Goal: Task Accomplishment & Management: Use online tool/utility

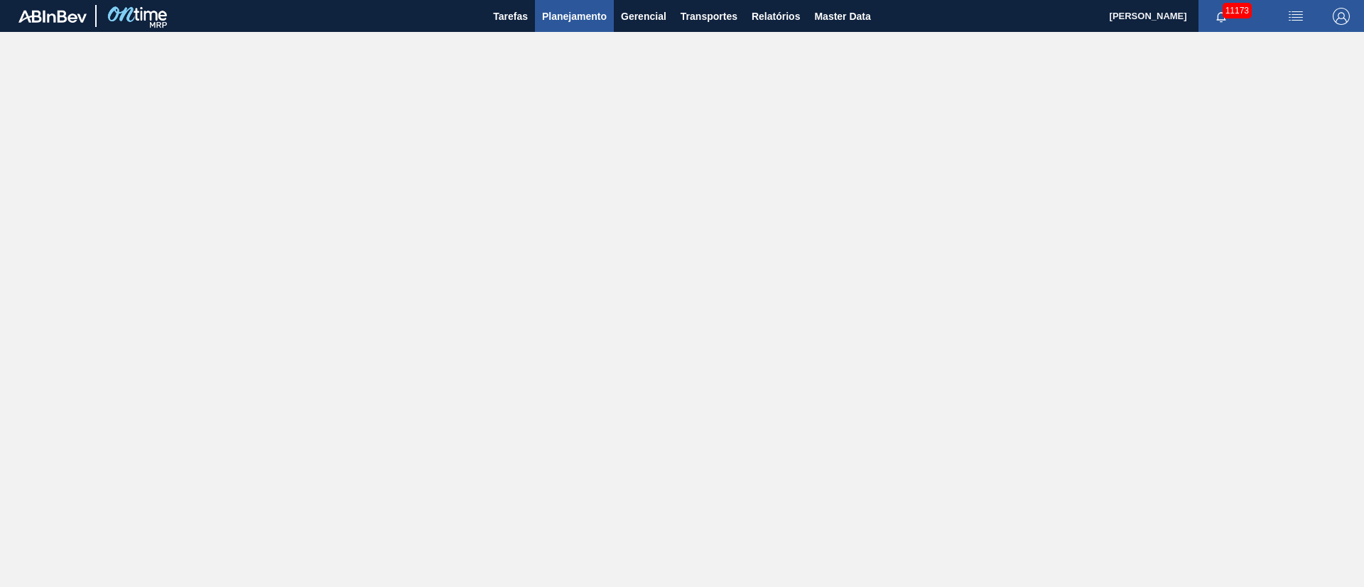
click at [585, 15] on span "Planejamento" at bounding box center [574, 16] width 65 height 17
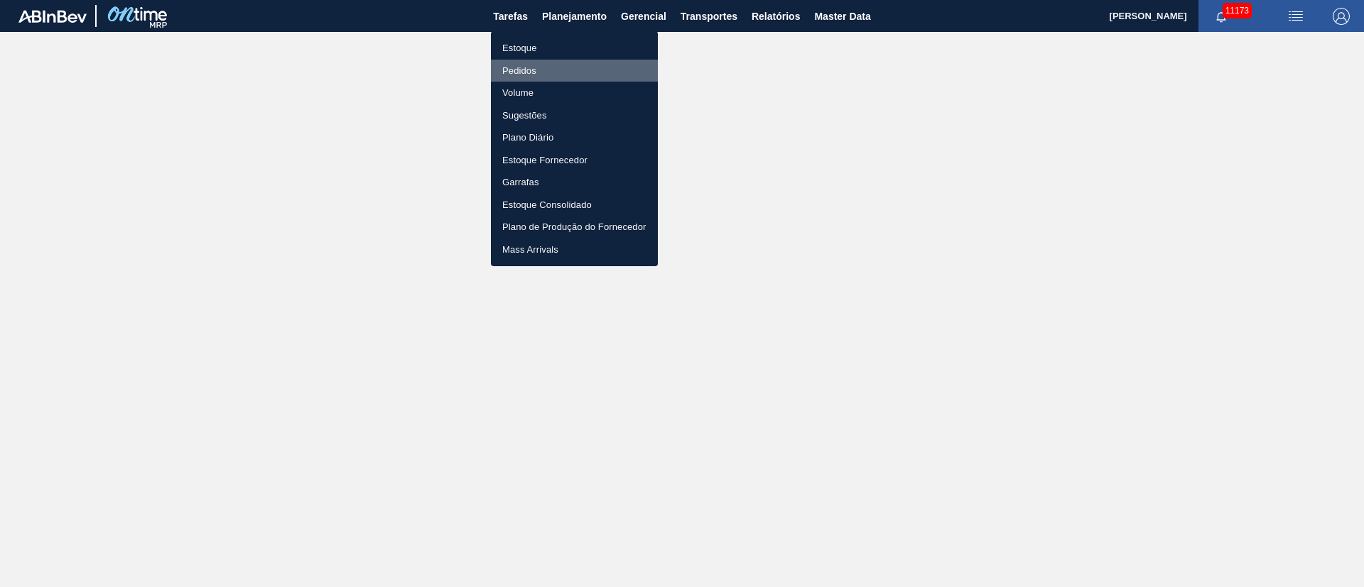
click at [514, 70] on li "Pedidos" at bounding box center [574, 71] width 167 height 23
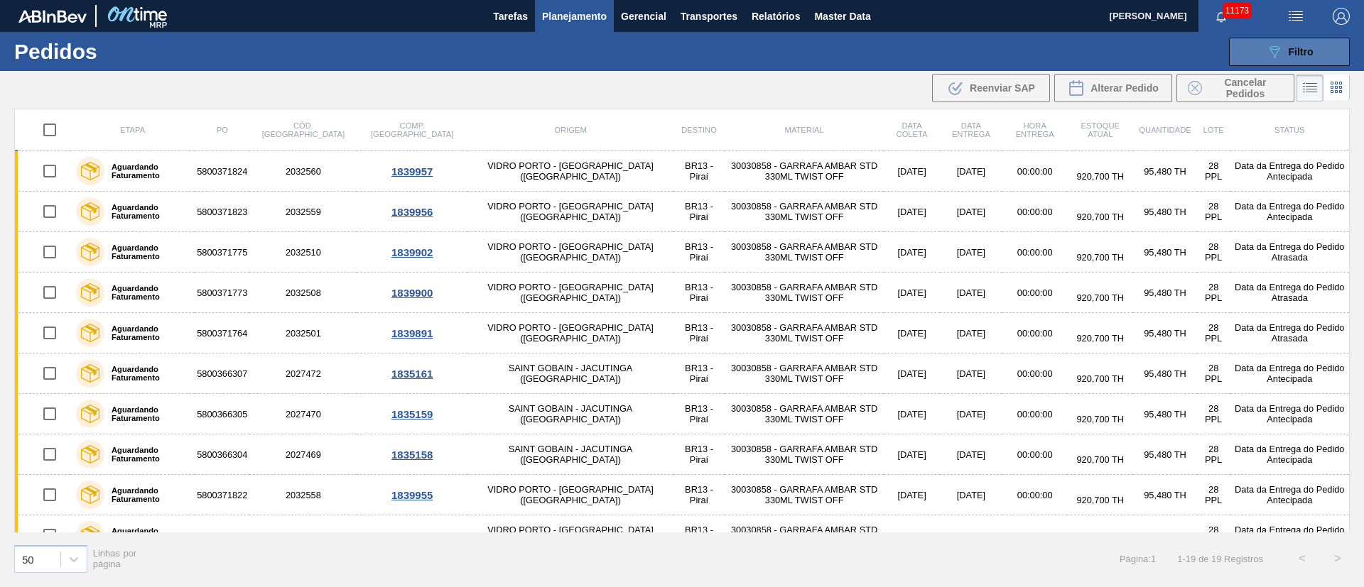
click at [1300, 57] on div "089F7B8B-B2A5-4AFE-B5C0-19BA573D28AC Filtro" at bounding box center [1290, 51] width 48 height 17
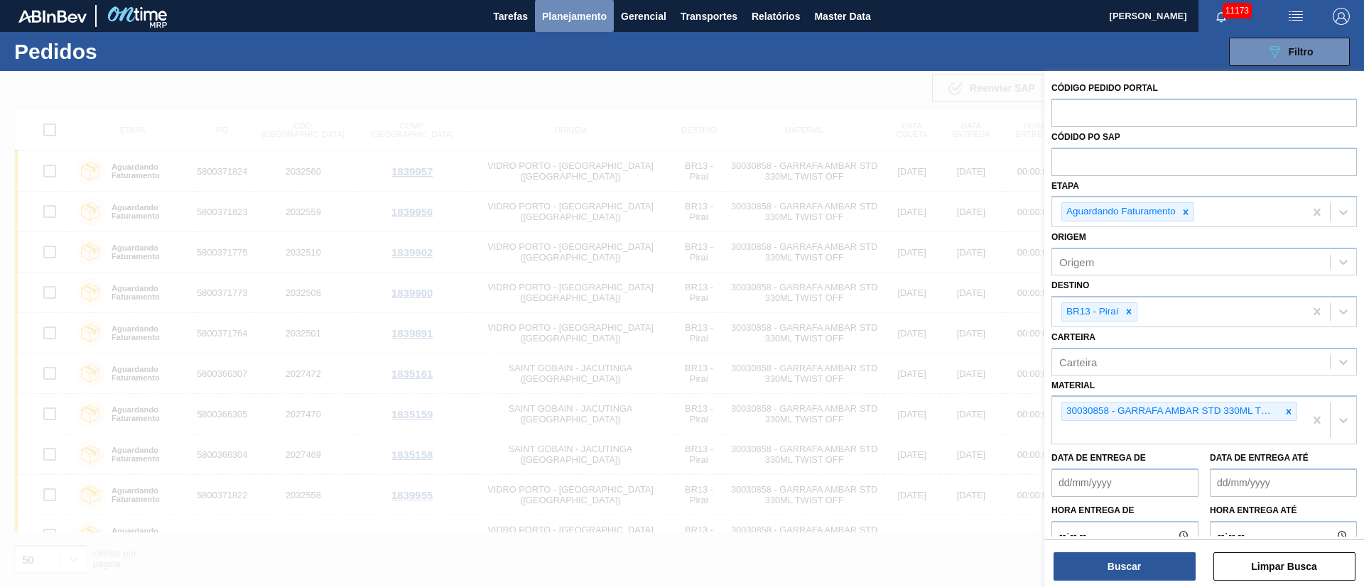
click at [570, 14] on span "Planejamento" at bounding box center [574, 16] width 65 height 17
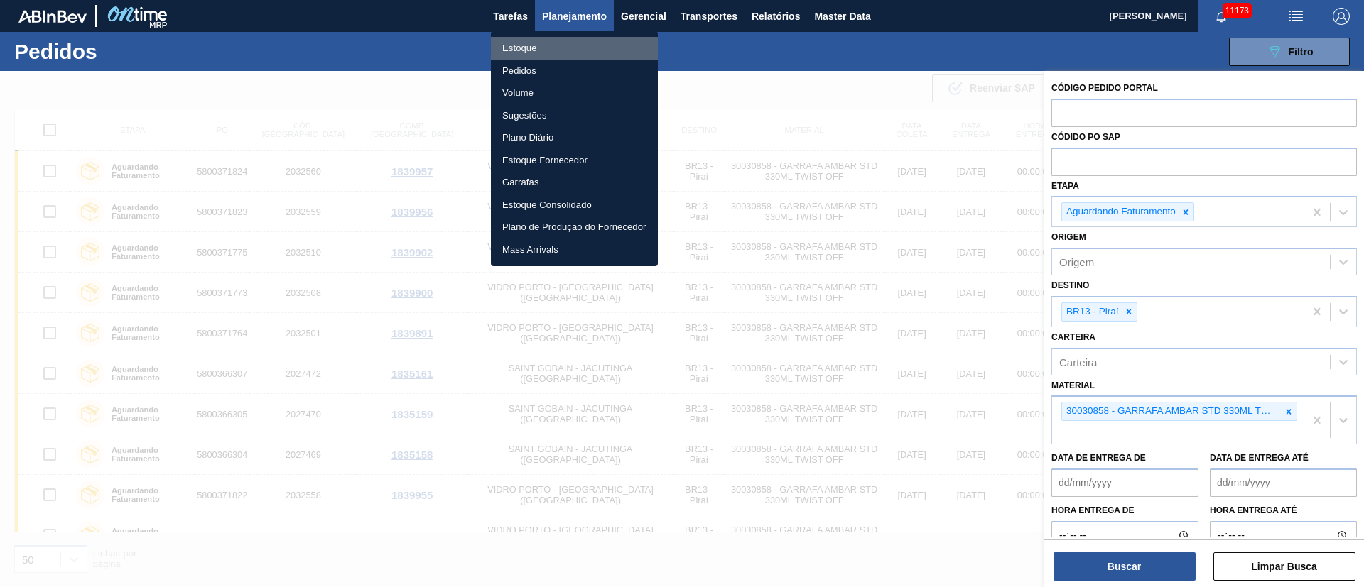
click at [542, 50] on li "Estoque" at bounding box center [574, 48] width 167 height 23
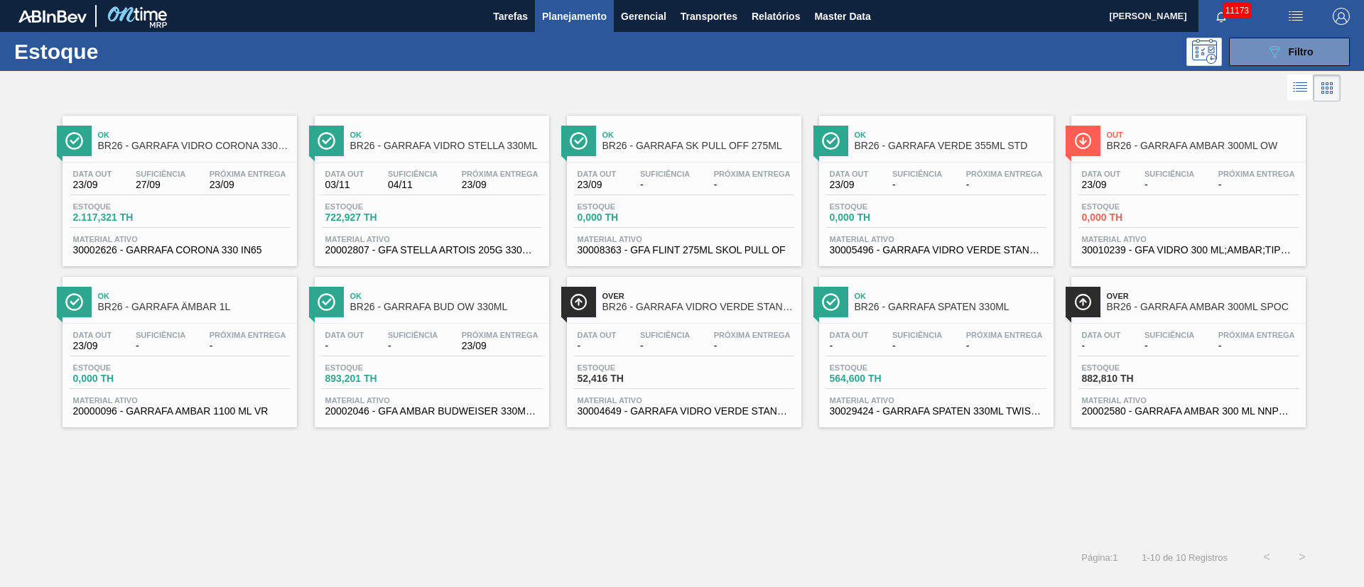
click at [984, 383] on div "Estoque 564,600 TH" at bounding box center [936, 377] width 220 height 26
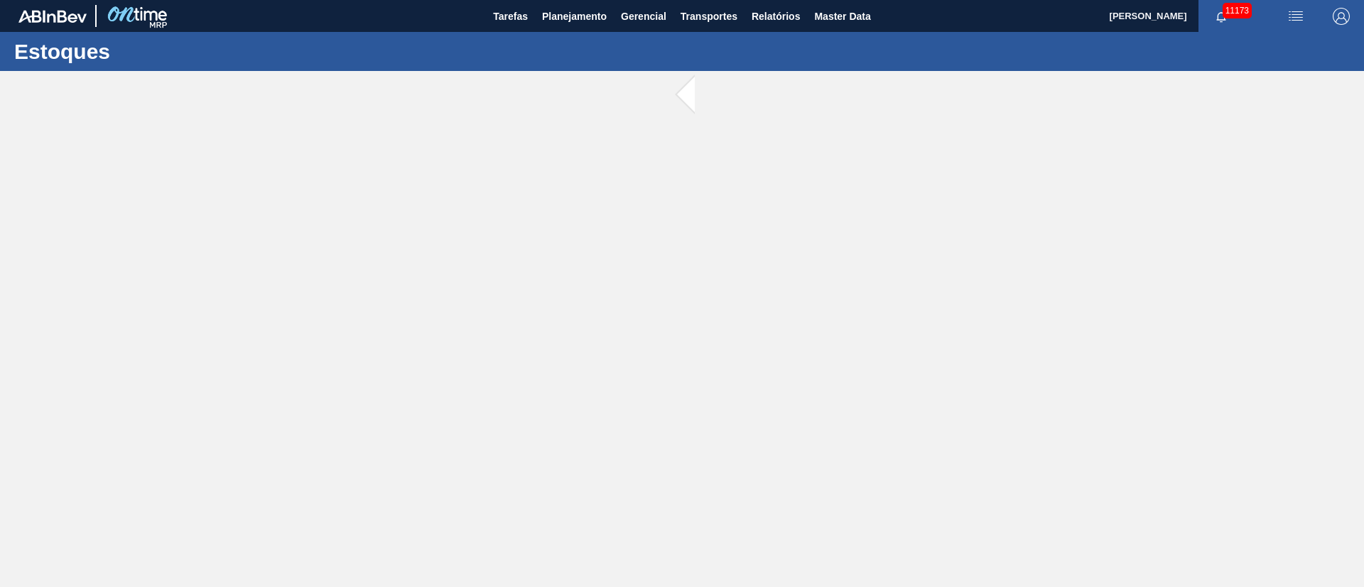
click at [984, 383] on main "Tarefas Planejamento Gerencial Transportes Relatórios Master Data [PERSON_NAME]…" at bounding box center [682, 293] width 1364 height 587
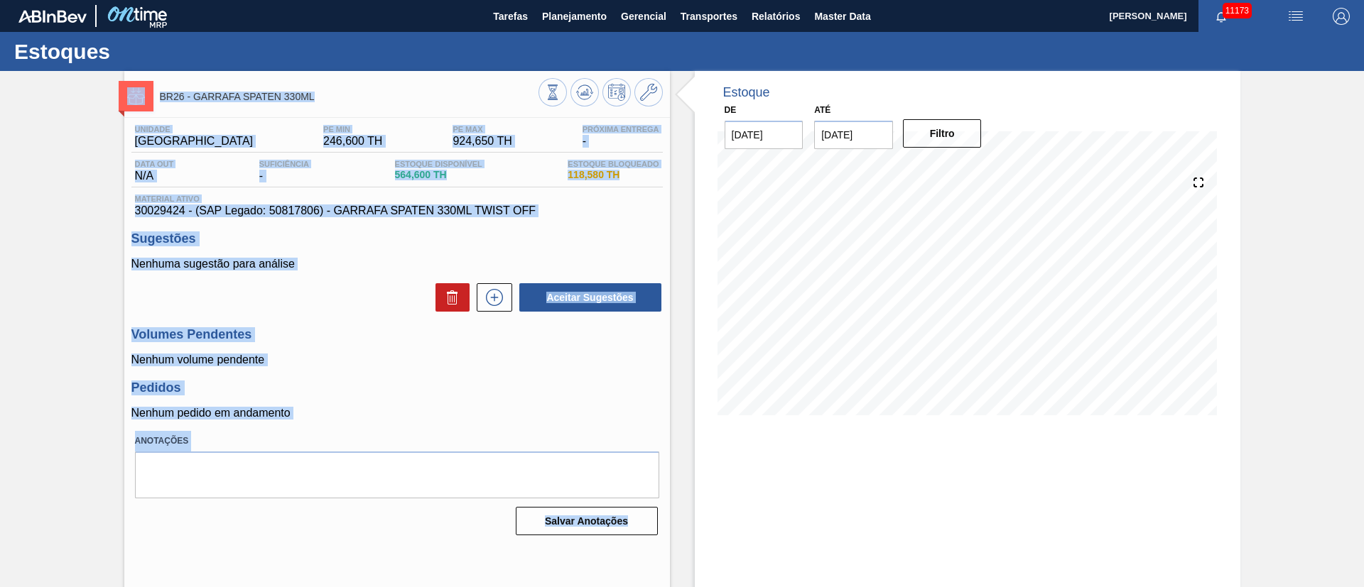
click at [469, 370] on div "Unidade Uberlândia PE MIN 246,600 TH PE MAX 924,650 TH Próxima Entrega - Data o…" at bounding box center [396, 329] width 545 height 423
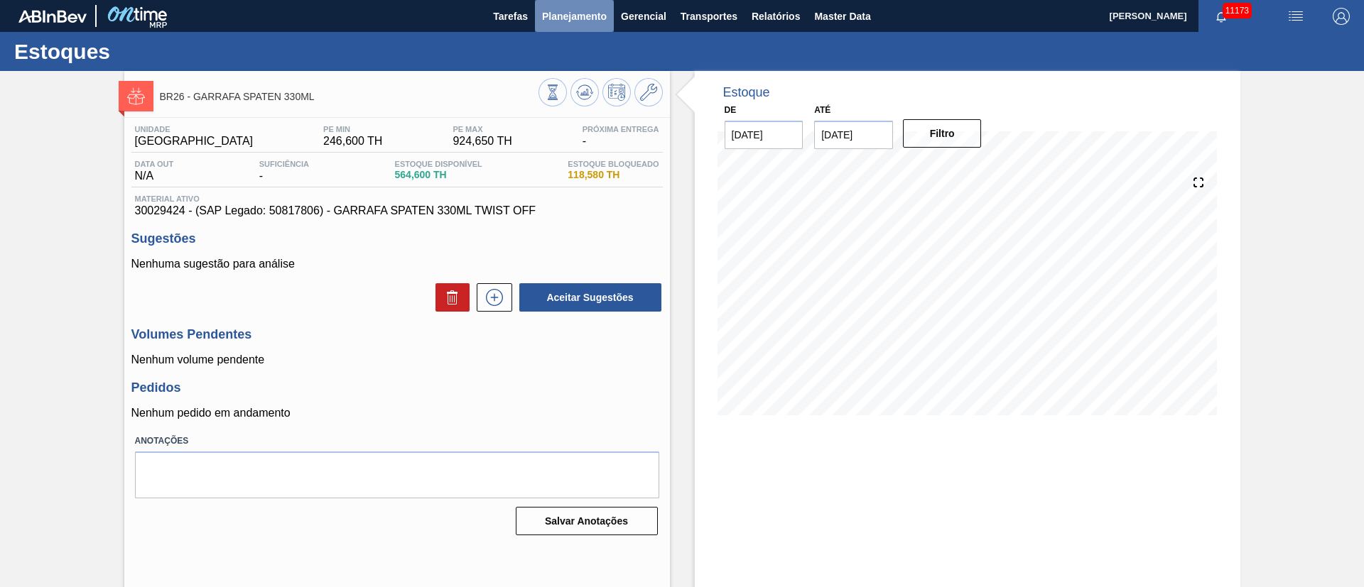
click at [543, 25] on button "Planejamento" at bounding box center [574, 16] width 79 height 32
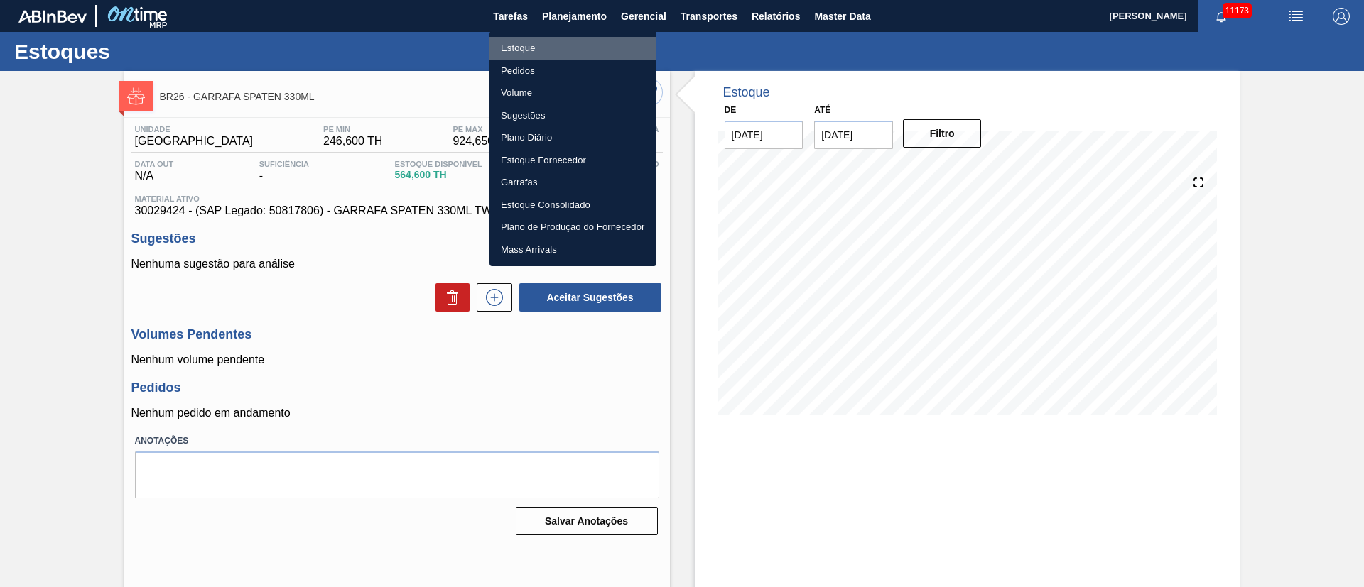
click at [528, 45] on li "Estoque" at bounding box center [572, 48] width 167 height 23
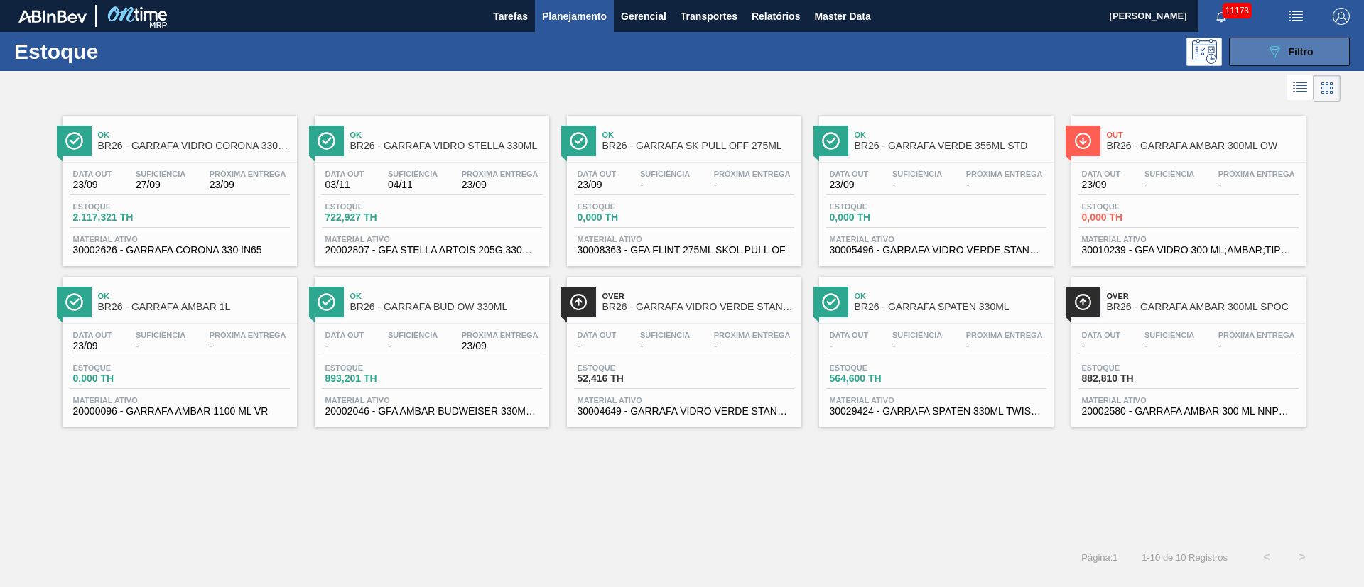
click at [1304, 47] on span "Filtro" at bounding box center [1300, 51] width 25 height 11
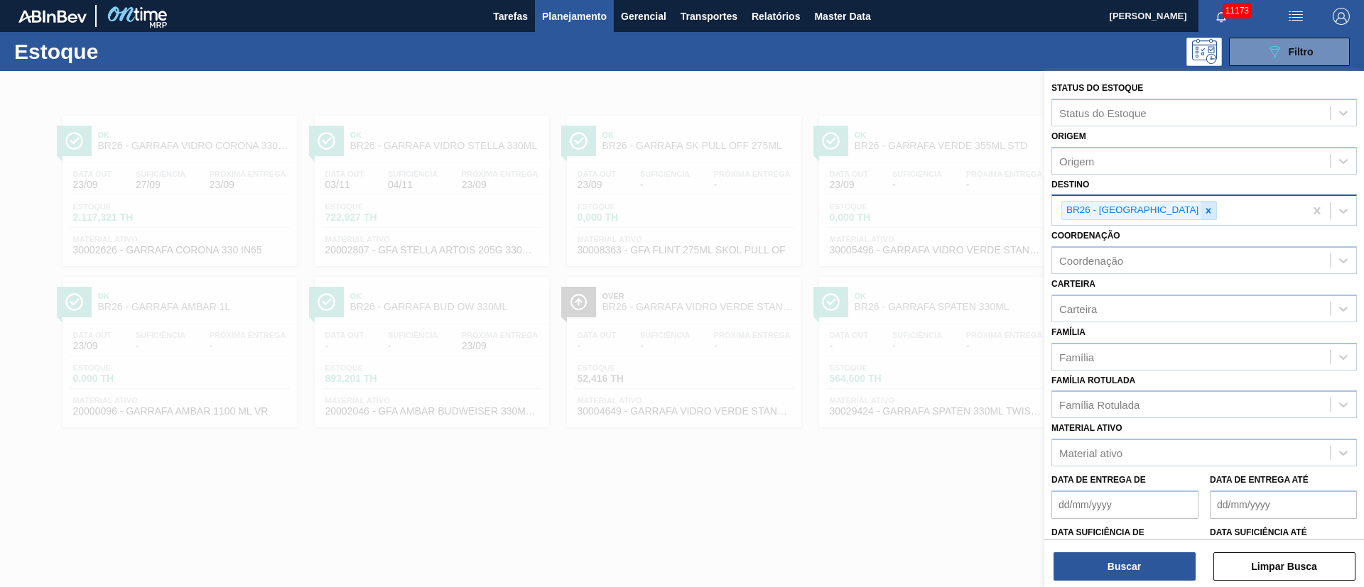
click at [1200, 216] on div at bounding box center [1208, 211] width 16 height 18
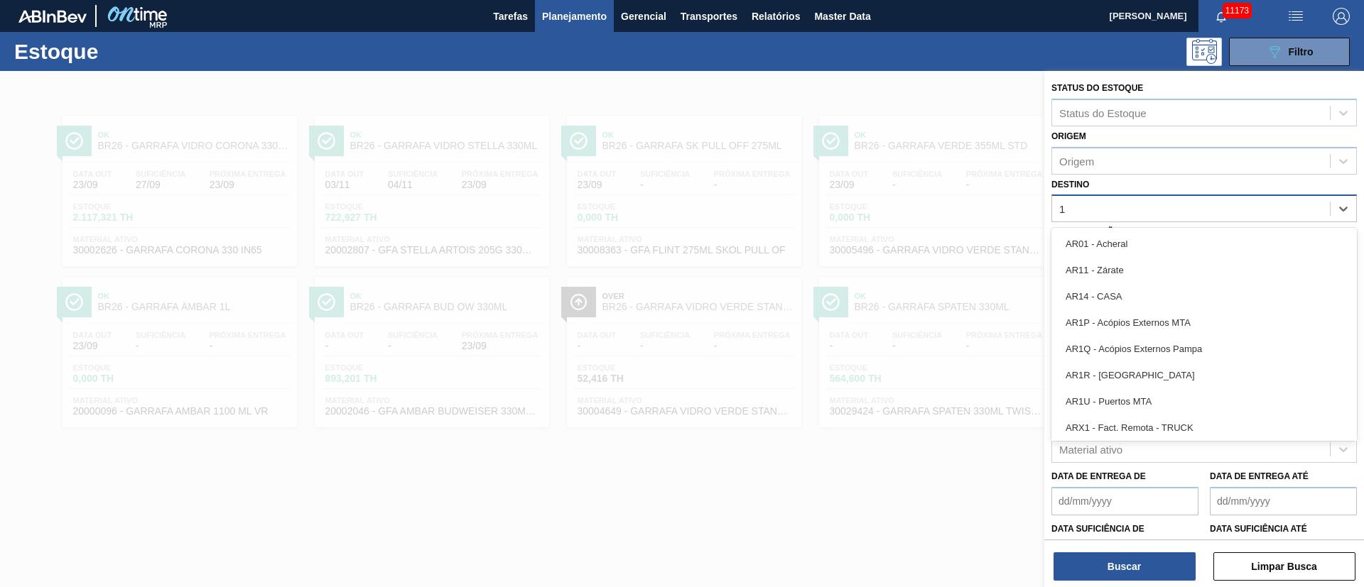
type input "13"
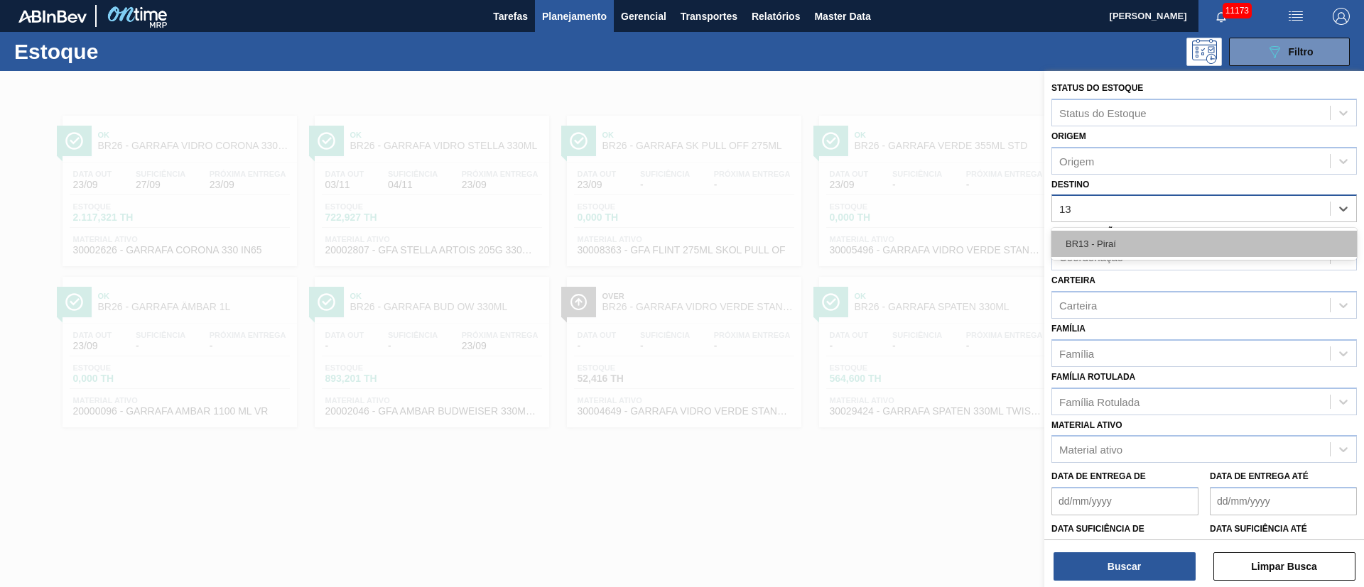
click at [1126, 251] on div "BR13 - Piraí" at bounding box center [1203, 244] width 305 height 26
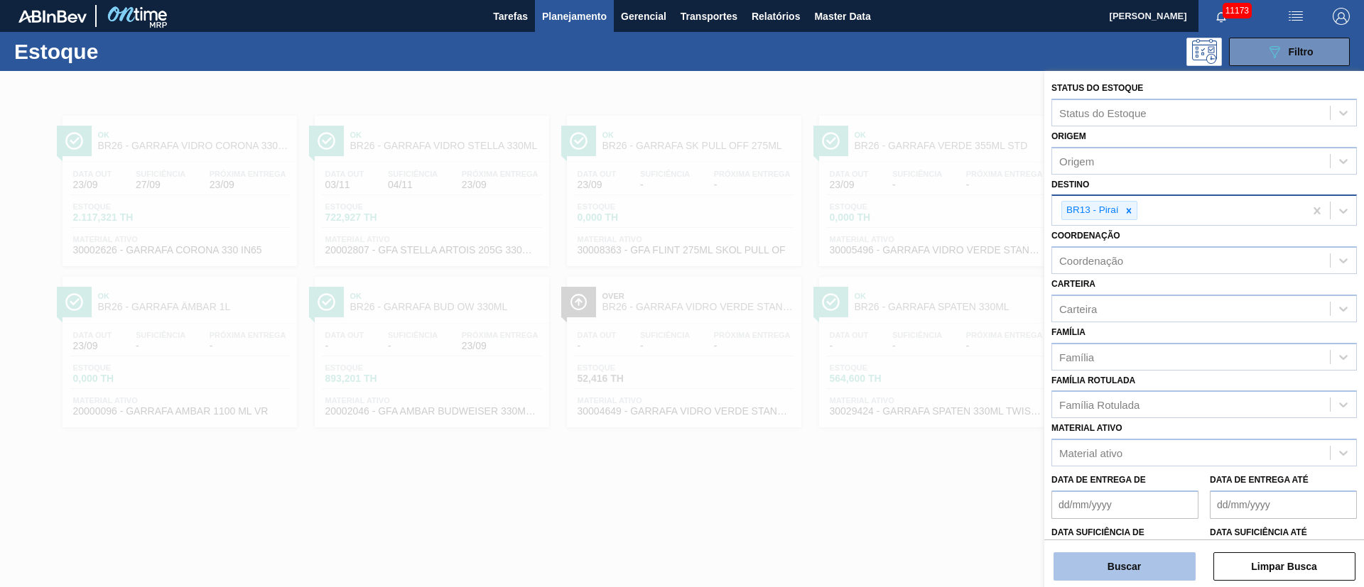
click at [1114, 572] on button "Buscar" at bounding box center [1124, 567] width 142 height 28
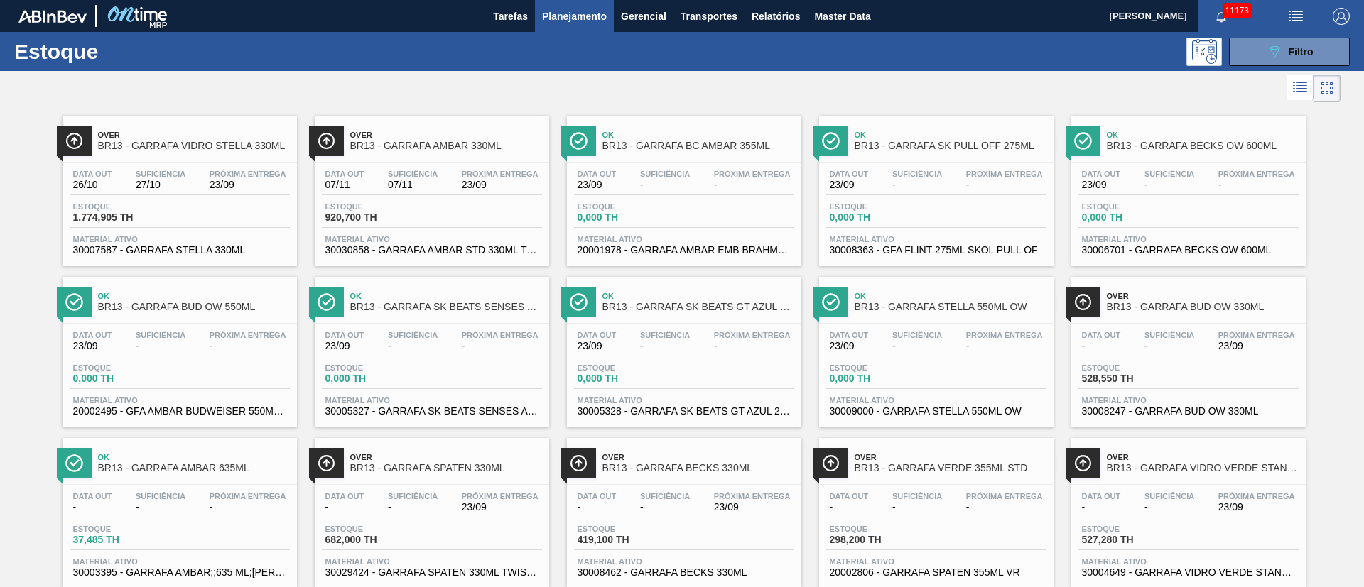
click at [460, 535] on div "Estoque 682,000 TH" at bounding box center [432, 538] width 220 height 26
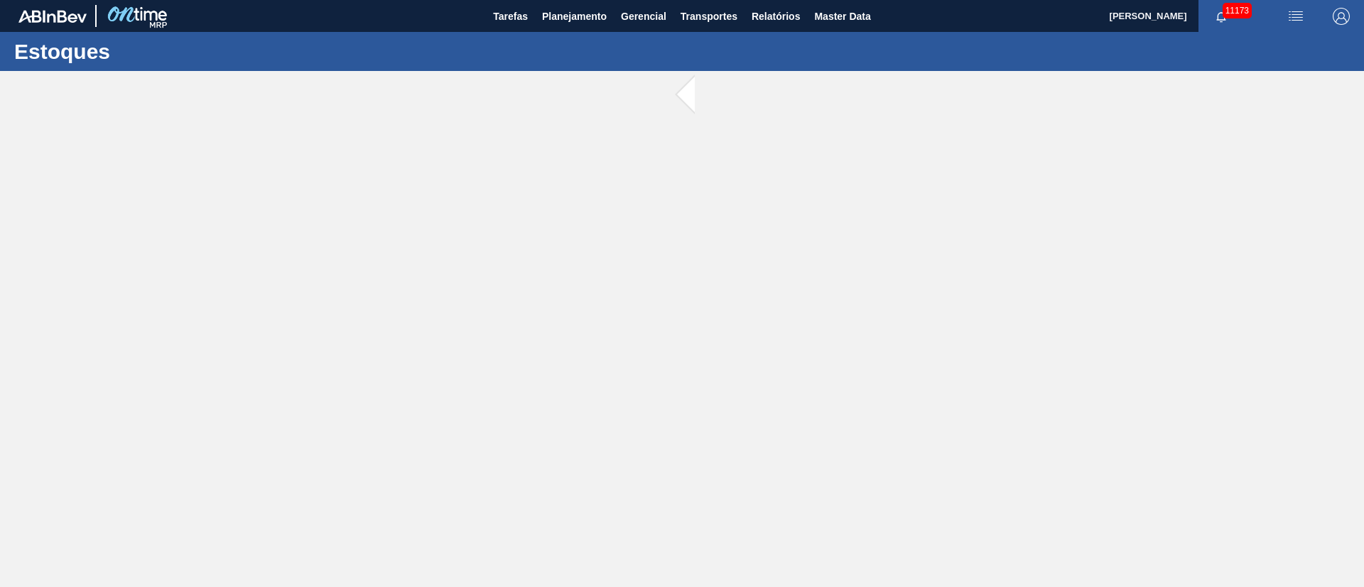
click at [460, 535] on main "Tarefas Planejamento Gerencial Transportes Relatórios Master Data [PERSON_NAME]…" at bounding box center [682, 293] width 1364 height 587
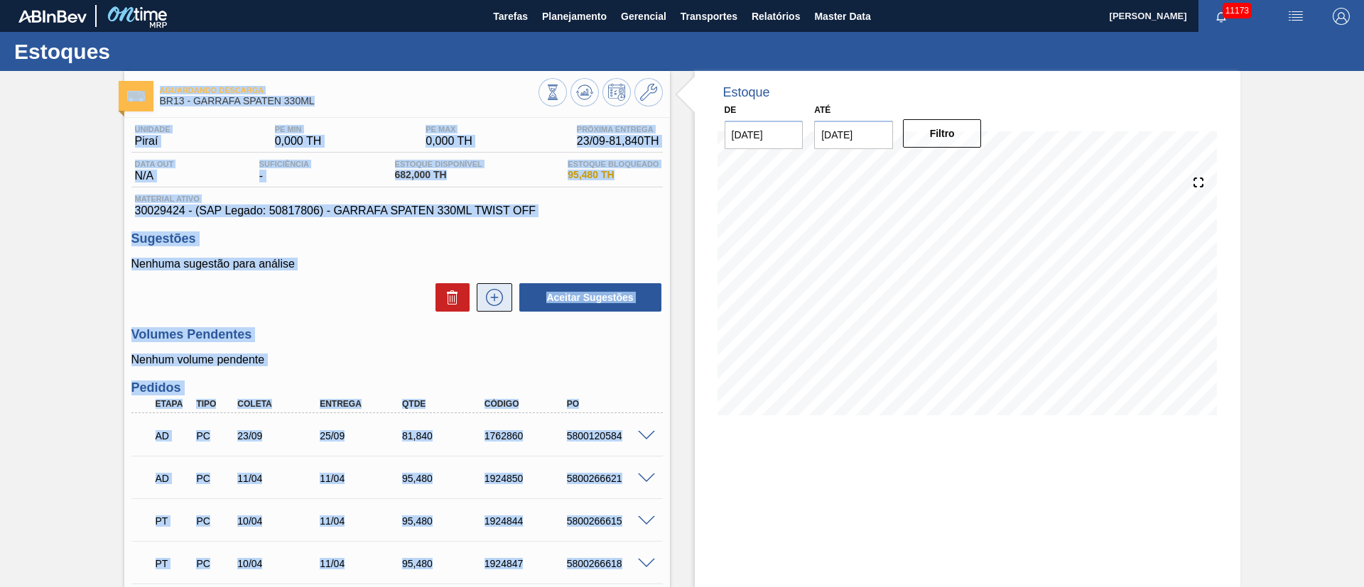
click at [501, 310] on button at bounding box center [495, 297] width 36 height 28
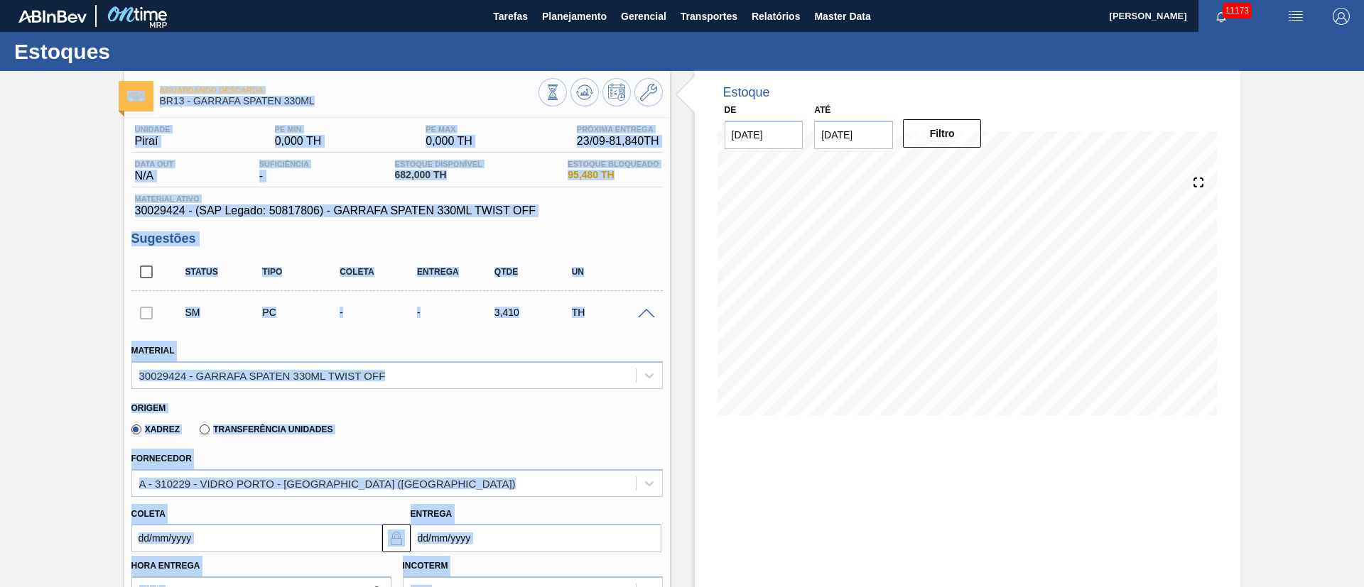
click at [373, 435] on div "Xadrez Transferência Unidades" at bounding box center [390, 427] width 519 height 28
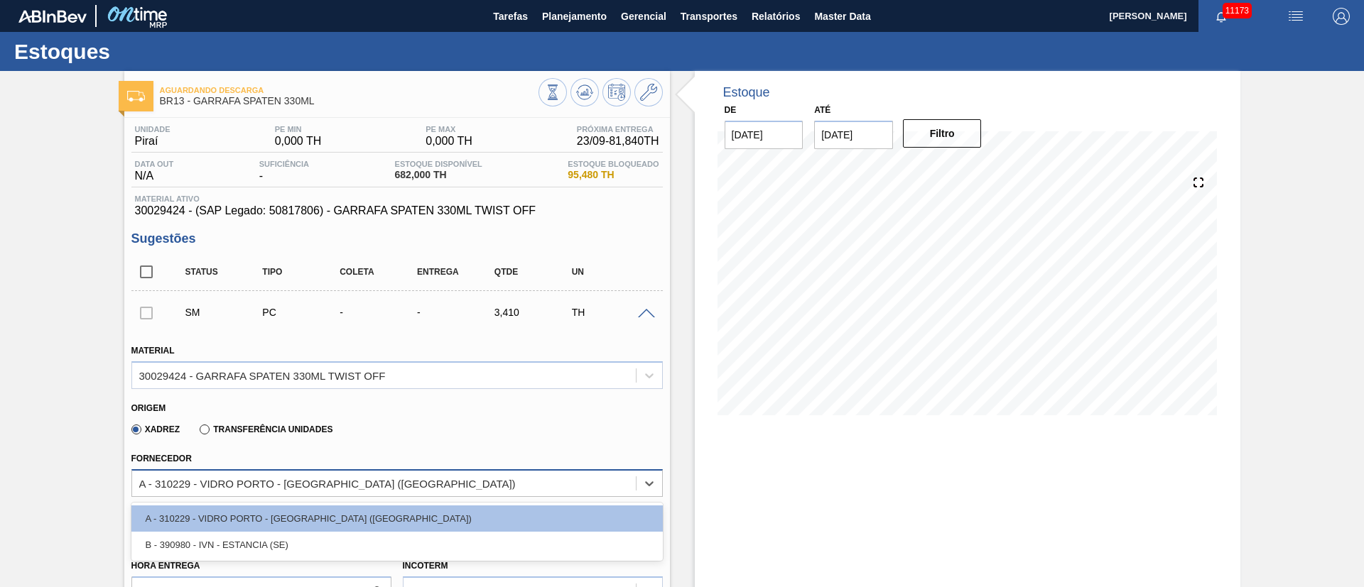
click at [407, 479] on div "A - 310229 - VIDRO PORTO - [GEOGRAPHIC_DATA] ([GEOGRAPHIC_DATA])" at bounding box center [384, 483] width 504 height 21
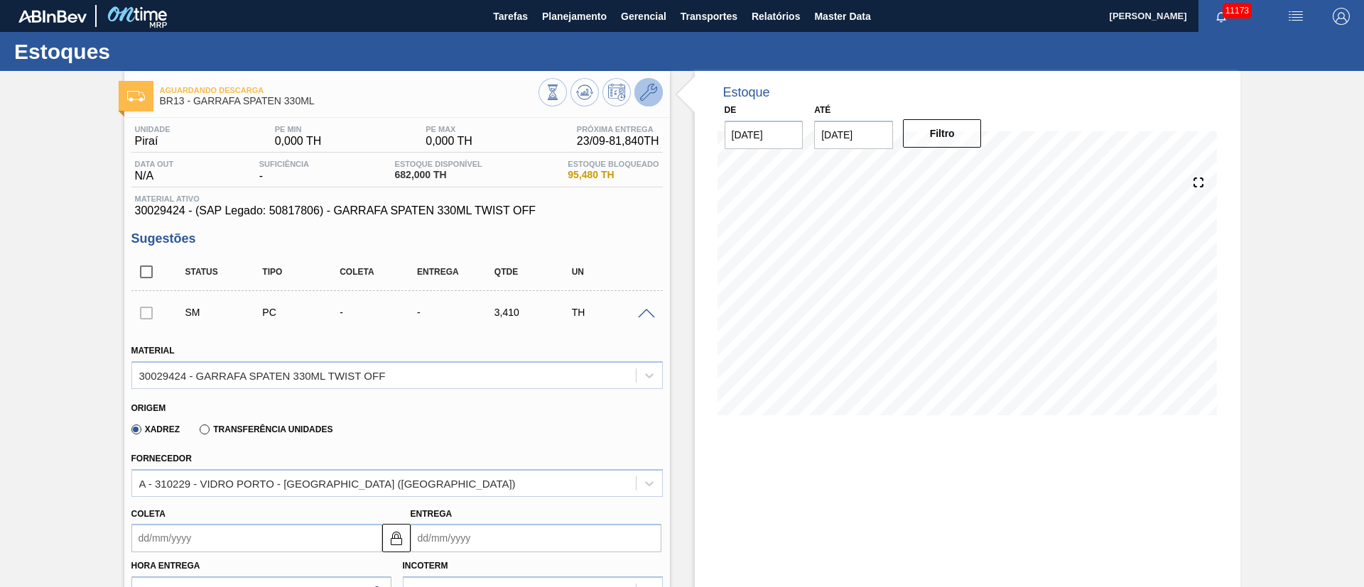
click at [650, 94] on icon at bounding box center [648, 92] width 17 height 17
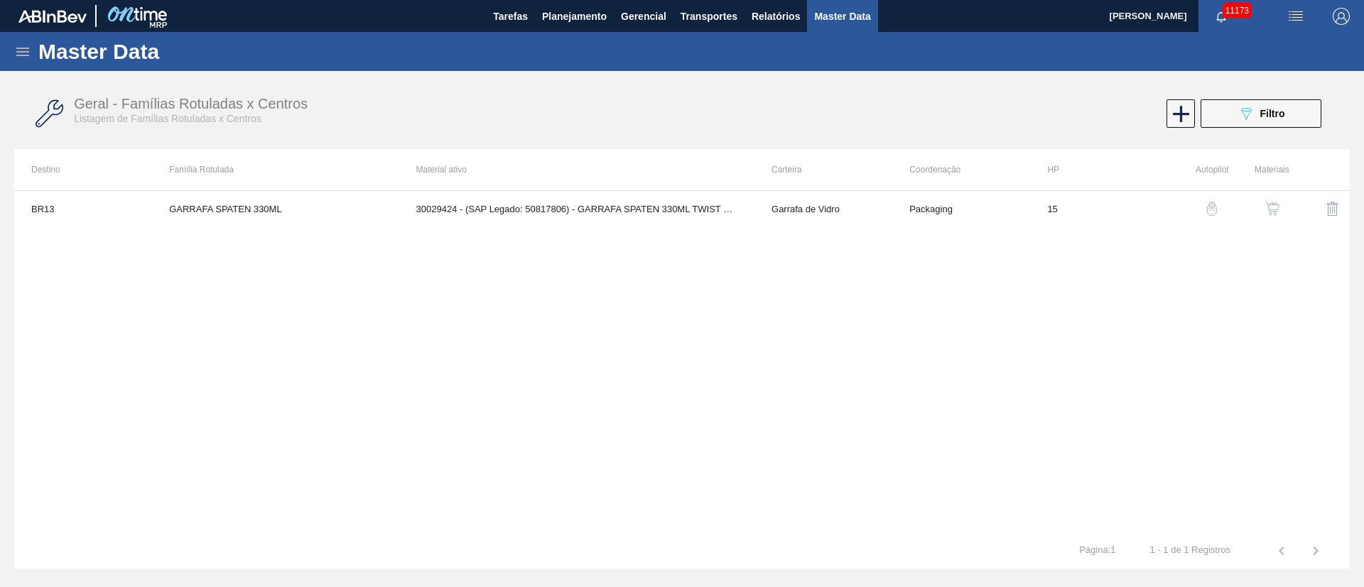
click at [1272, 218] on button "button" at bounding box center [1272, 209] width 34 height 34
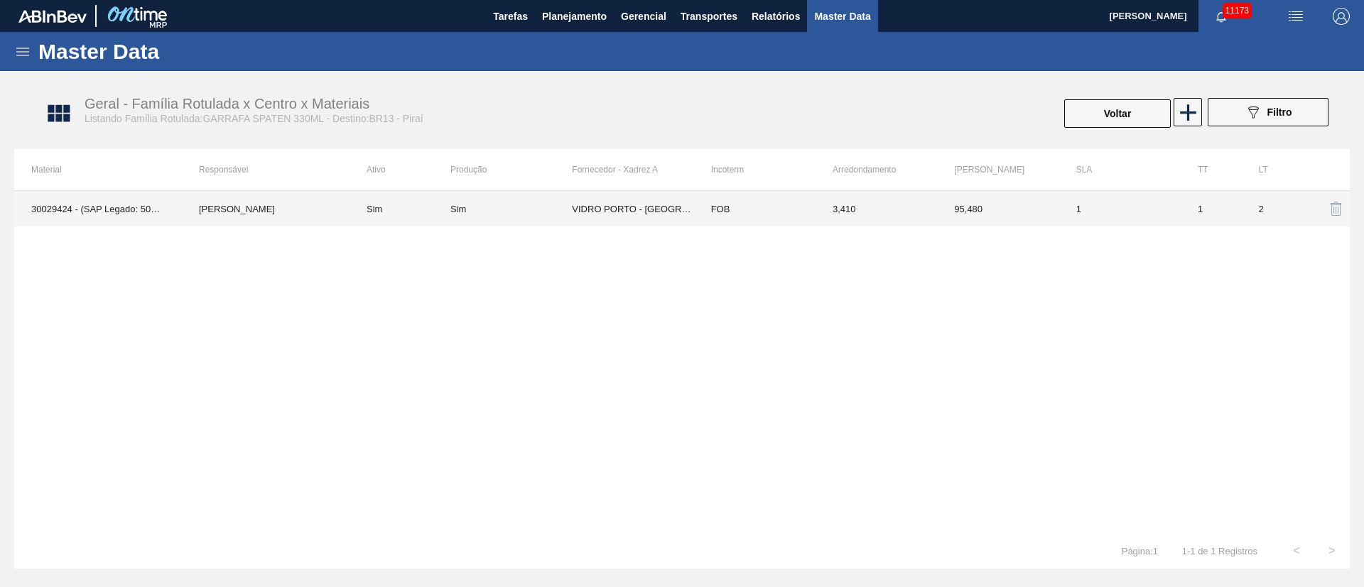
click at [651, 214] on td "VIDRO PORTO - [GEOGRAPHIC_DATA] ([GEOGRAPHIC_DATA])" at bounding box center [632, 209] width 121 height 36
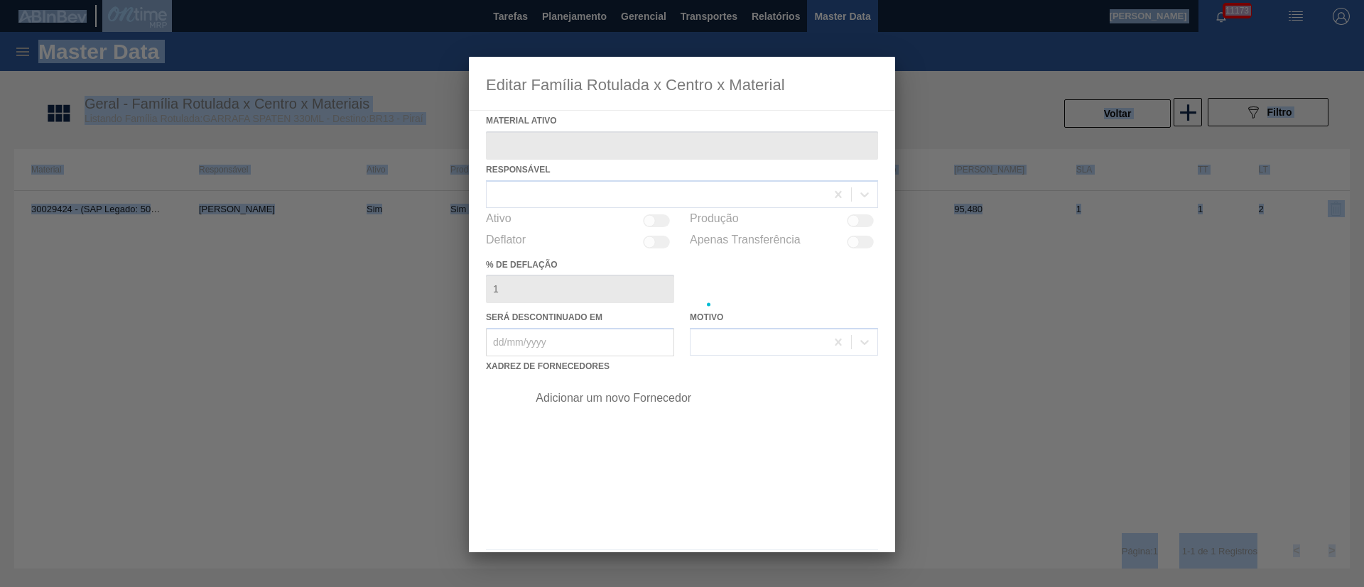
type ativo "30029424 - (SAP Legado: 50817806) - GARRAFA SPATEN 330ML TWIST OFF"
checkbox input "true"
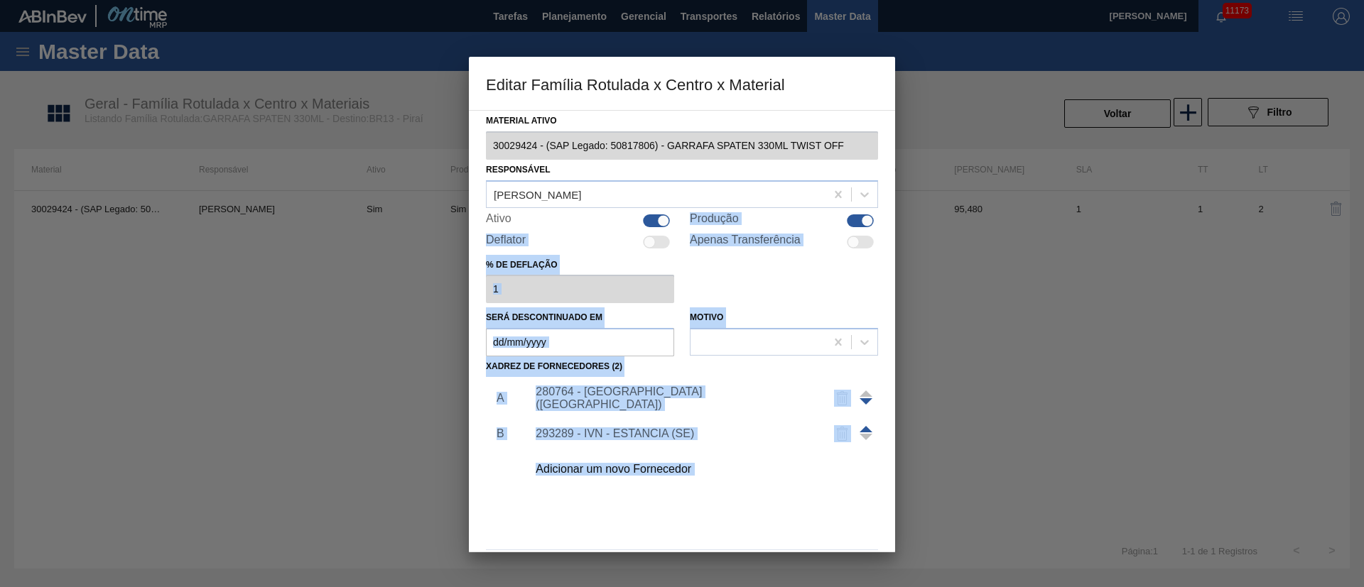
click at [739, 498] on div "A B 280764 - VIDRO PORTO - [GEOGRAPHIC_DATA] ([GEOGRAPHIC_DATA]) 293289 - IVN -…" at bounding box center [682, 460] width 392 height 167
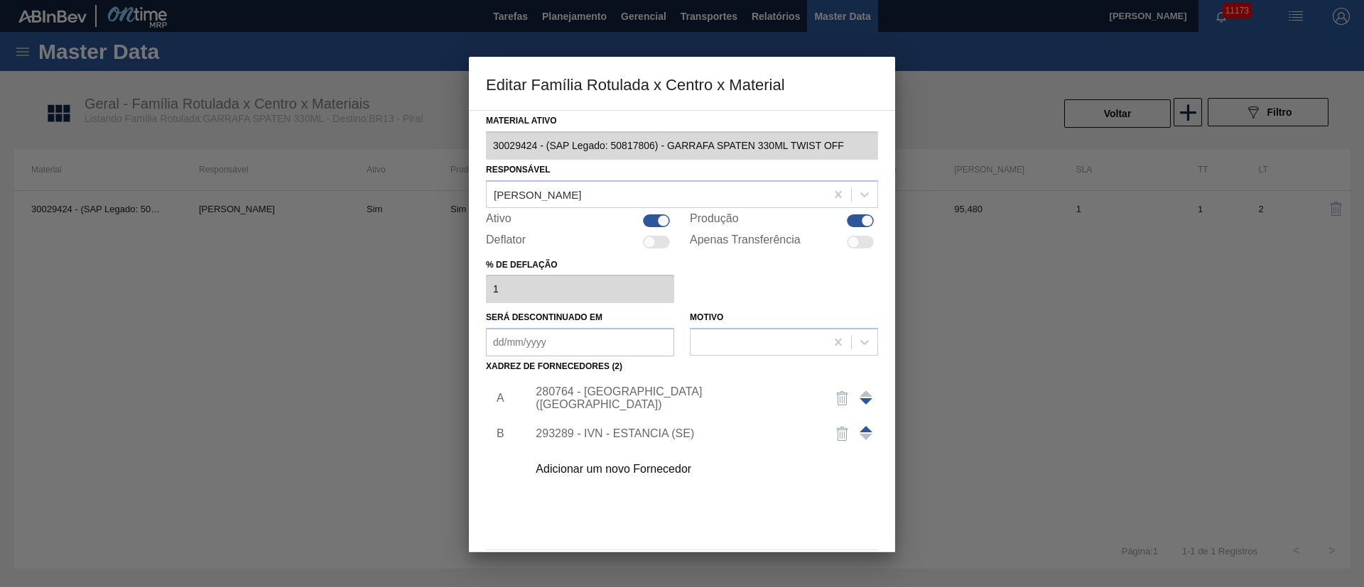
click at [623, 470] on div "Adicionar um novo Fornecedor" at bounding box center [674, 469] width 278 height 13
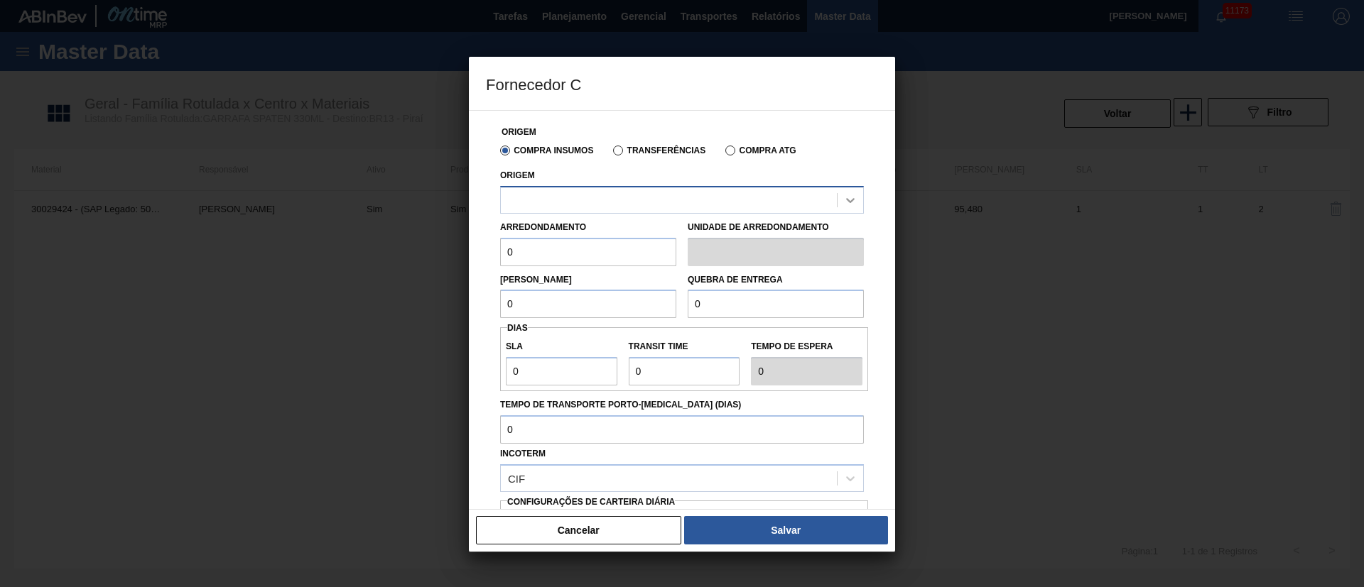
click at [840, 202] on div at bounding box center [850, 200] width 26 height 26
click at [1026, 239] on div at bounding box center [682, 293] width 1364 height 587
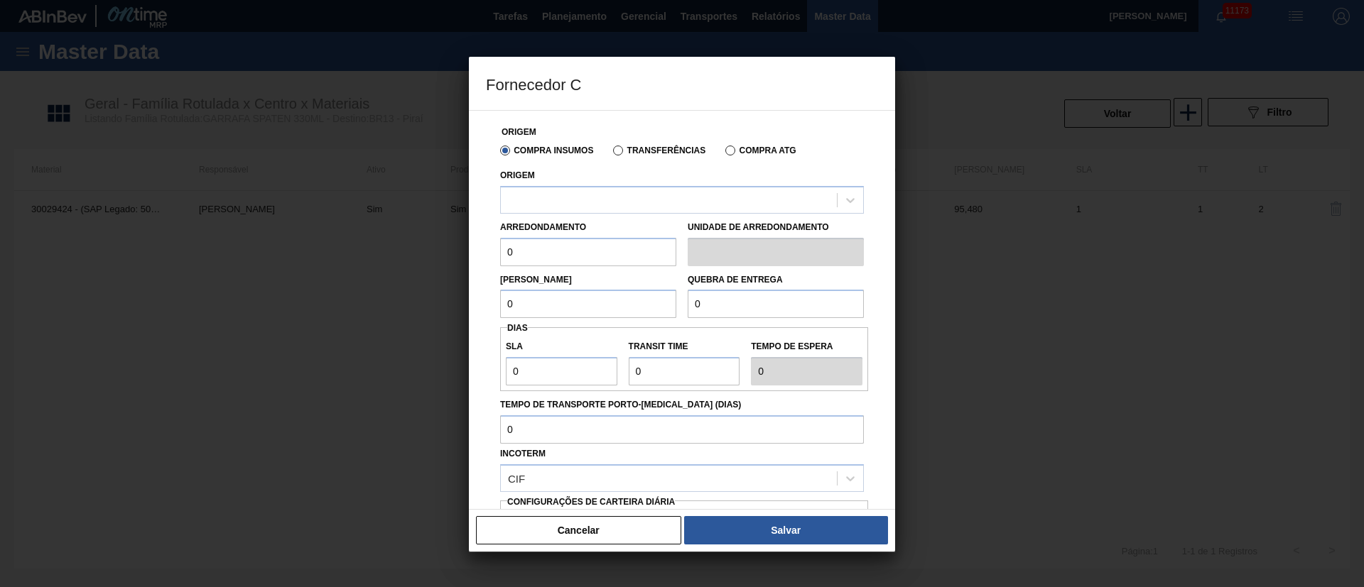
click at [1026, 239] on div at bounding box center [682, 293] width 1364 height 587
click at [612, 518] on button "Cancelar" at bounding box center [578, 530] width 205 height 28
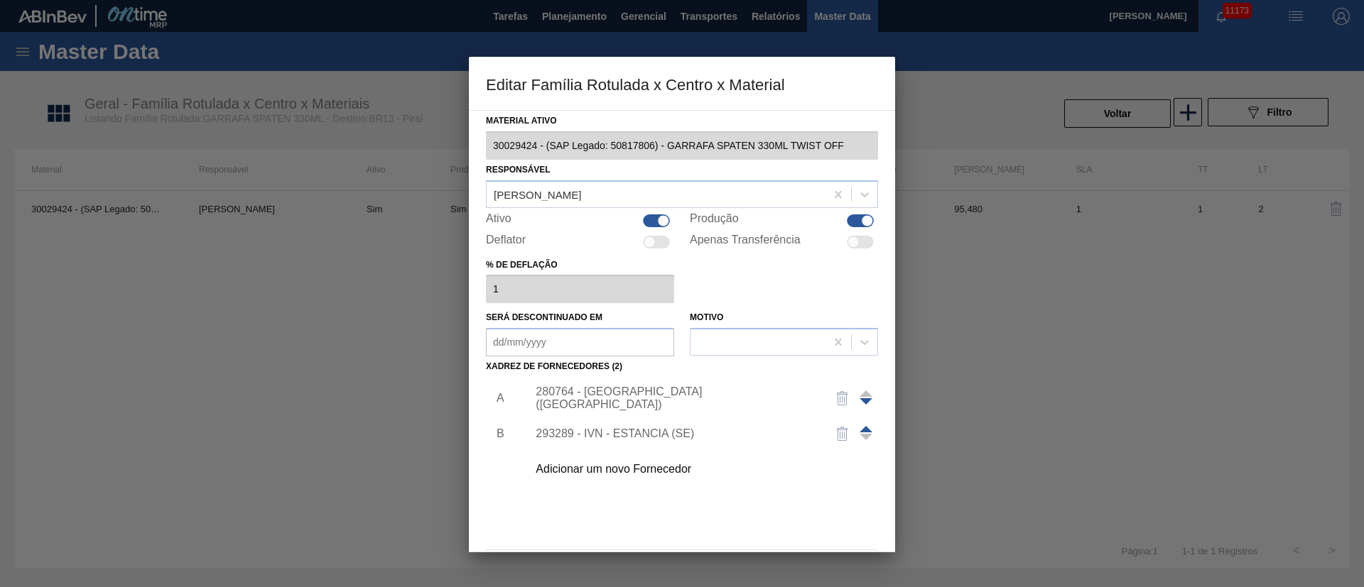
click at [390, 263] on div at bounding box center [682, 293] width 1364 height 587
click at [332, 410] on div at bounding box center [682, 293] width 1364 height 587
click at [960, 146] on div at bounding box center [682, 293] width 1364 height 587
click at [880, 72] on h3 "Editar Família Rotulada x Centro x Material" at bounding box center [682, 84] width 426 height 54
click at [837, 452] on div "Adicionar um novo Fornecedor" at bounding box center [698, 470] width 359 height 36
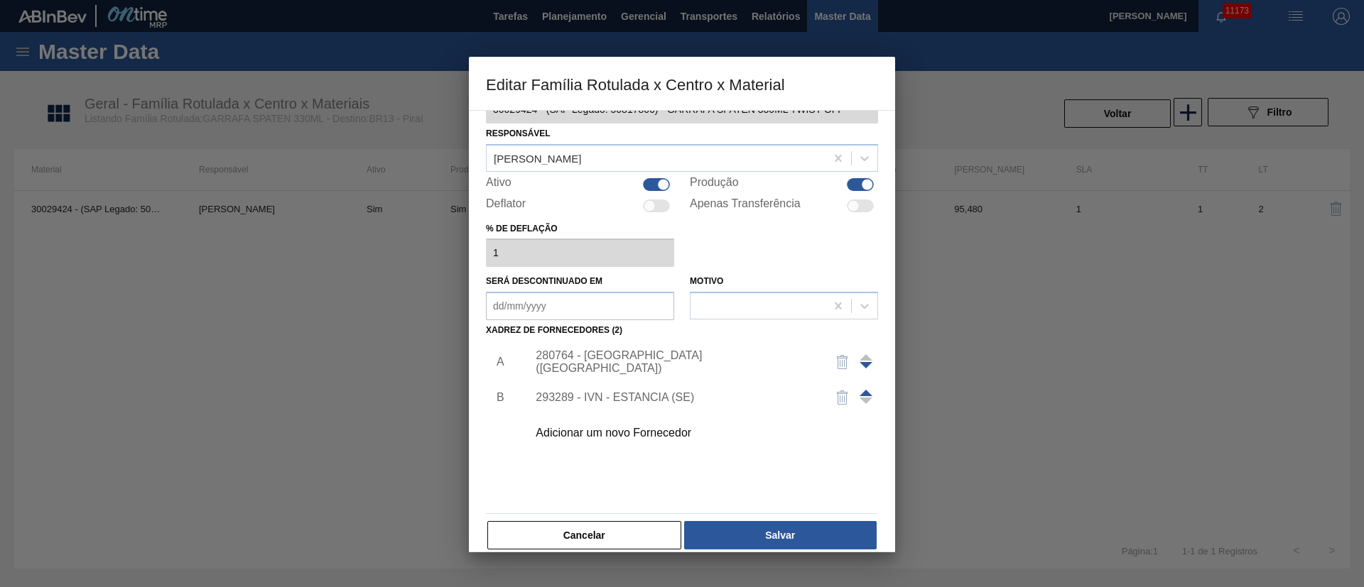
scroll to position [53, 0]
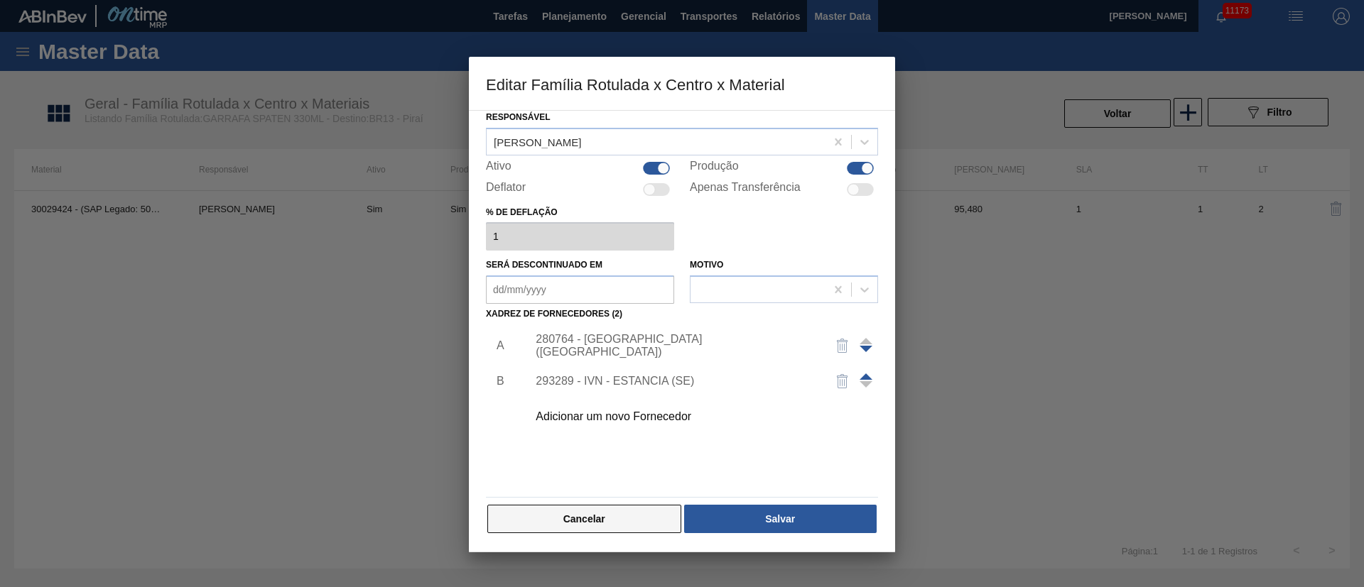
click at [611, 518] on button "Cancelar" at bounding box center [584, 519] width 194 height 28
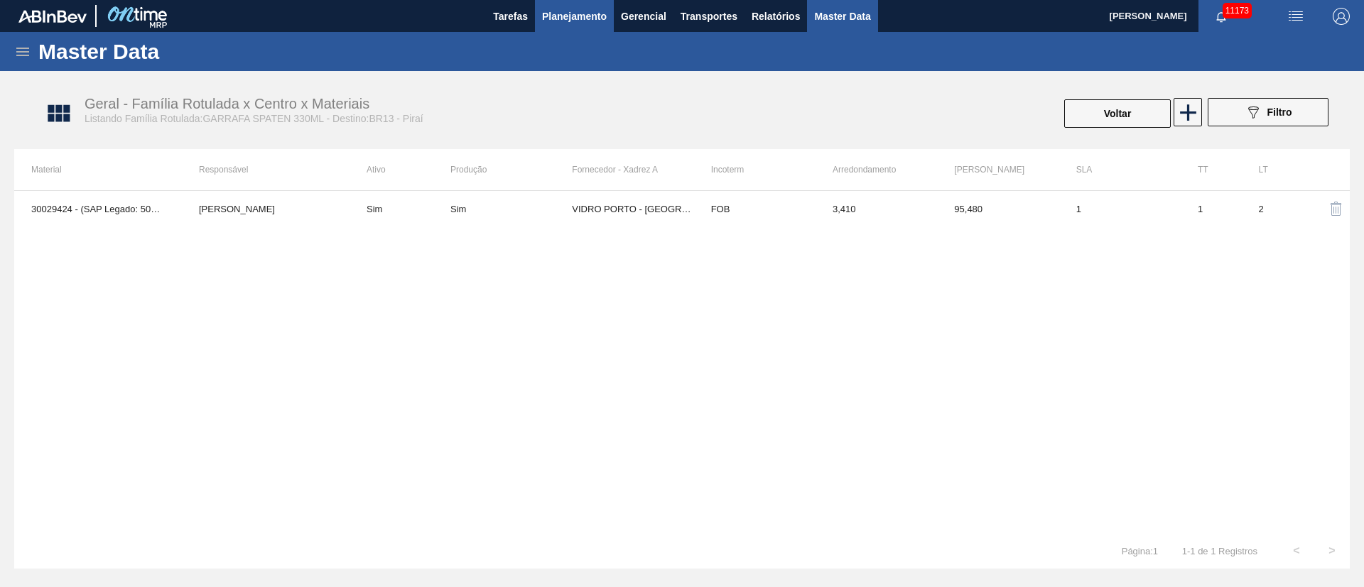
click at [569, 22] on span "Planejamento" at bounding box center [574, 16] width 65 height 17
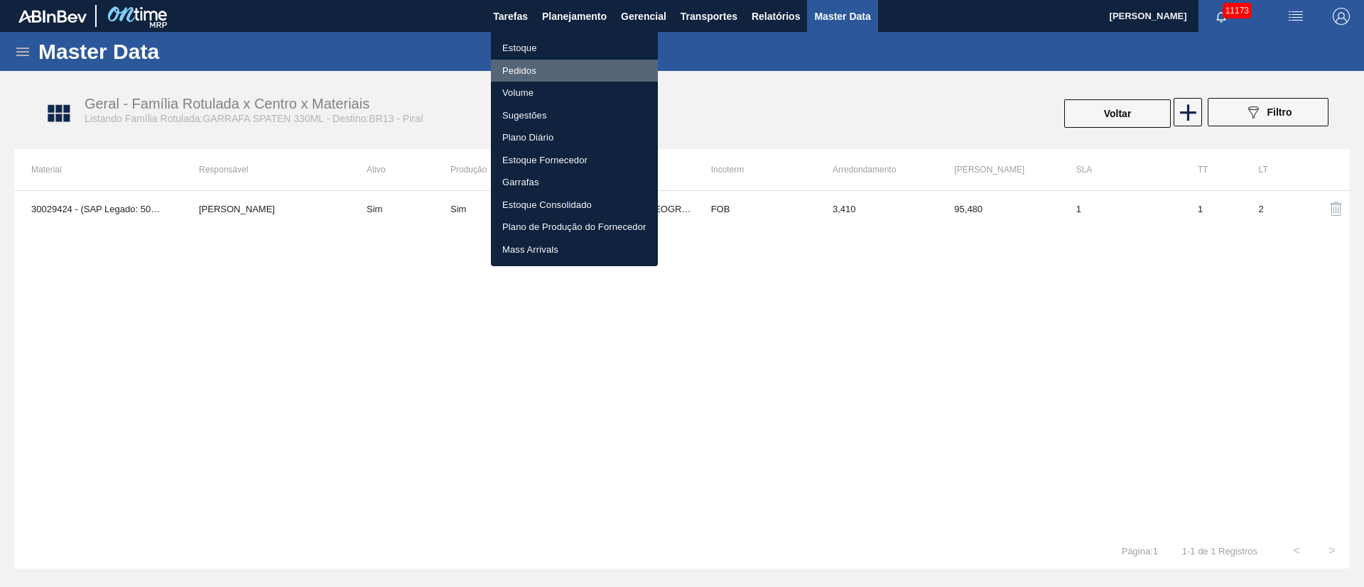
click at [518, 63] on li "Pedidos" at bounding box center [574, 71] width 167 height 23
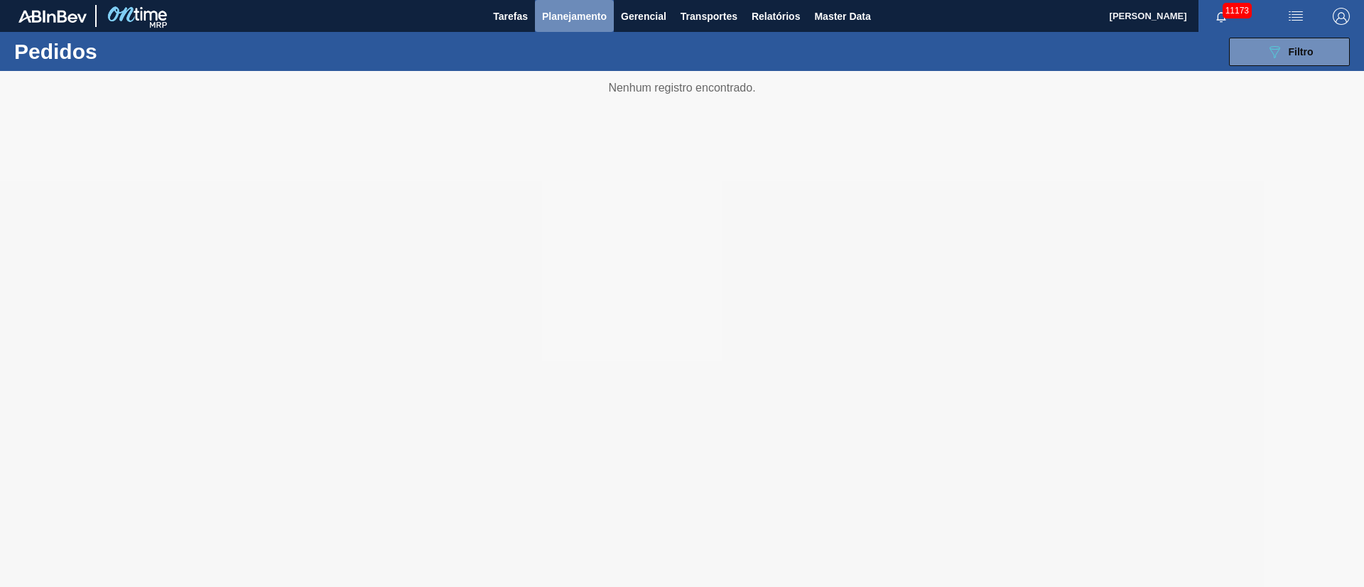
click at [566, 11] on span "Planejamento" at bounding box center [574, 16] width 65 height 17
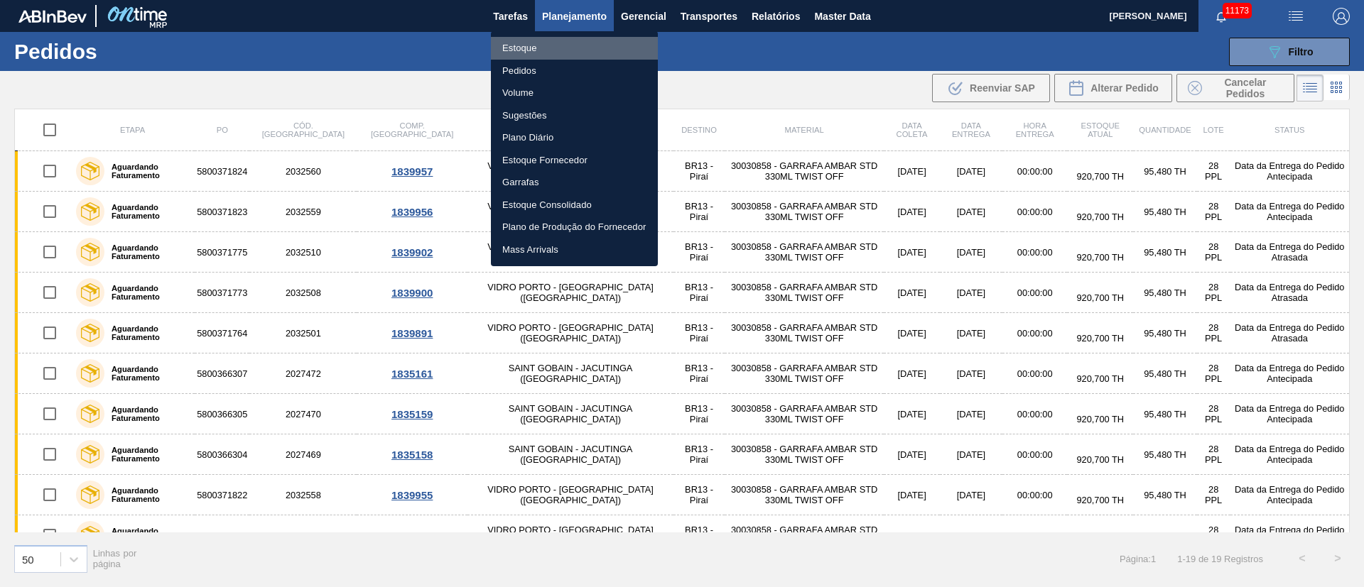
click at [528, 40] on li "Estoque" at bounding box center [574, 48] width 167 height 23
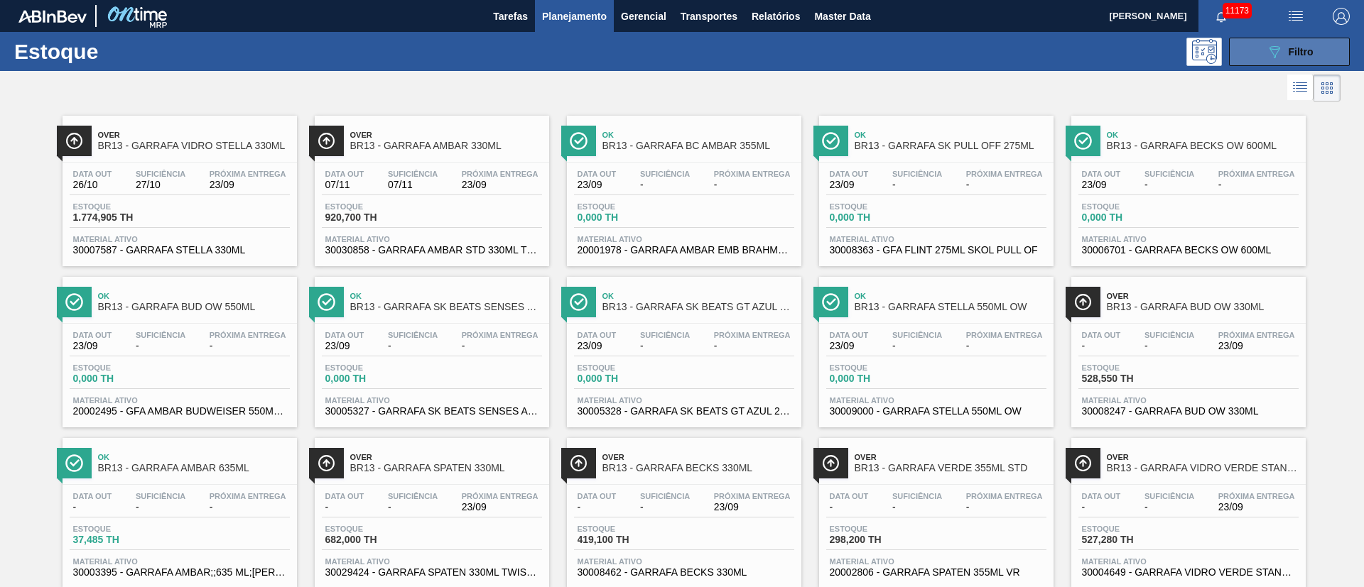
click at [1269, 55] on icon "089F7B8B-B2A5-4AFE-B5C0-19BA573D28AC" at bounding box center [1274, 51] width 17 height 17
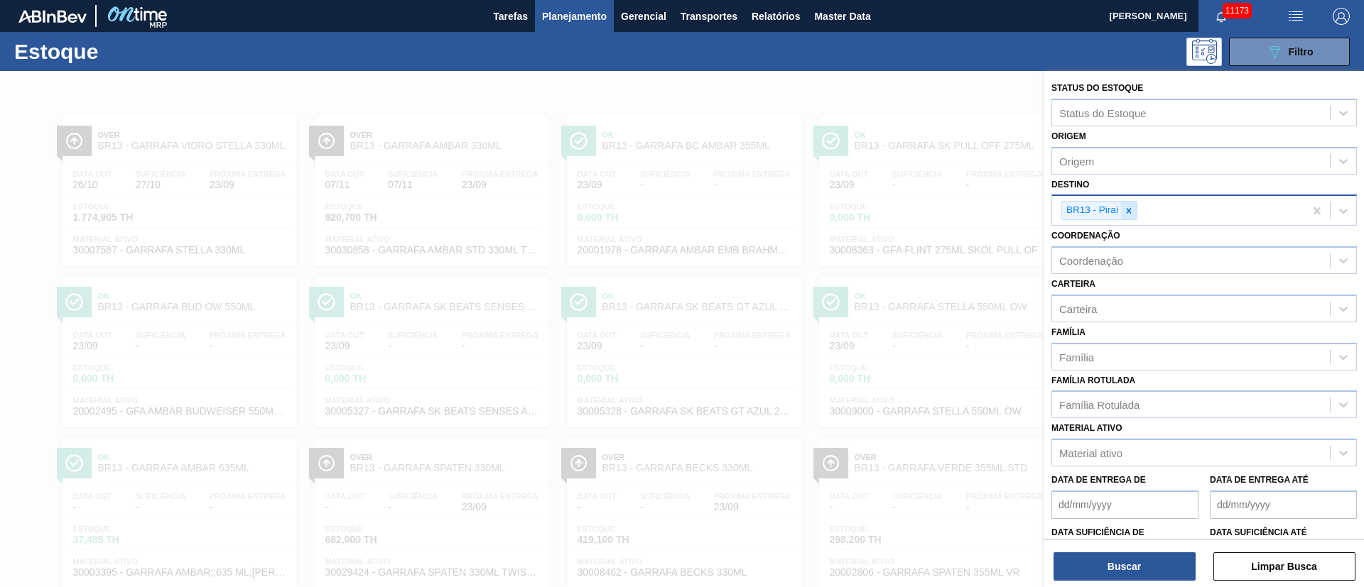
click at [1126, 203] on div at bounding box center [1129, 211] width 16 height 18
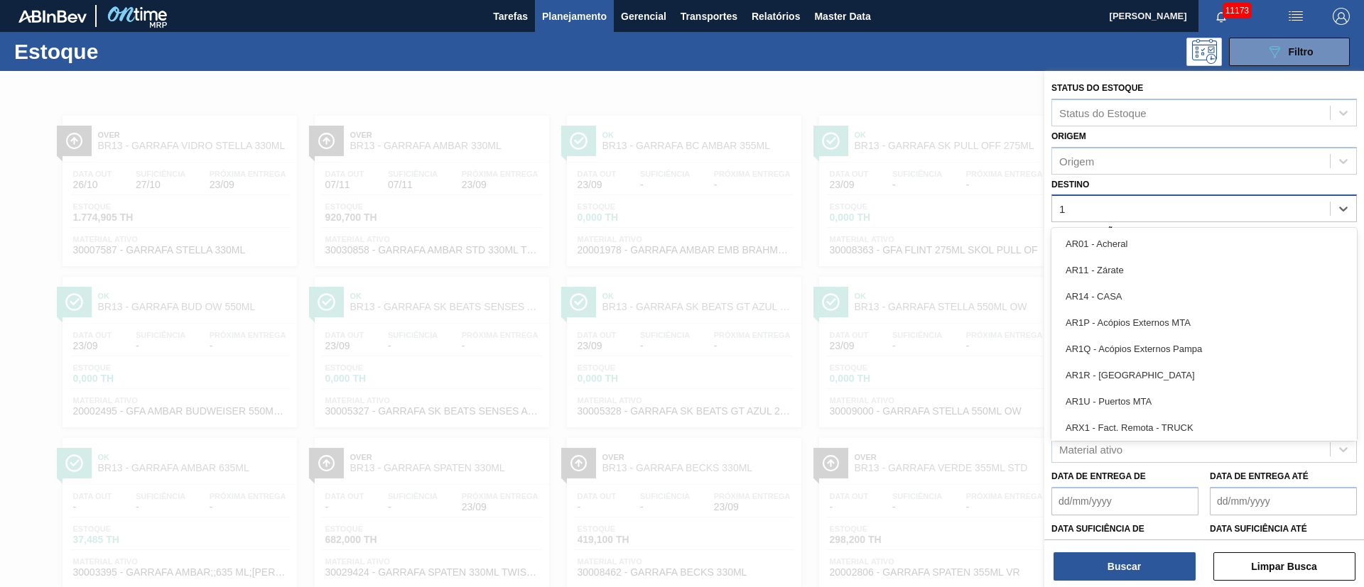
type input "16"
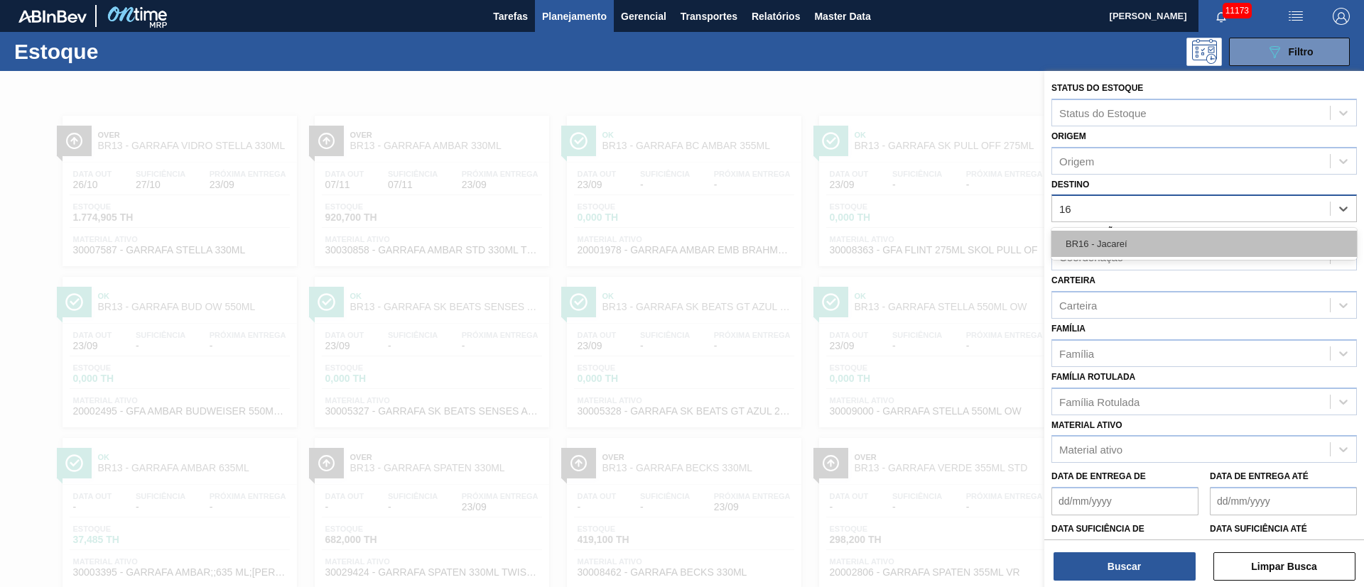
click at [1104, 236] on div "BR16 - Jacareí" at bounding box center [1203, 244] width 305 height 26
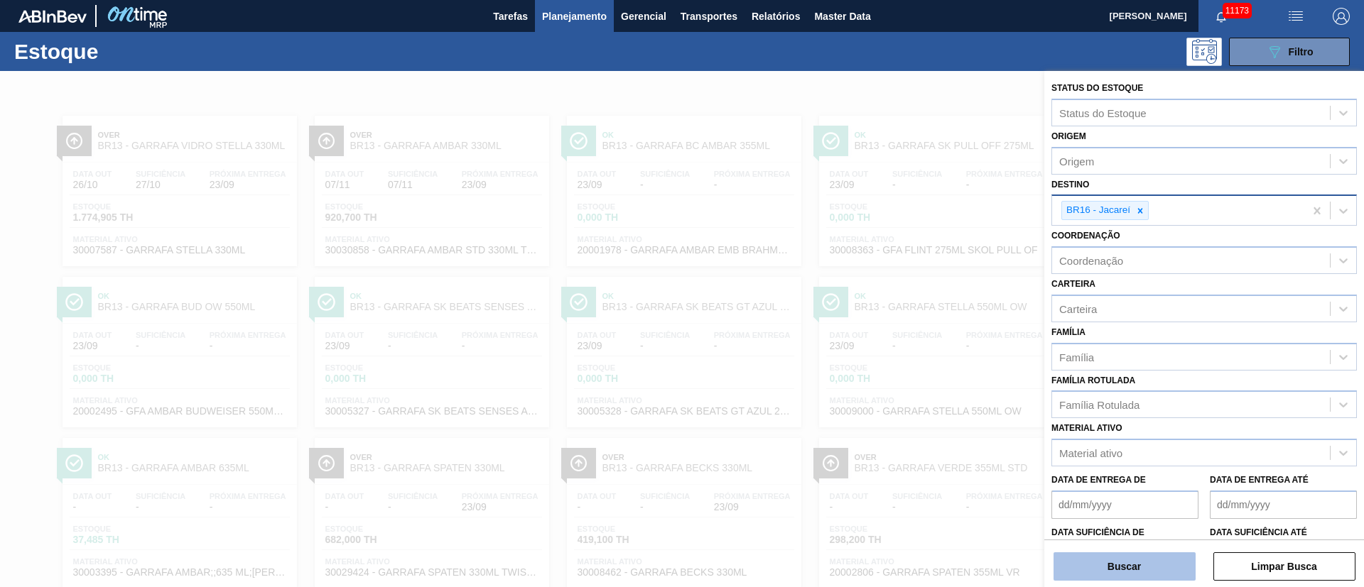
click at [1135, 570] on button "Buscar" at bounding box center [1124, 567] width 142 height 28
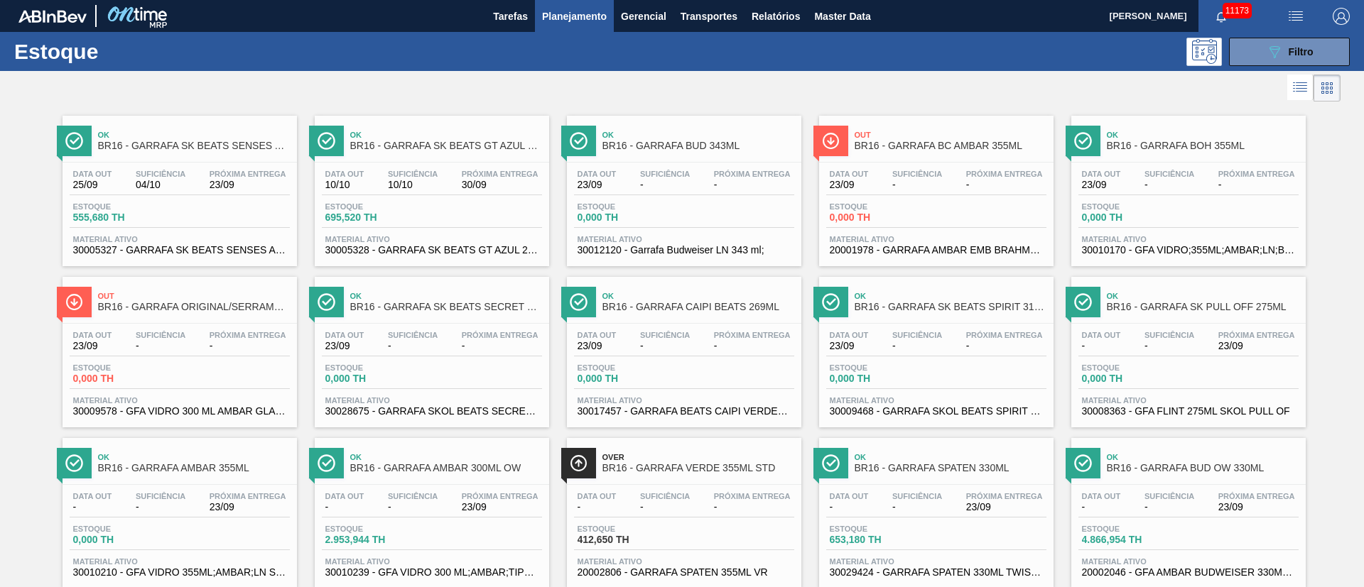
scroll to position [198, 0]
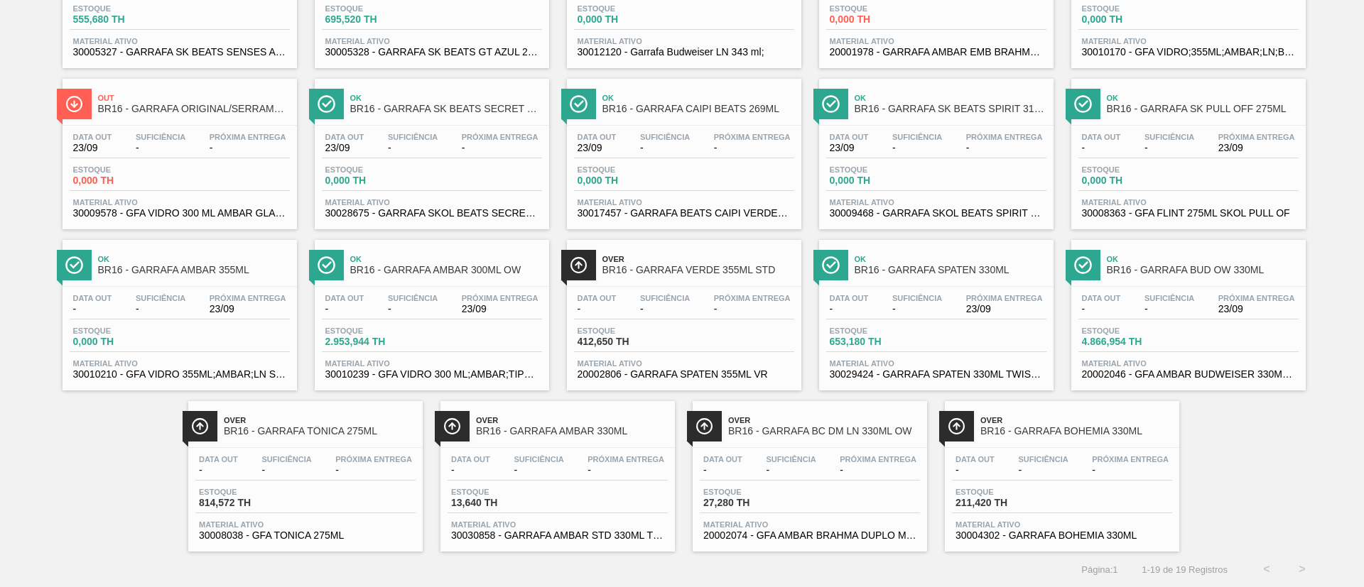
click at [920, 359] on span "Material ativo" at bounding box center [935, 363] width 213 height 9
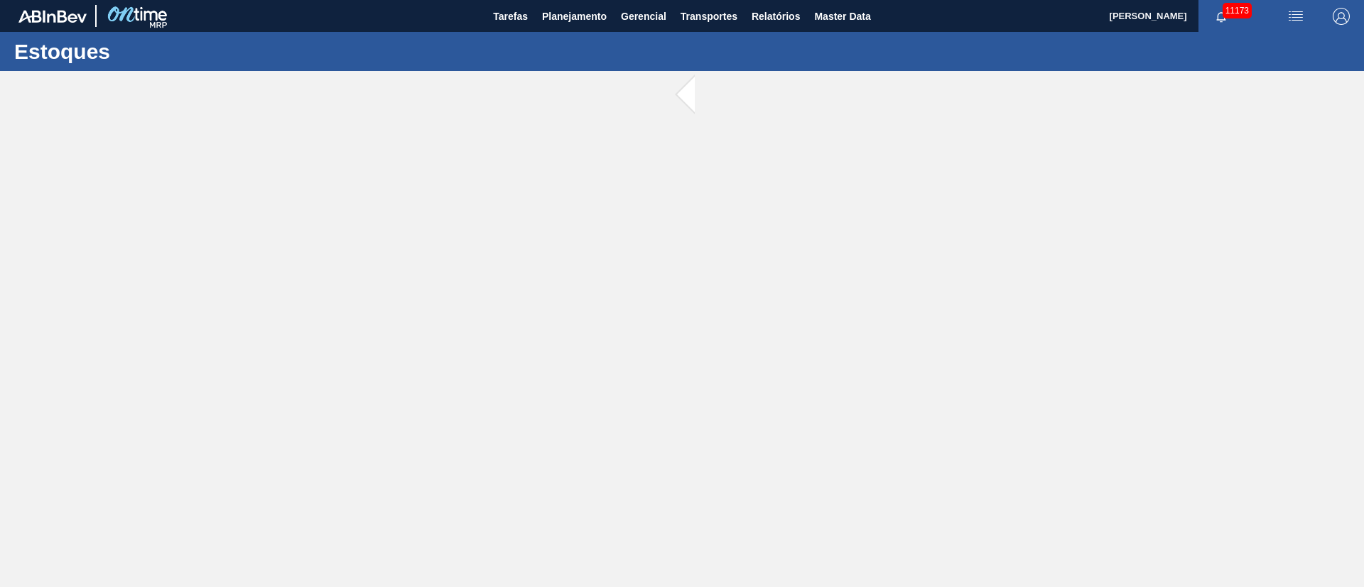
click at [920, 359] on main "Tarefas Planejamento Gerencial Transportes Relatórios Master Data [PERSON_NAME]…" at bounding box center [682, 293] width 1364 height 587
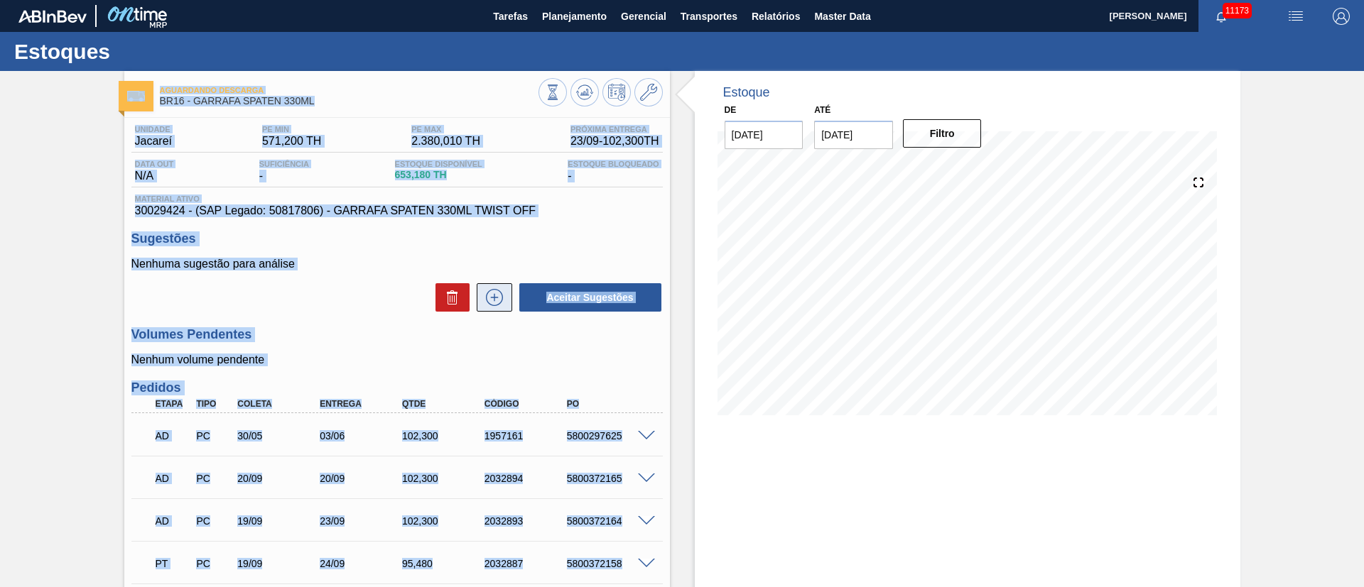
click at [499, 299] on icon at bounding box center [494, 297] width 23 height 17
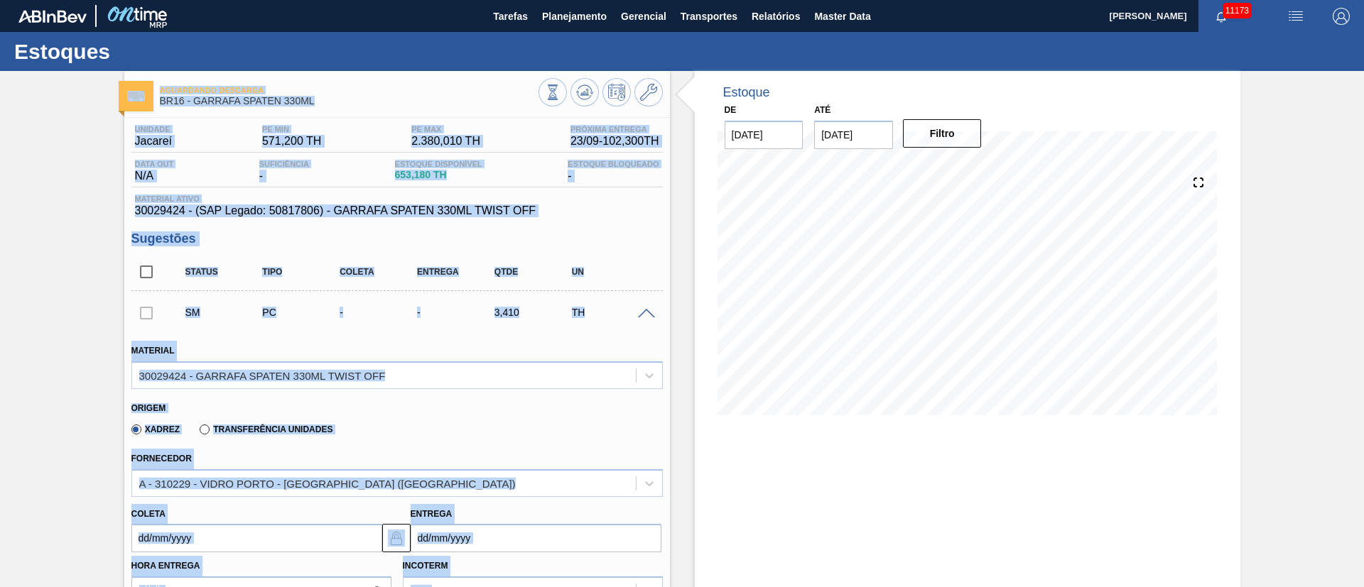
click at [361, 410] on div "Origem" at bounding box center [390, 406] width 519 height 13
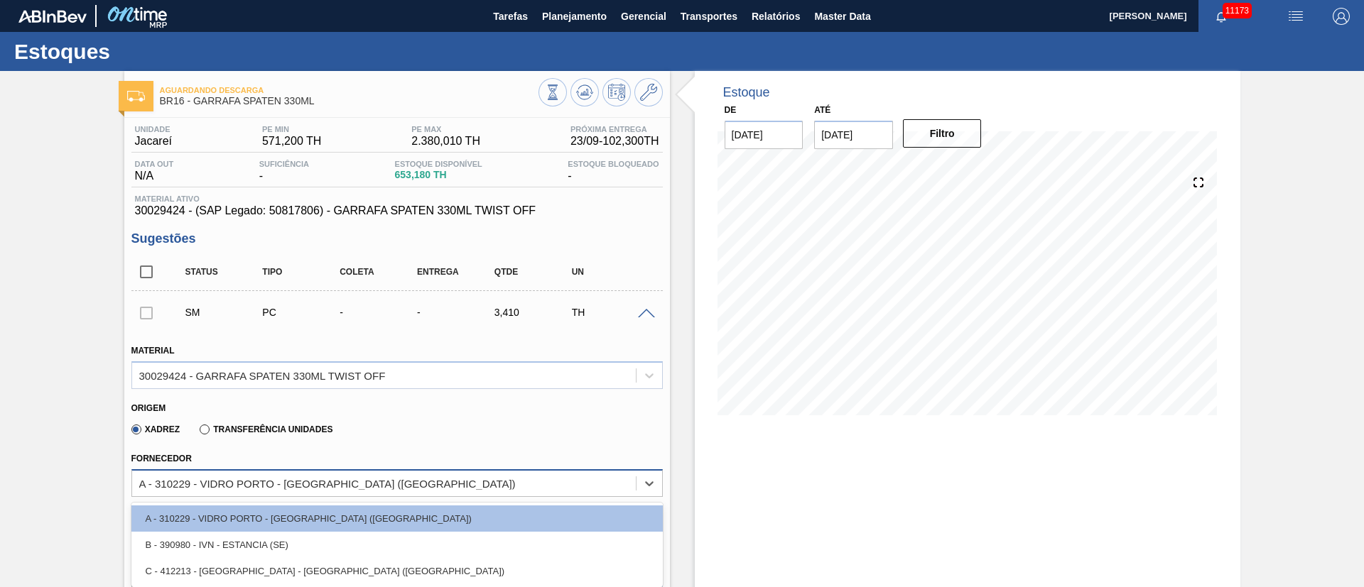
click at [343, 484] on div "A - 310229 - VIDRO PORTO - [GEOGRAPHIC_DATA] ([GEOGRAPHIC_DATA])" at bounding box center [327, 483] width 376 height 12
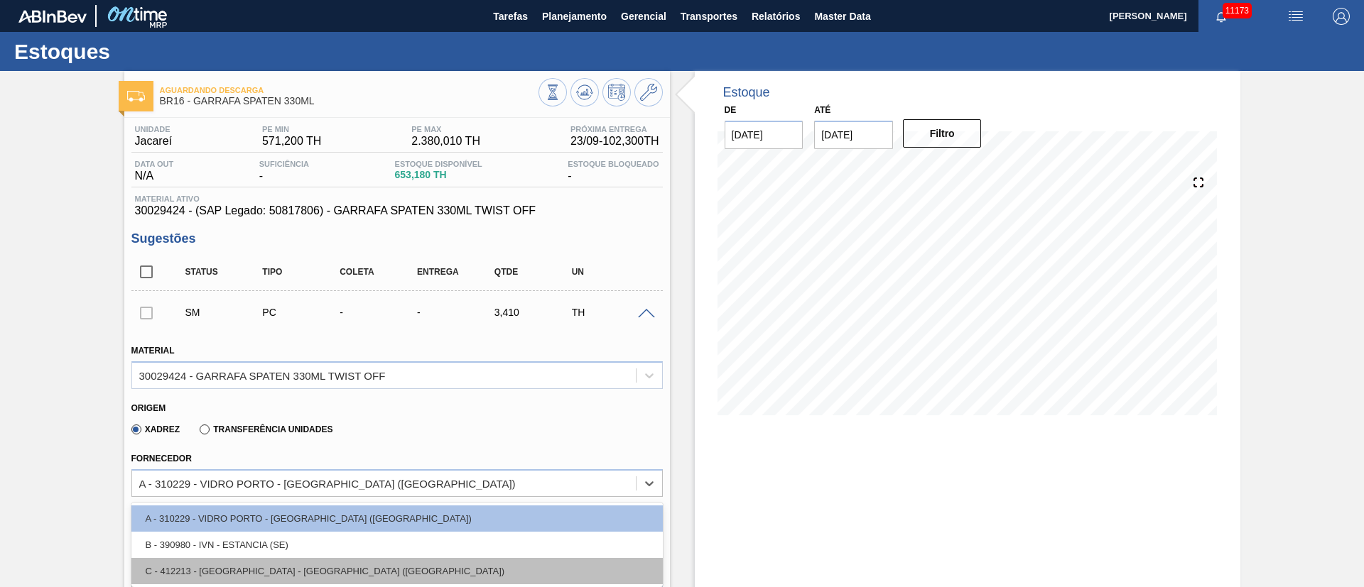
click at [290, 563] on div "C - 412213 - [GEOGRAPHIC_DATA] - [GEOGRAPHIC_DATA] ([GEOGRAPHIC_DATA])" at bounding box center [396, 571] width 531 height 26
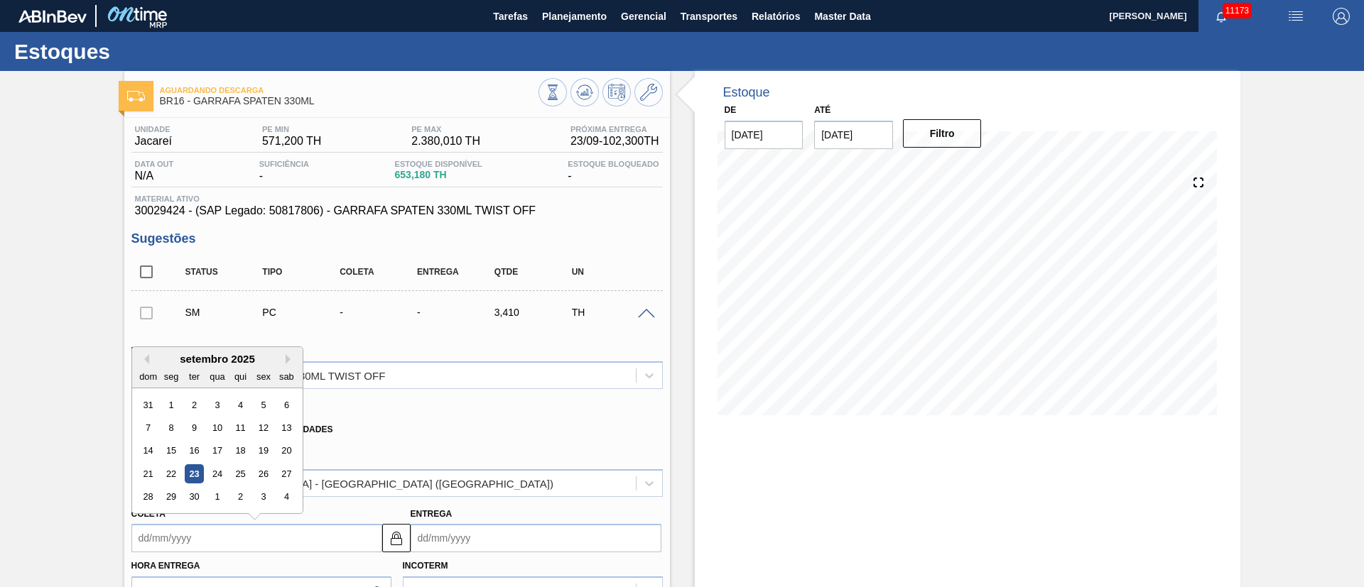
click at [250, 537] on input "Coleta" at bounding box center [256, 538] width 251 height 28
click at [241, 476] on div "25" at bounding box center [239, 473] width 19 height 19
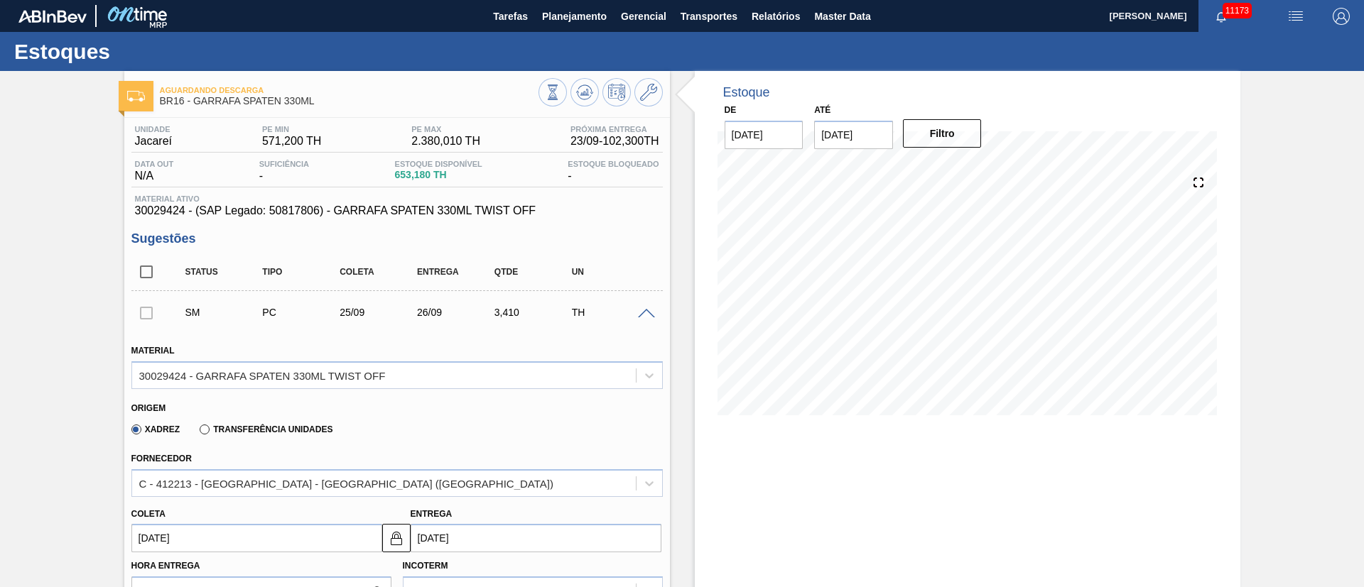
type input "[DATE]"
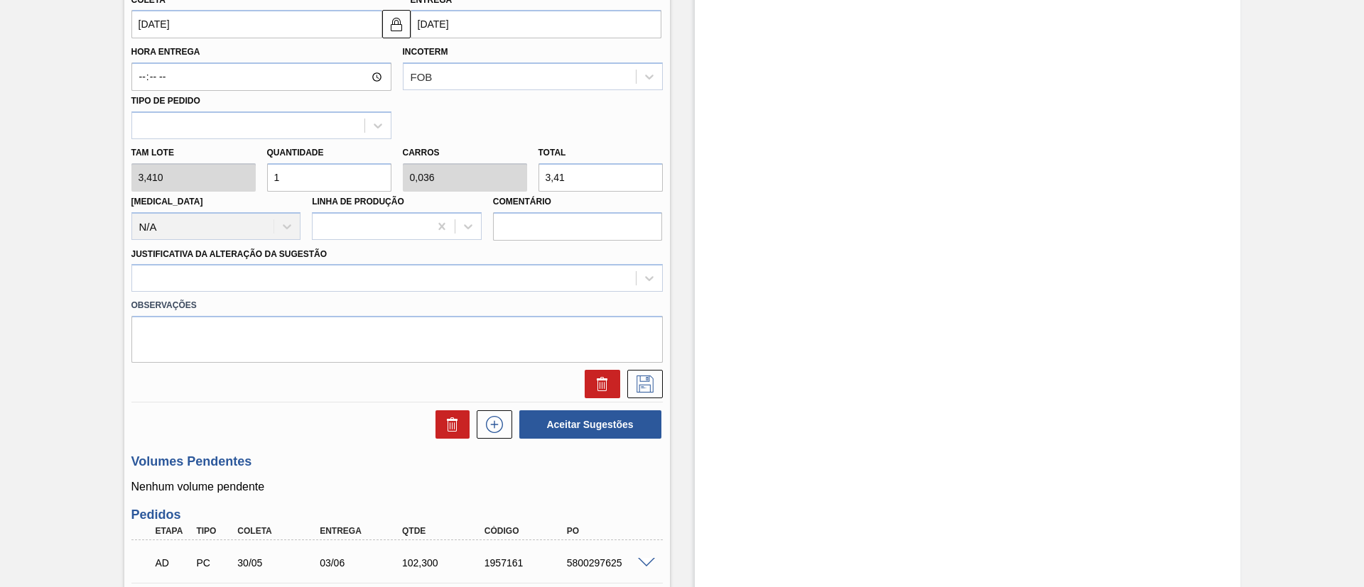
scroll to position [1028, 0]
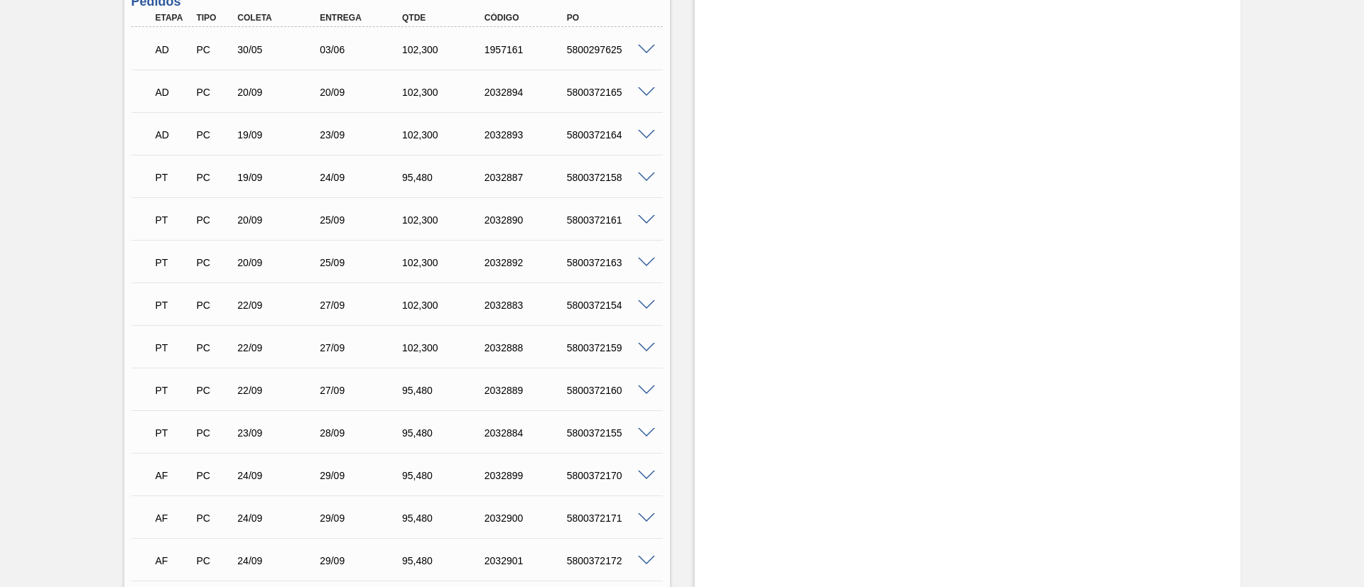
click at [1359, 52] on div "Aguardando Descarga BR16 - GARRAFA SPATEN 330ML Unidade Jacareí PE MIN 571,200 …" at bounding box center [682, 19] width 1364 height 1952
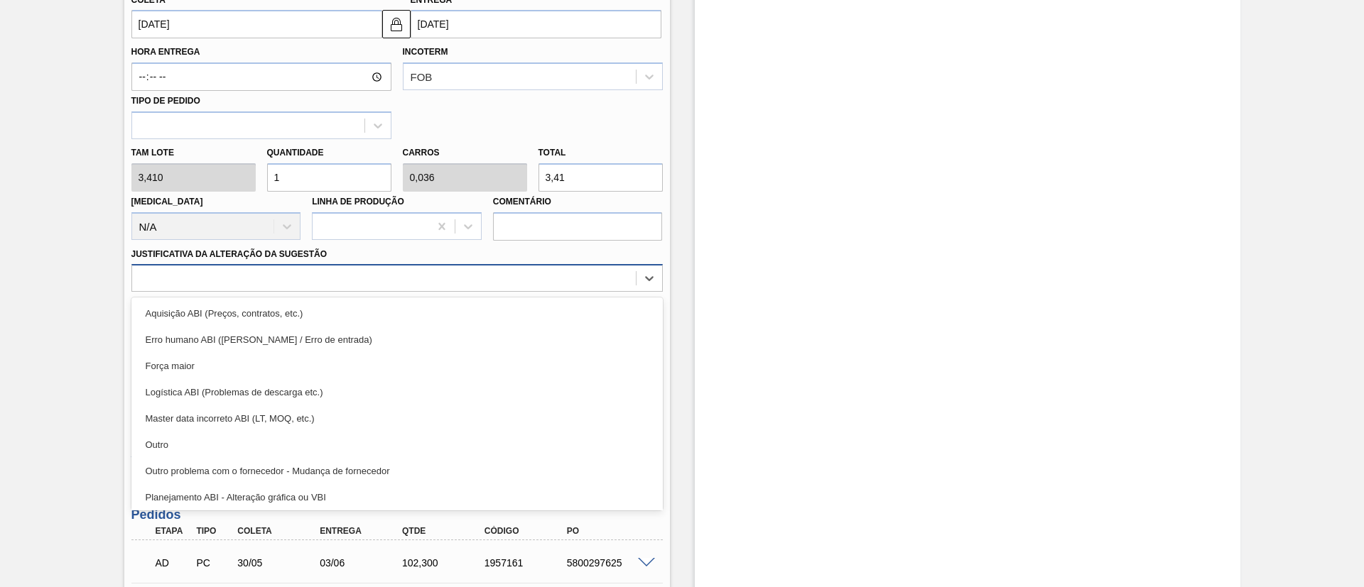
click at [408, 283] on div at bounding box center [384, 278] width 504 height 21
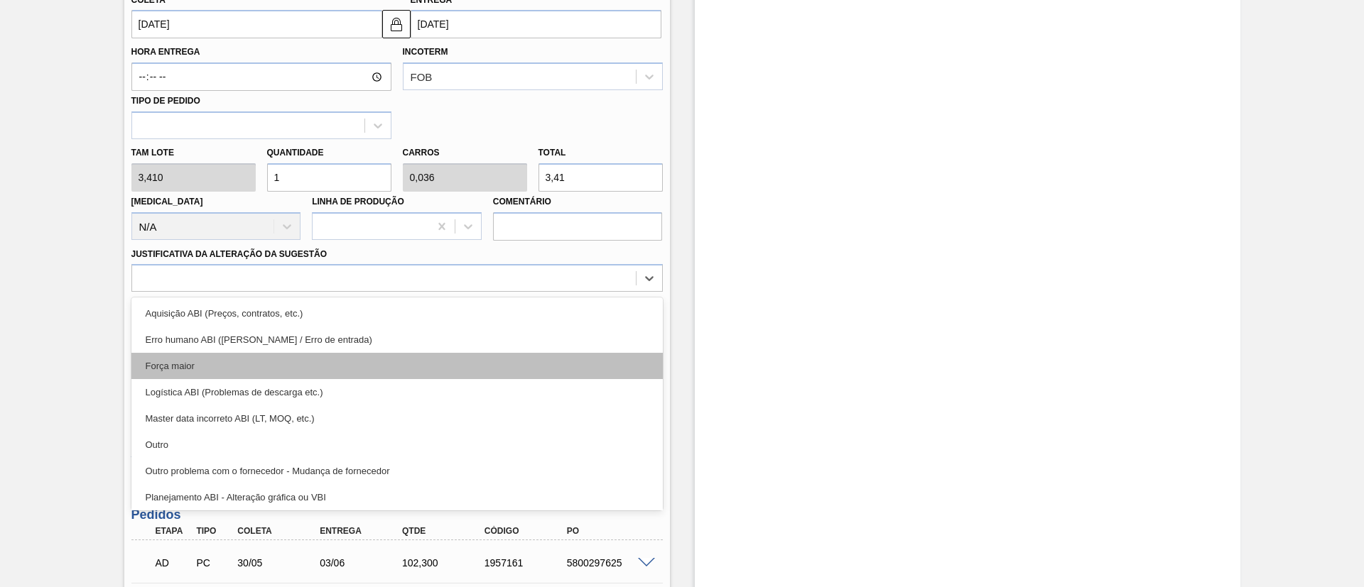
click at [217, 374] on div "Força maior" at bounding box center [396, 366] width 531 height 26
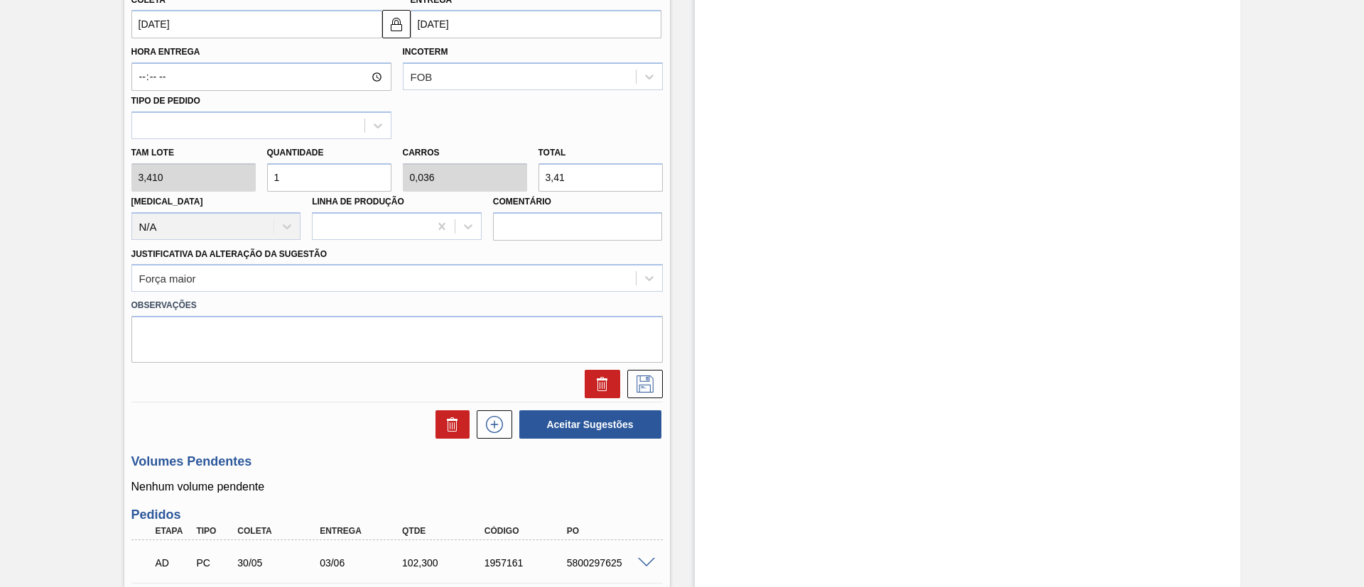
click at [296, 171] on input "1" at bounding box center [329, 177] width 124 height 28
type input "0"
type input "7"
type input "0,25"
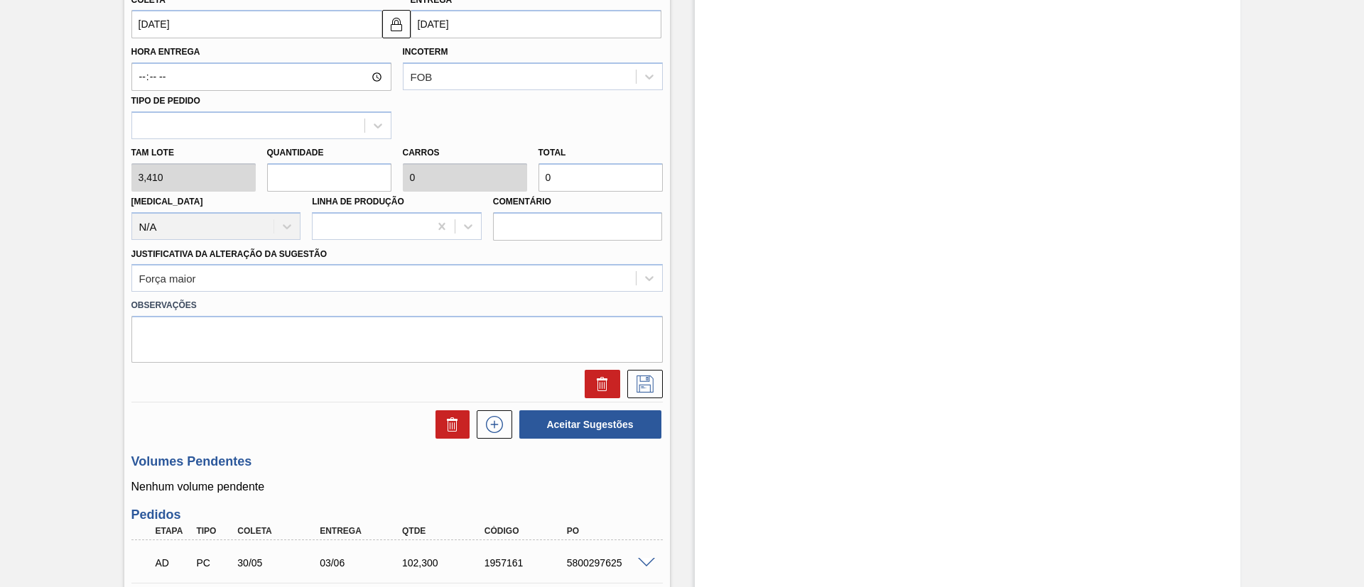
type input "23,87"
type input "72"
type input "2,571"
type input "245,52"
type input "7"
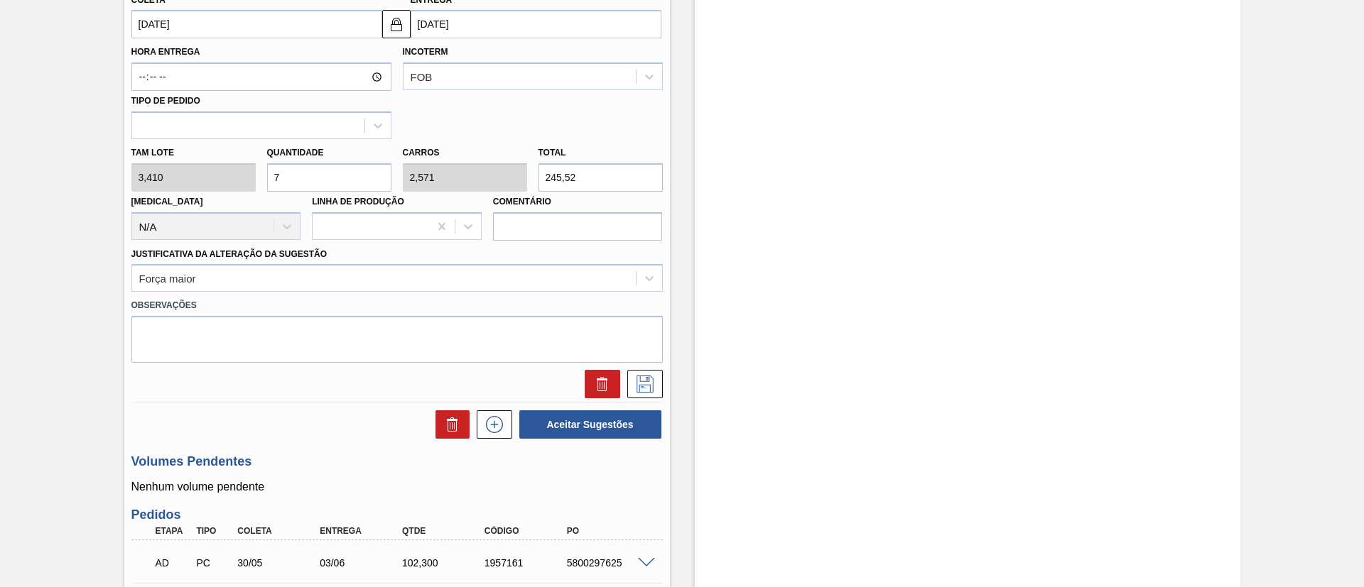
type input "0,25"
type input "23,87"
type input "0"
type input "5"
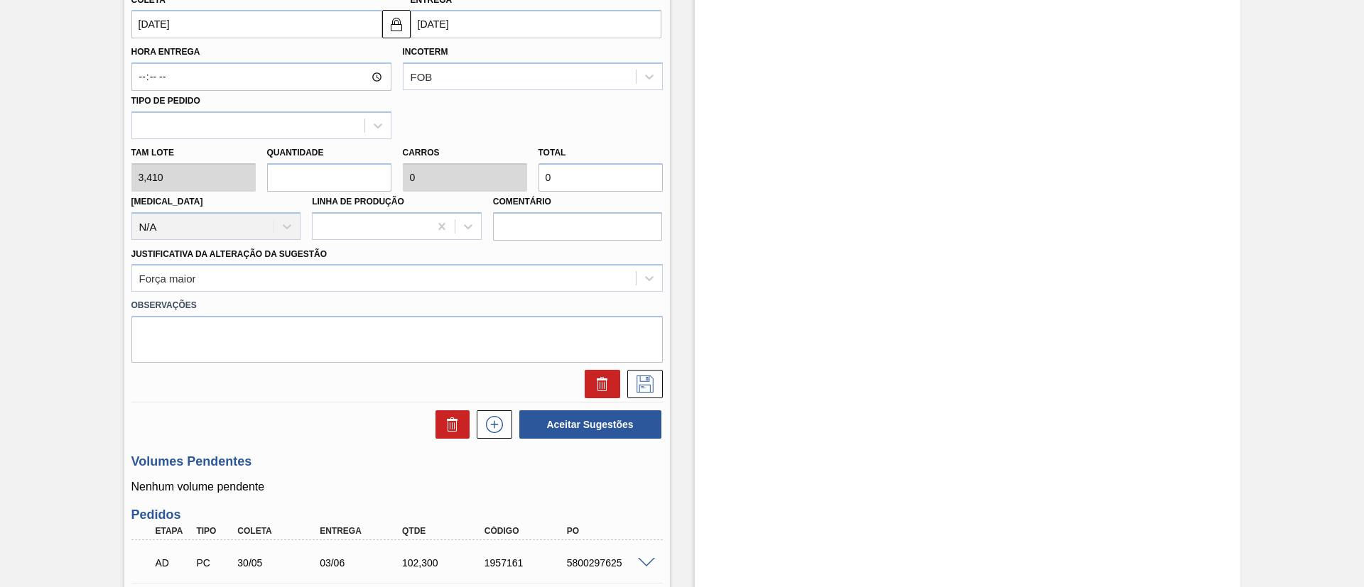
type input "0,179"
type input "17,05"
type input "56"
type input "2"
type input "190,96"
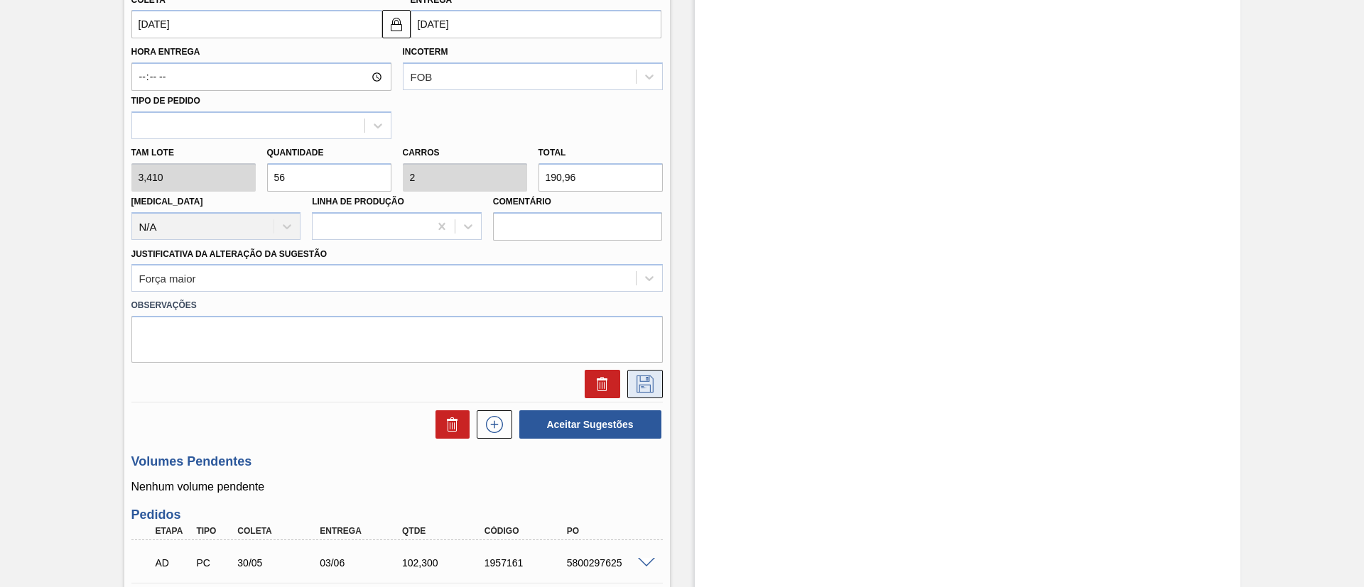
type input "56"
click at [655, 378] on button at bounding box center [645, 384] width 36 height 28
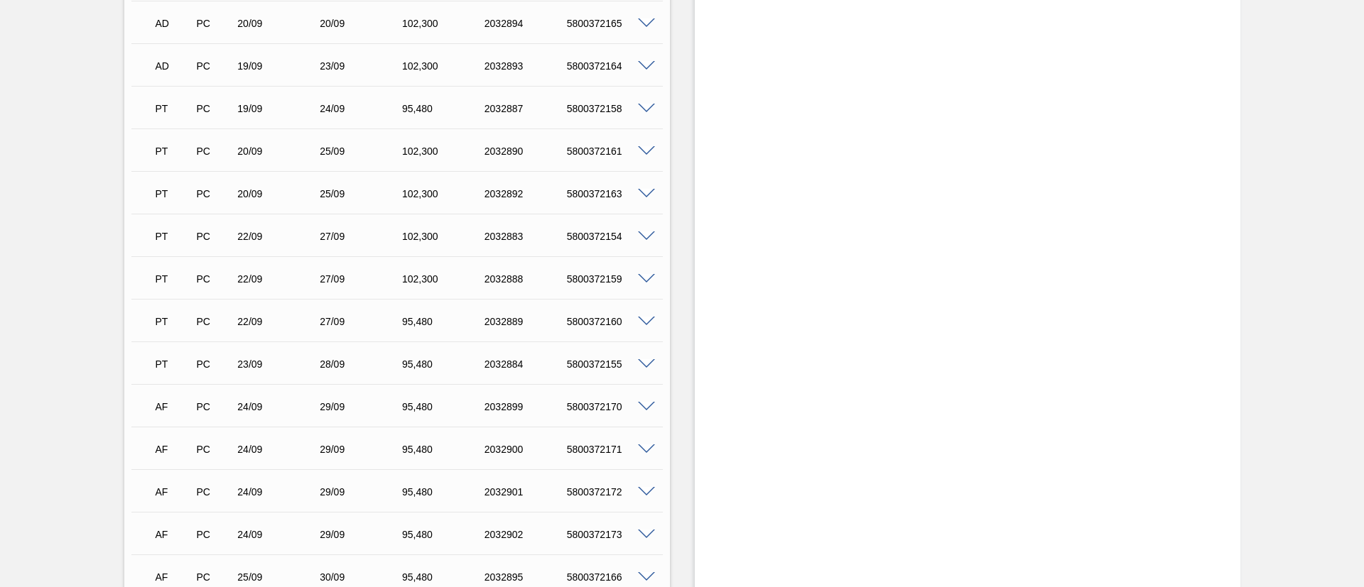
click at [1361, 35] on div "Aguardando Descarga BR16 - GARRAFA SPATEN 330ML Unidade Jacareí PE MIN 571,200 …" at bounding box center [682, 242] width 1364 height 1370
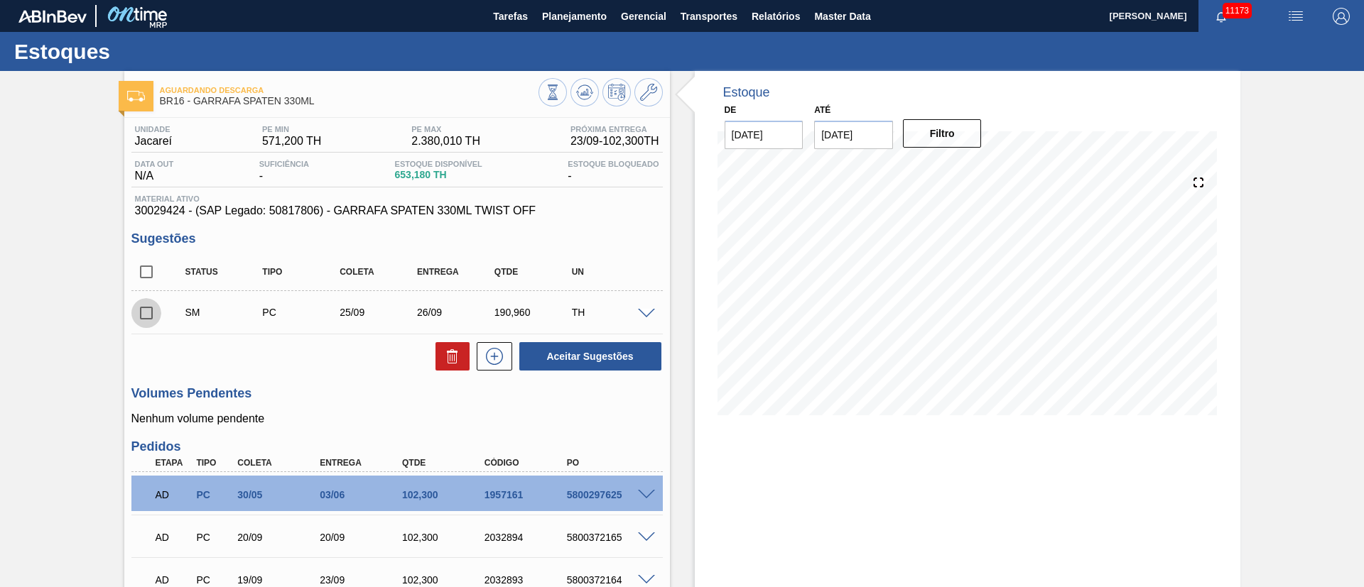
click at [153, 310] on input "checkbox" at bounding box center [146, 313] width 30 height 30
click at [593, 364] on button "Aceitar Sugestões" at bounding box center [590, 356] width 142 height 28
checkbox input "false"
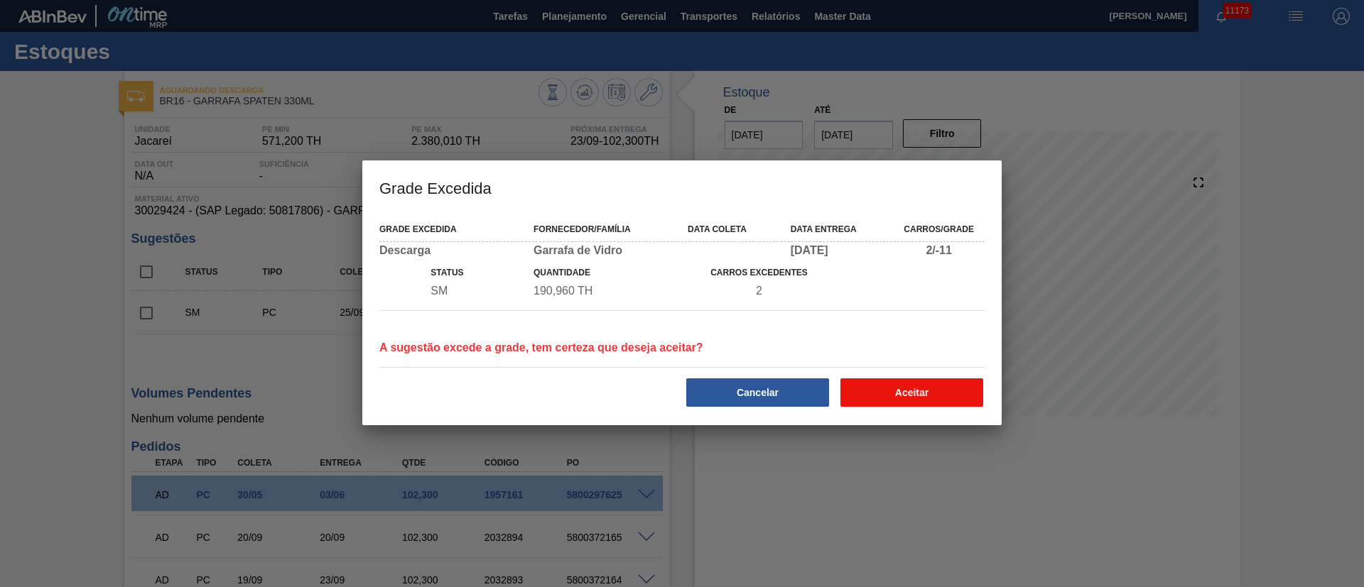
click at [856, 395] on button "Aceitar" at bounding box center [911, 393] width 143 height 28
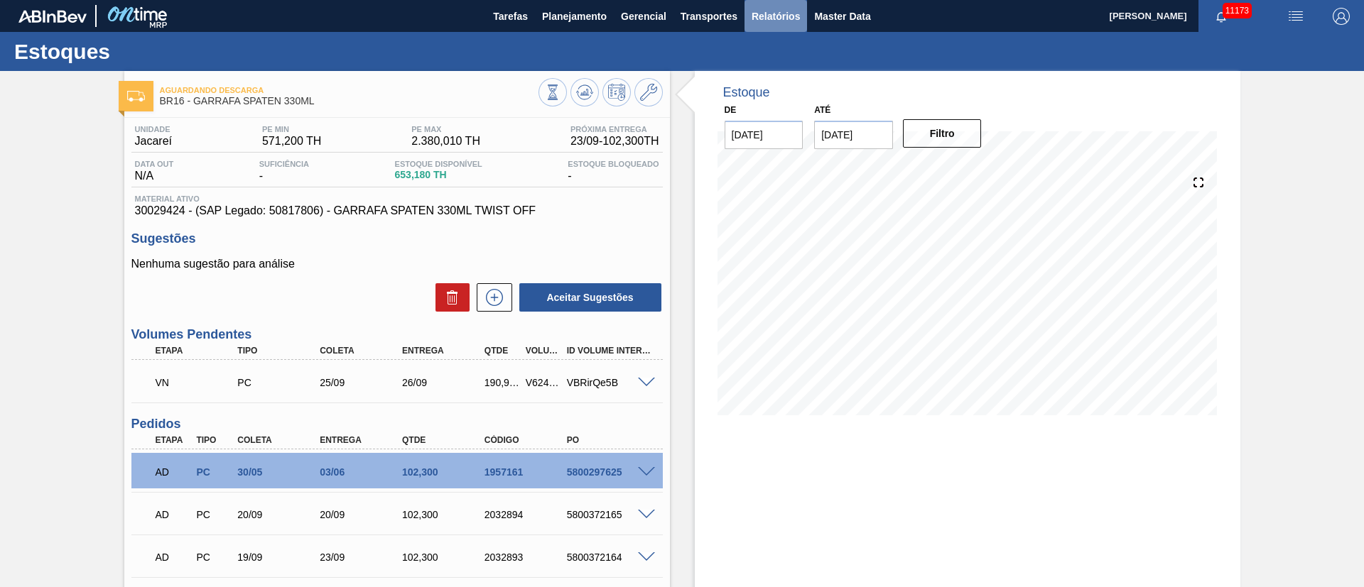
click at [764, 18] on span "Relatórios" at bounding box center [775, 16] width 48 height 17
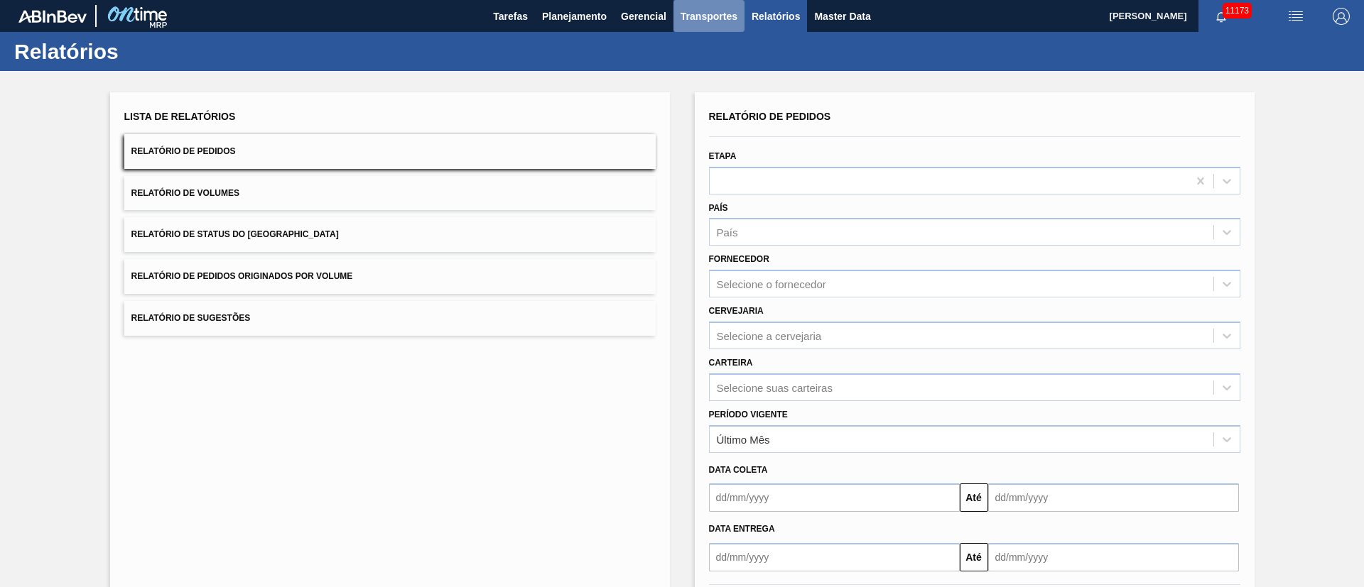
click at [690, 16] on span "Transportes" at bounding box center [708, 16] width 57 height 17
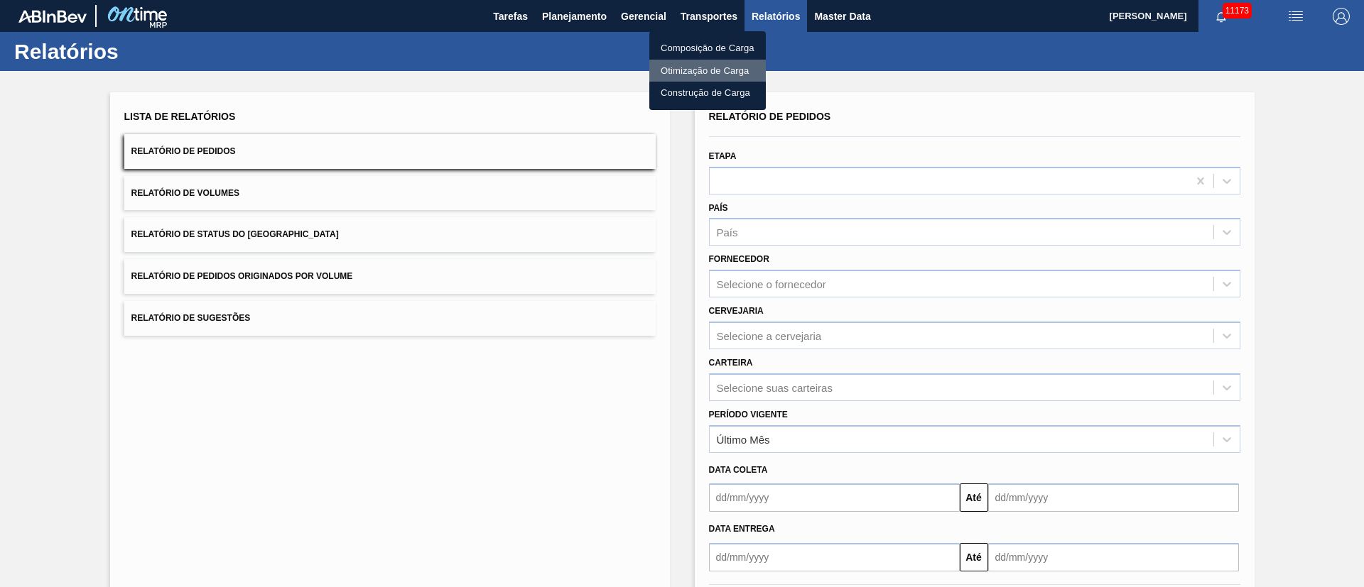
click at [685, 72] on li "Otimização de Carga" at bounding box center [707, 71] width 116 height 23
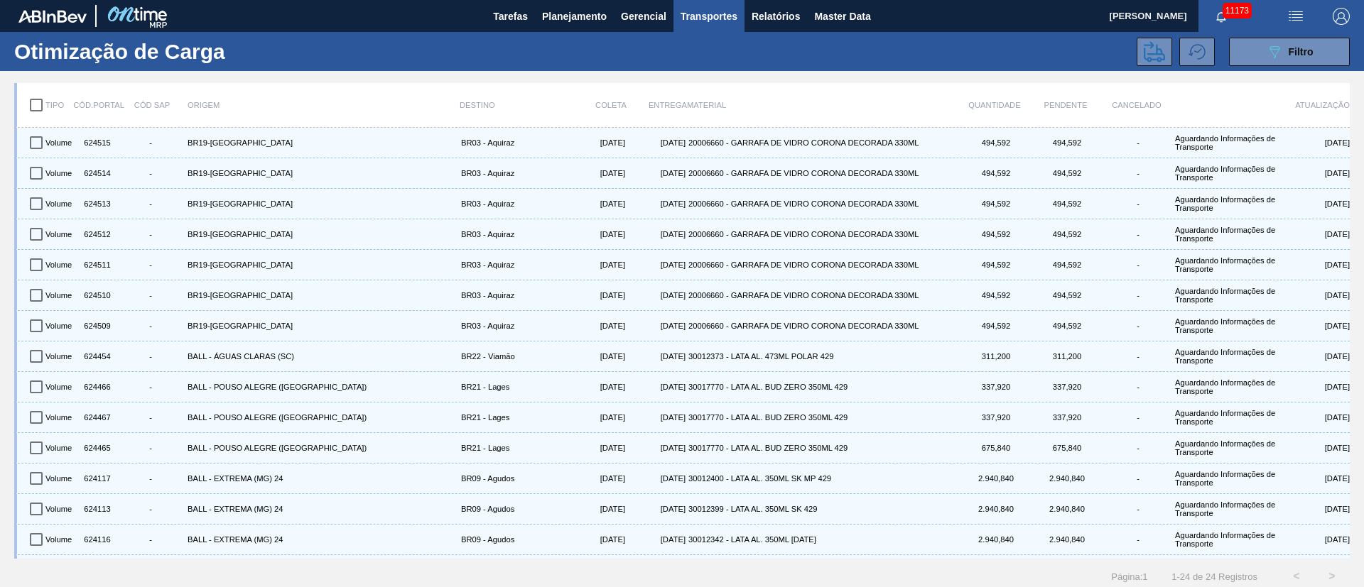
click at [1295, 70] on div "Otimização de Carga 089F7B8B-B2A5-4AFE-B5C0-19BA573D28AC Filtro" at bounding box center [682, 51] width 1364 height 39
click at [1298, 55] on span "Filtro" at bounding box center [1300, 51] width 25 height 11
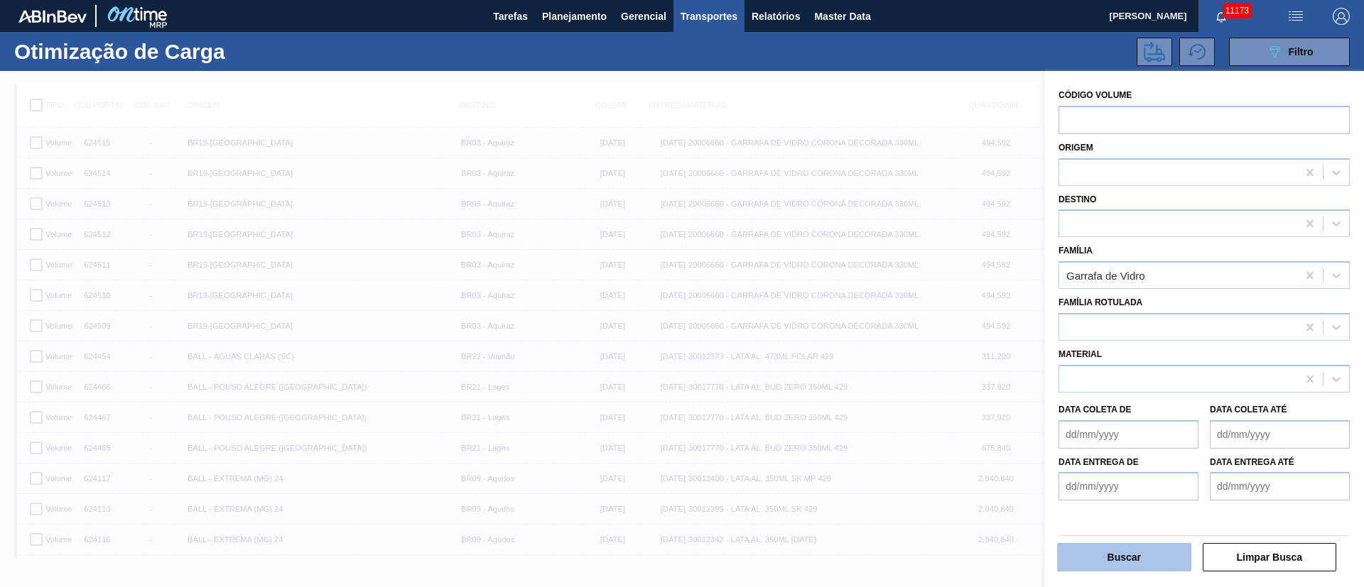
click at [1106, 557] on button "Buscar" at bounding box center [1124, 557] width 134 height 28
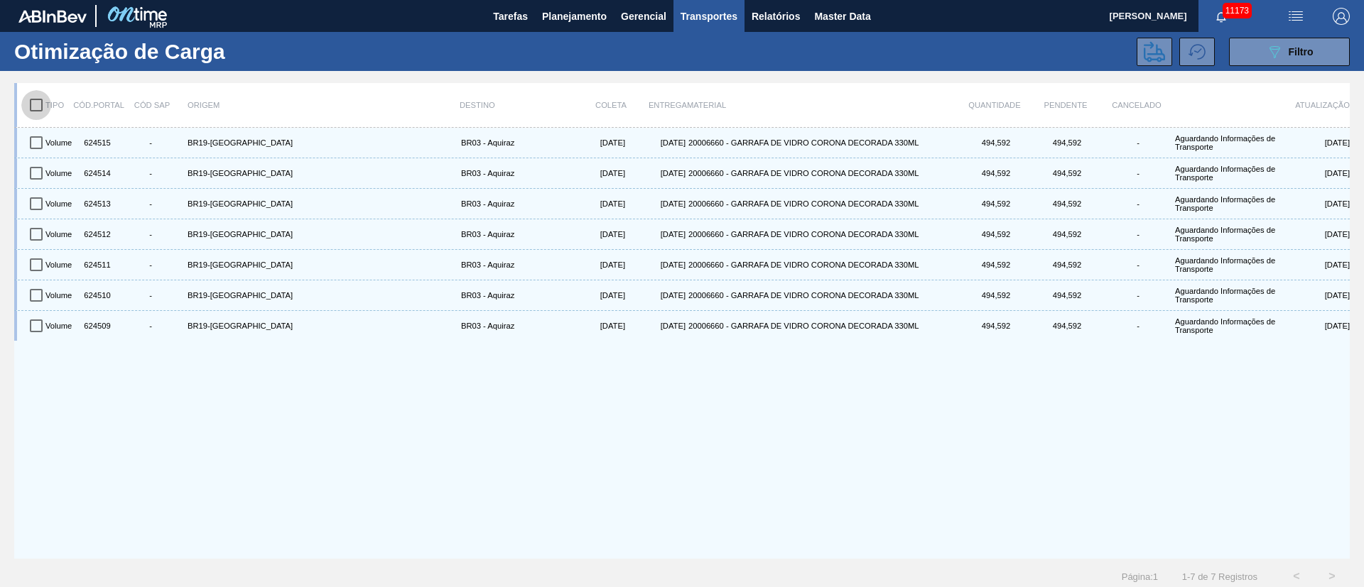
click at [36, 107] on input "checkbox" at bounding box center [36, 105] width 30 height 30
checkbox input "true"
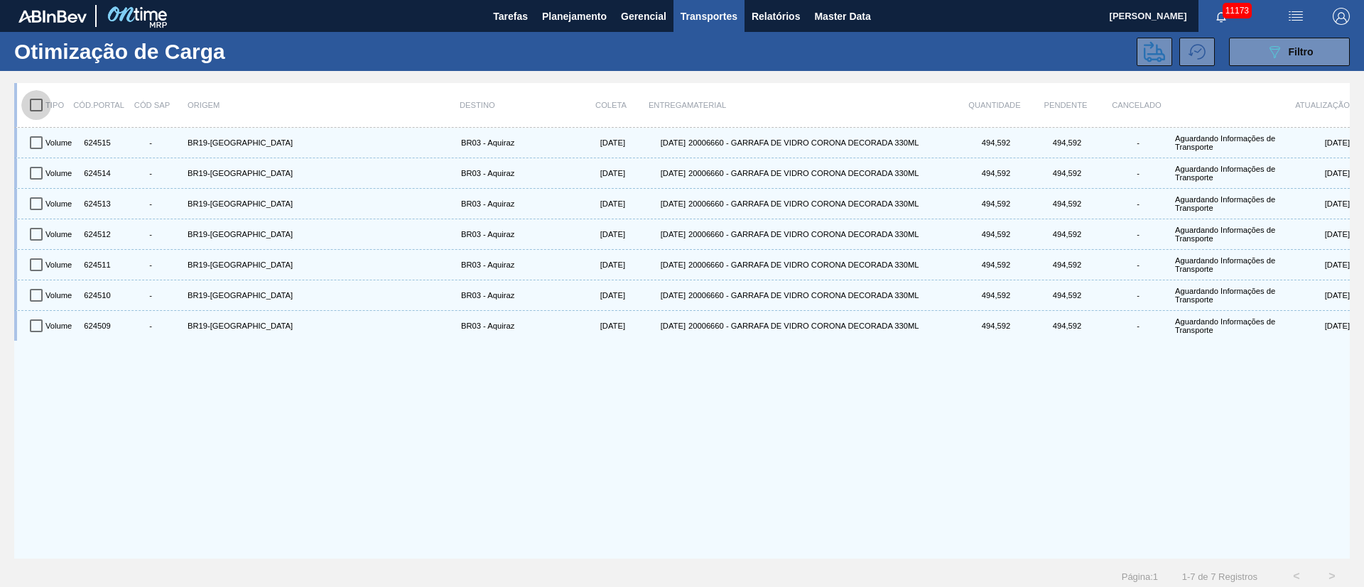
checkbox input "true"
click at [1136, 58] on button at bounding box center [1154, 52] width 36 height 28
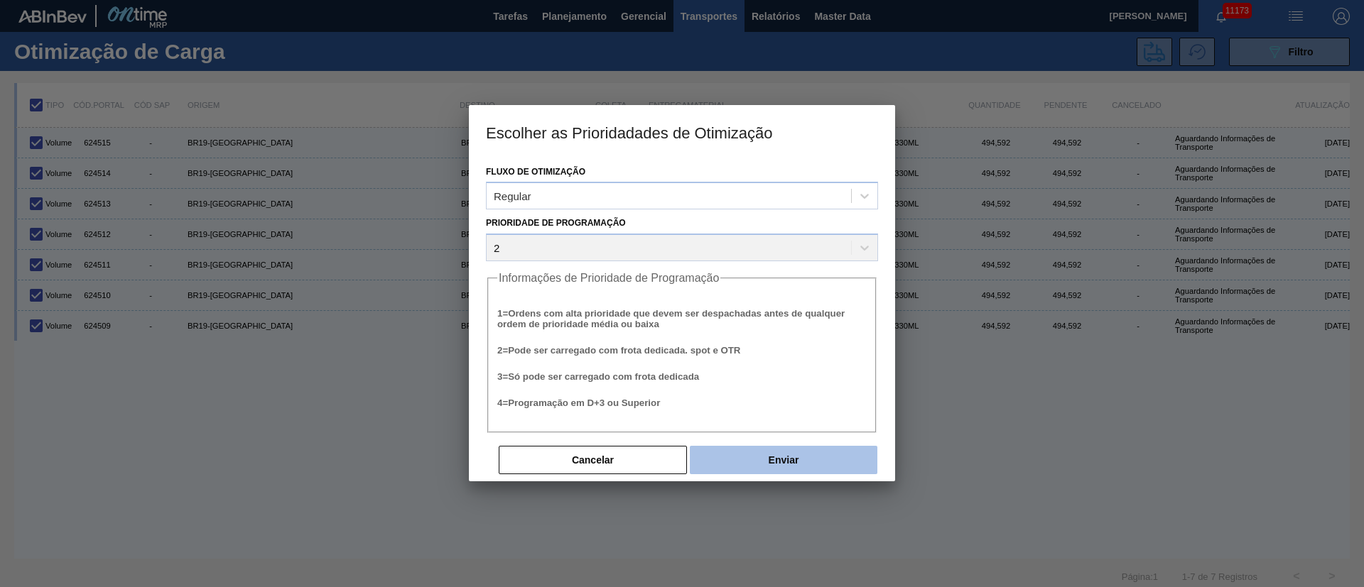
click at [771, 448] on button "Enviar" at bounding box center [783, 460] width 187 height 28
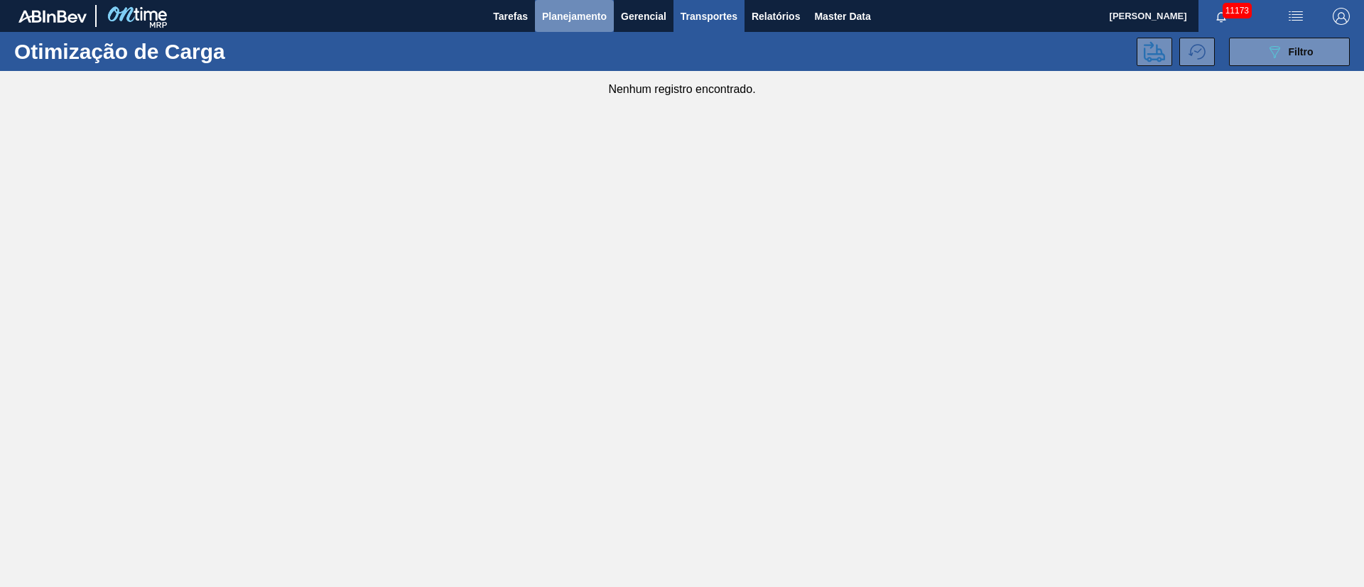
click at [549, 4] on button "Planejamento" at bounding box center [574, 16] width 79 height 32
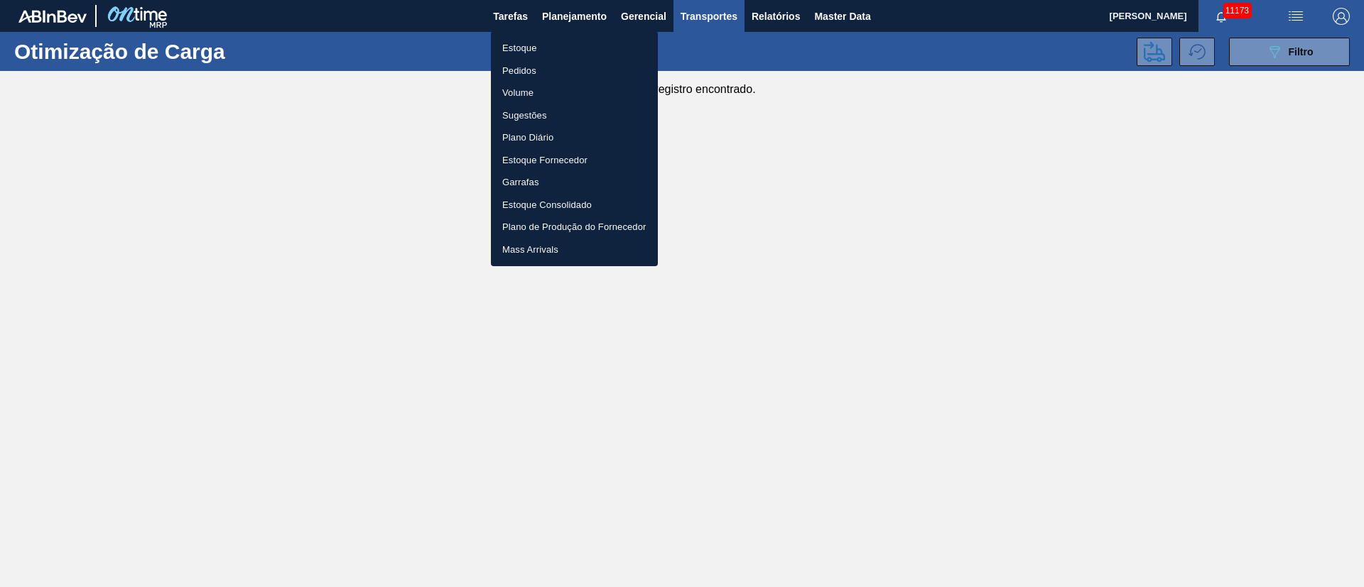
click at [518, 67] on li "Pedidos" at bounding box center [574, 71] width 167 height 23
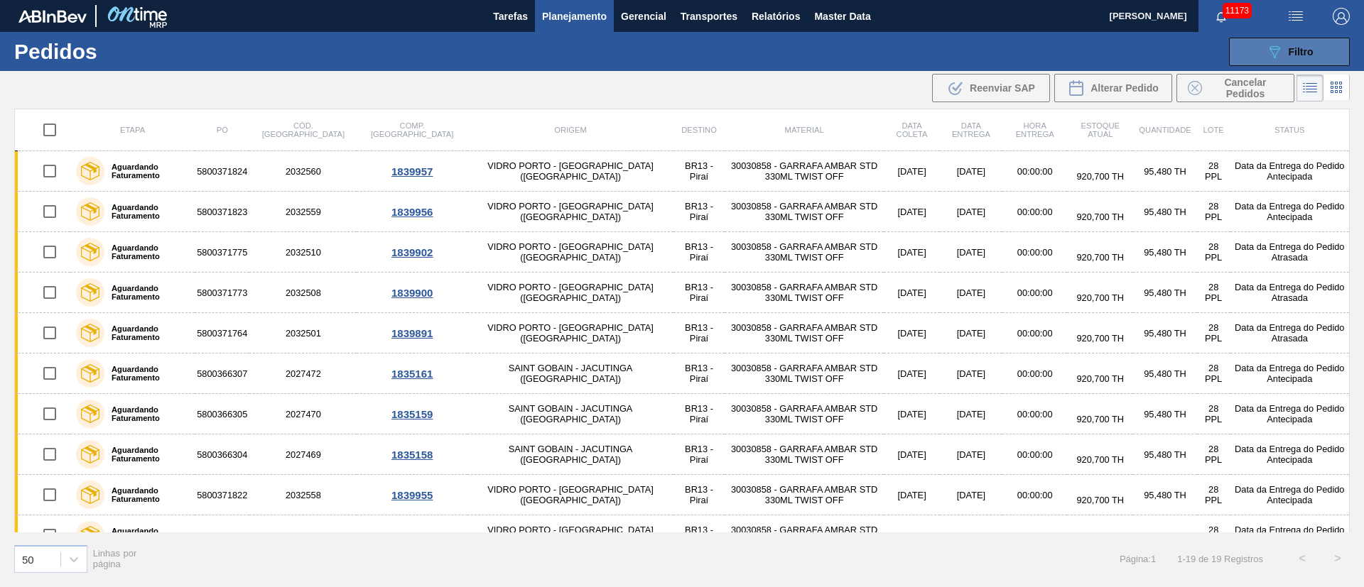
click at [1318, 60] on button "089F7B8B-B2A5-4AFE-B5C0-19BA573D28AC Filtro" at bounding box center [1289, 52] width 121 height 28
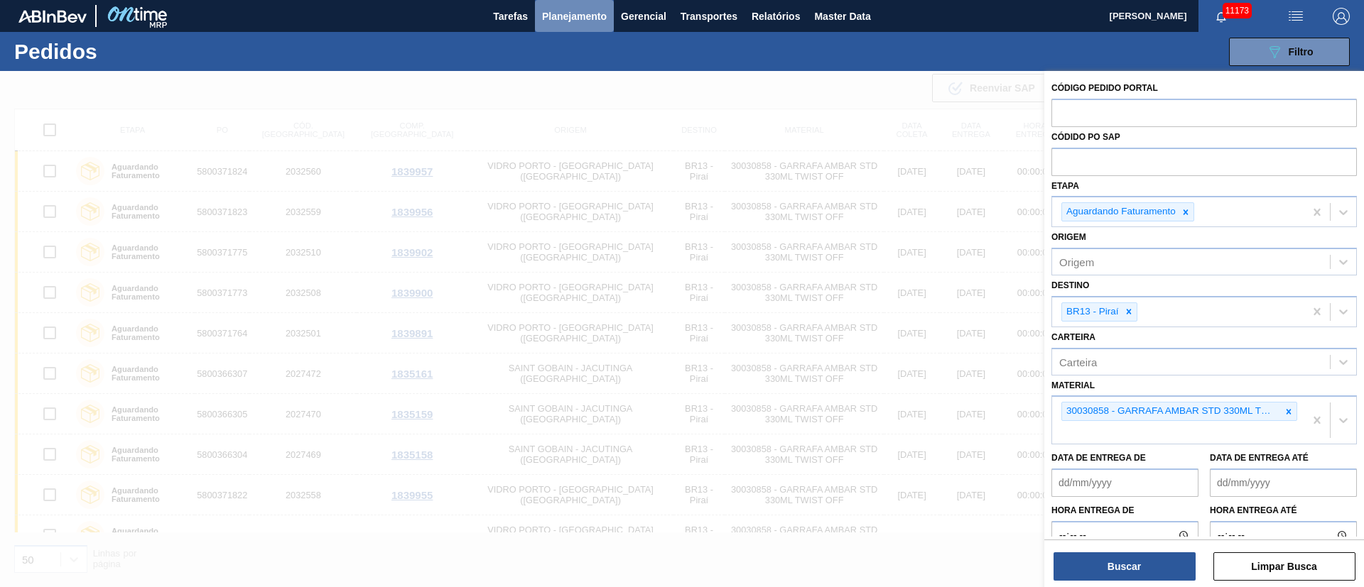
click at [579, 19] on span "Planejamento" at bounding box center [574, 16] width 65 height 17
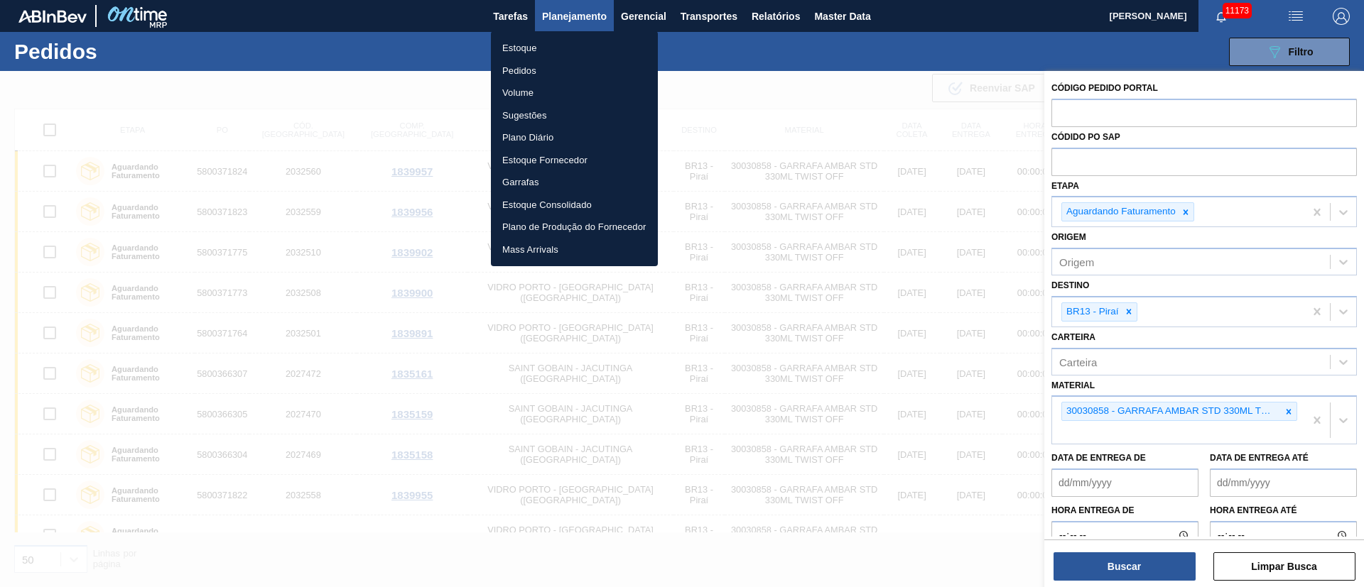
click at [535, 43] on li "Estoque" at bounding box center [574, 48] width 167 height 23
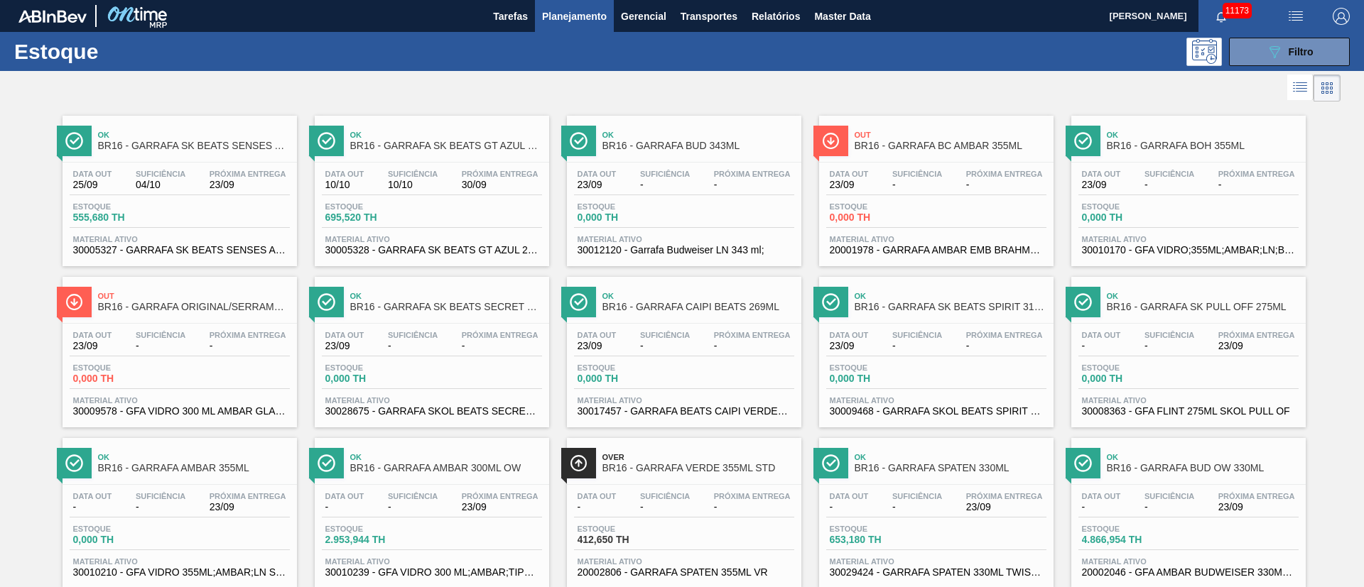
click at [898, 525] on span "Estoque" at bounding box center [878, 529] width 99 height 9
click at [898, 525] on main "Tarefas Planejamento Gerencial Transportes Relatórios Master Data [PERSON_NAME]…" at bounding box center [682, 293] width 1364 height 587
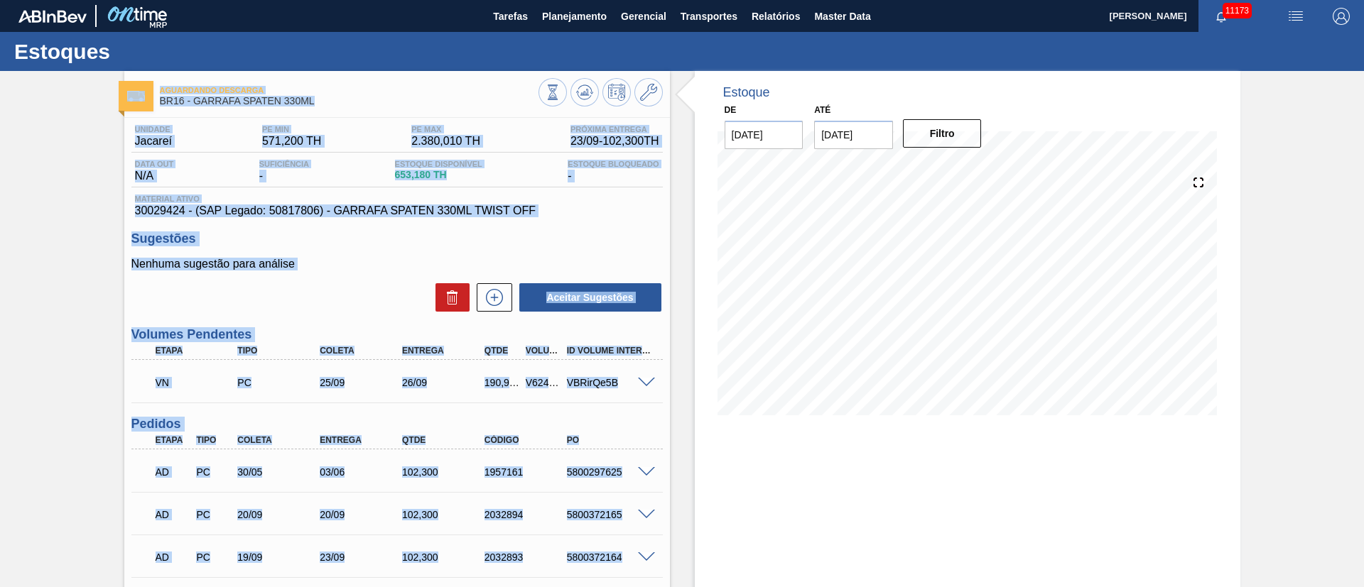
click at [640, 380] on span at bounding box center [646, 383] width 17 height 11
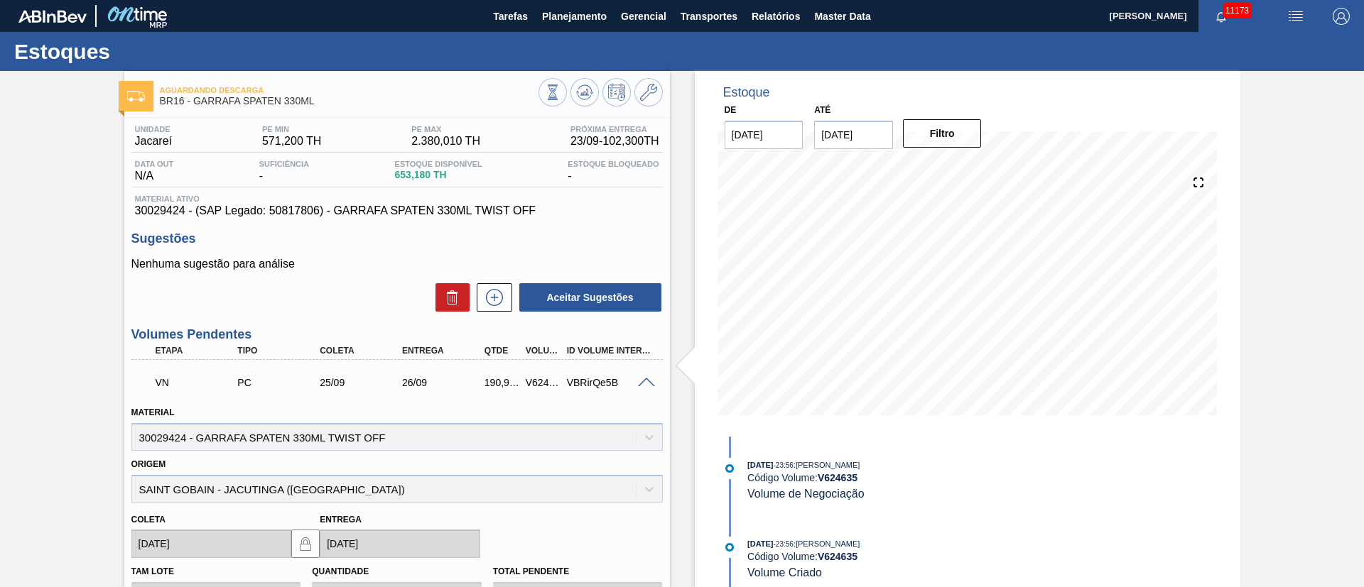
scroll to position [514, 0]
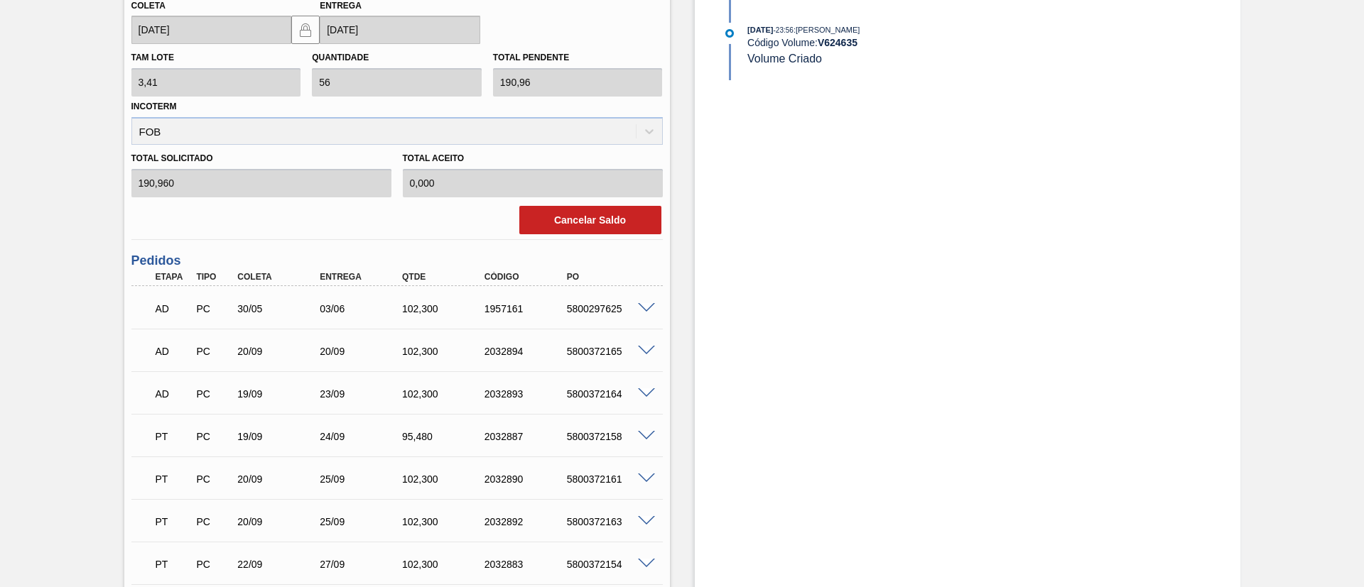
click at [629, 234] on div "Cancelar Saldo" at bounding box center [397, 220] width 543 height 31
click at [627, 221] on button "Cancelar Saldo" at bounding box center [590, 220] width 142 height 28
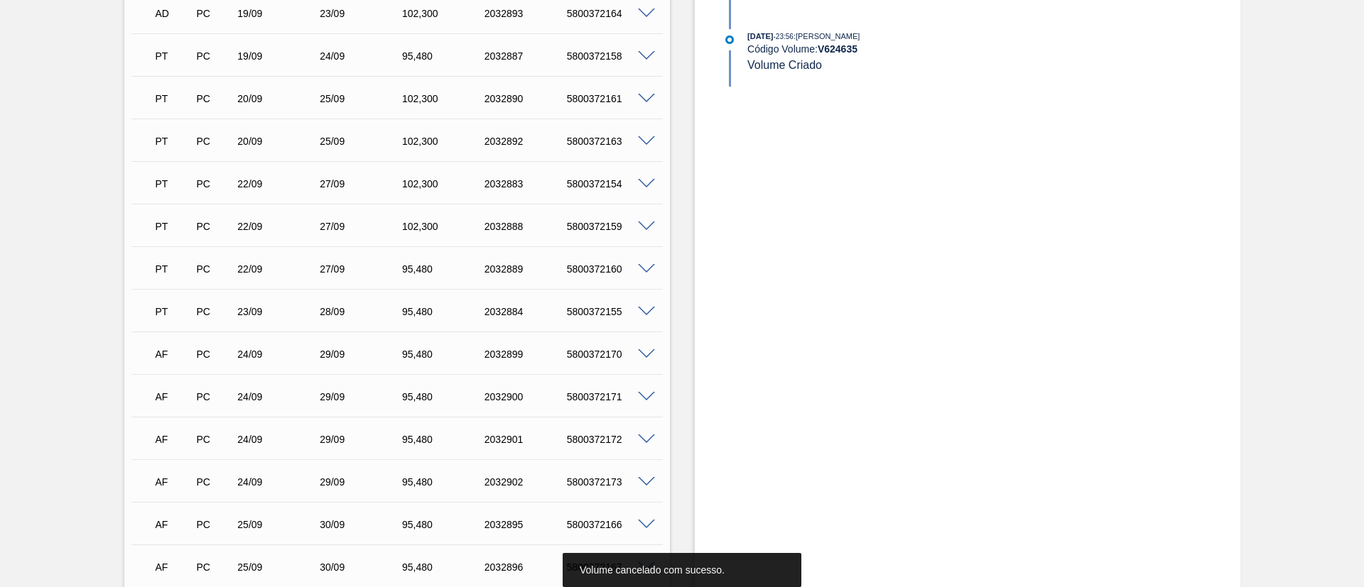
scroll to position [0, 0]
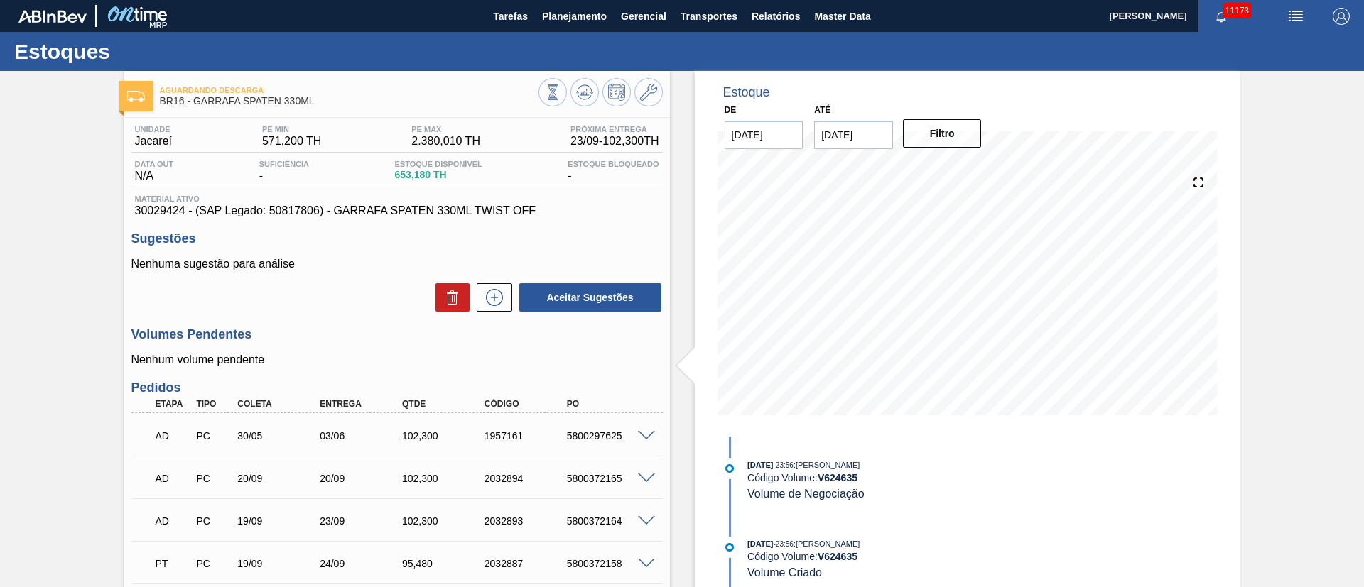
click at [659, 81] on div at bounding box center [600, 94] width 124 height 32
click at [650, 82] on button at bounding box center [648, 92] width 28 height 28
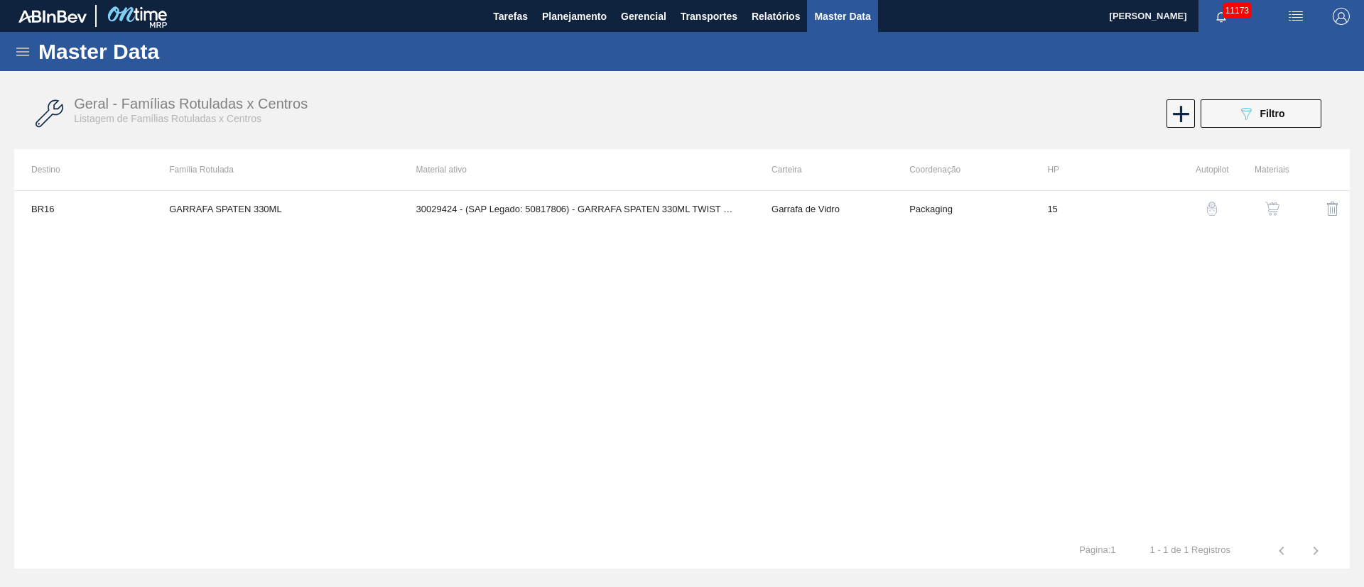
click at [1268, 210] on img "button" at bounding box center [1272, 209] width 14 height 14
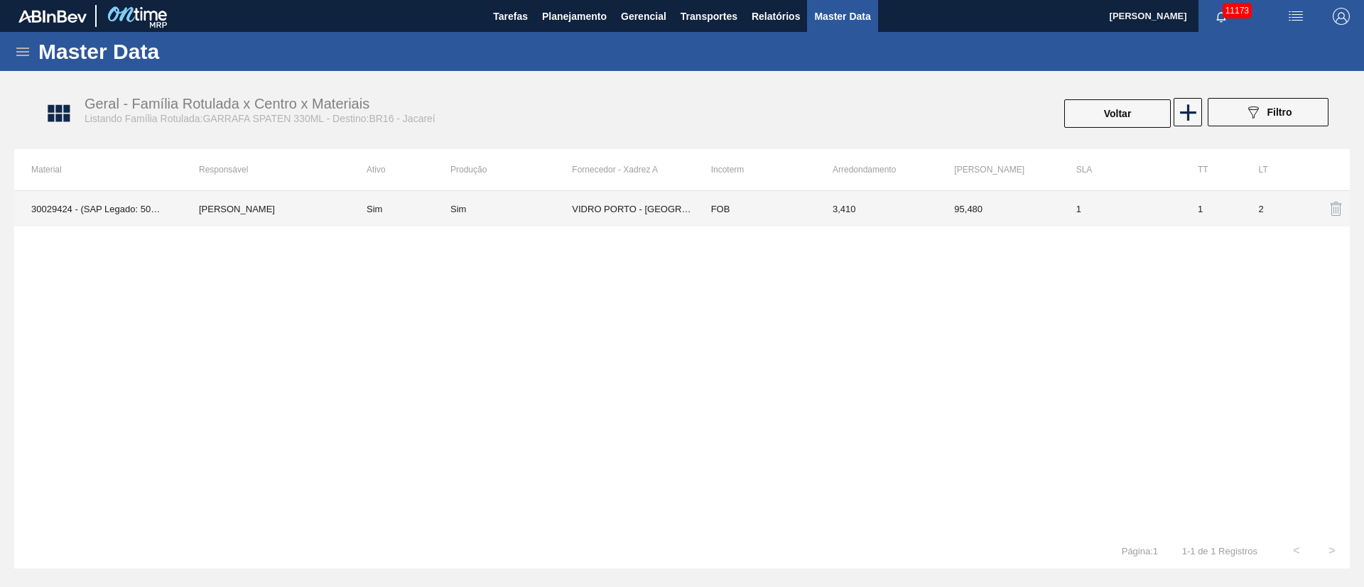
click at [660, 217] on td "VIDRO PORTO - [GEOGRAPHIC_DATA] ([GEOGRAPHIC_DATA])" at bounding box center [632, 209] width 121 height 36
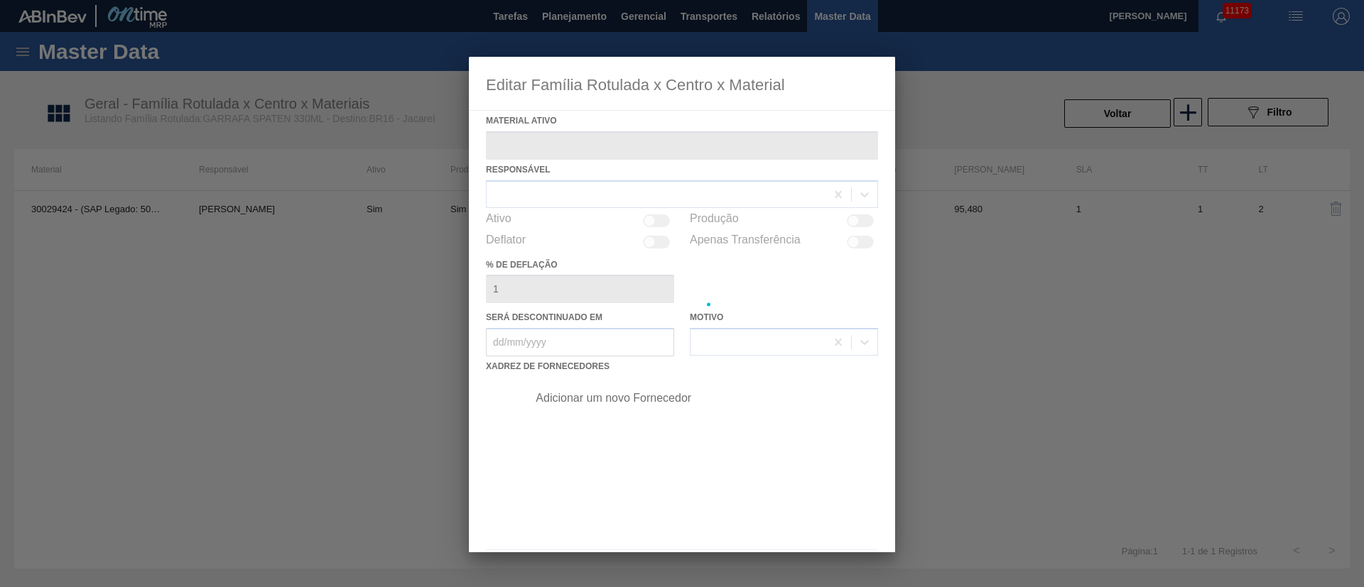
type ativo "30029424 - (SAP Legado: 50817806) - GARRAFA SPATEN 330ML TWIST OFF"
checkbox input "true"
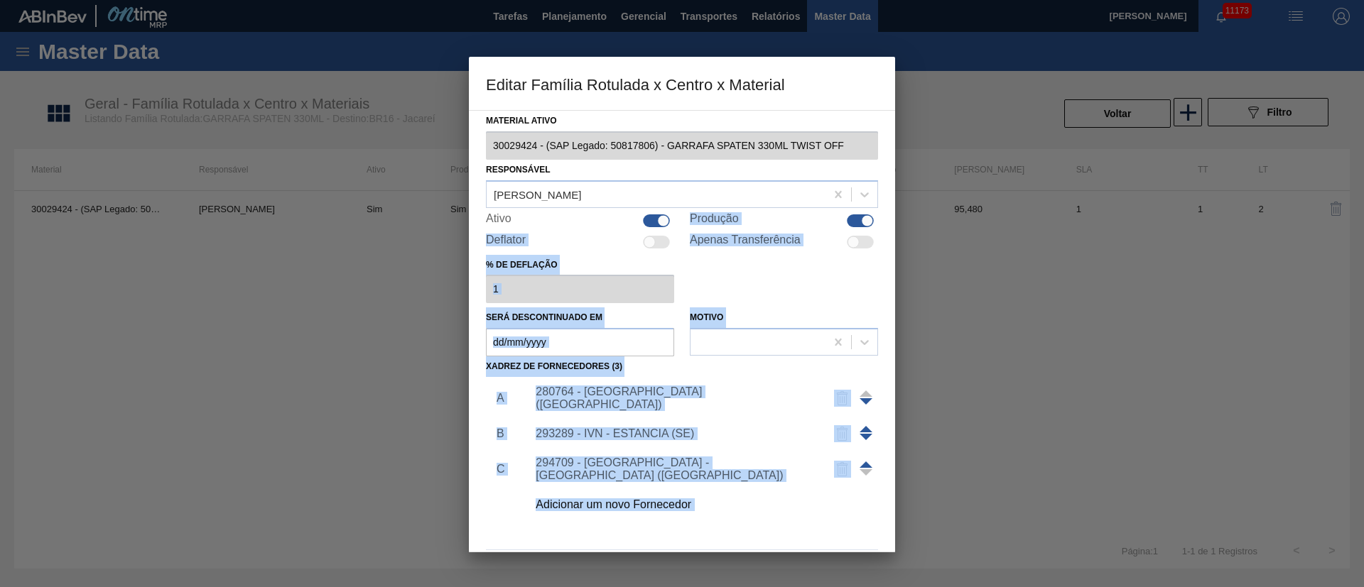
click at [692, 469] on div "294709 - [GEOGRAPHIC_DATA] - [GEOGRAPHIC_DATA] ([GEOGRAPHIC_DATA])" at bounding box center [674, 470] width 278 height 26
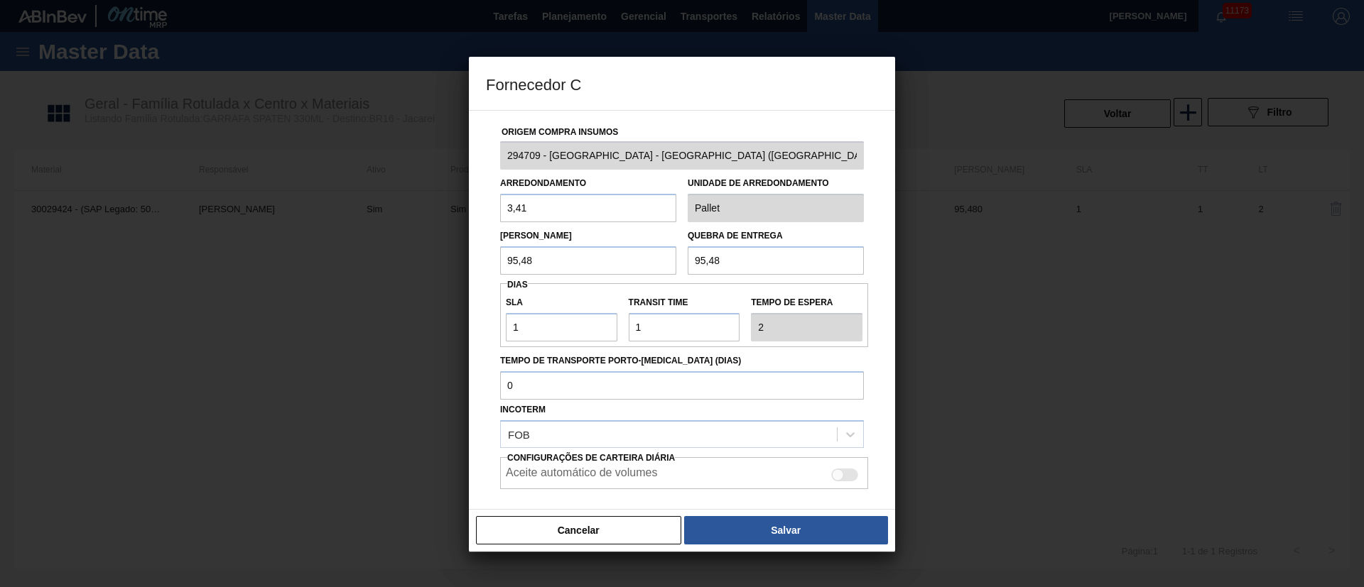
click at [692, 469] on div "Fornecedor C Origem Compra Insumos 294709 - [GEOGRAPHIC_DATA] - [GEOGRAPHIC_DAT…" at bounding box center [682, 304] width 426 height 495
click at [847, 477] on div at bounding box center [844, 475] width 27 height 13
checkbox input "true"
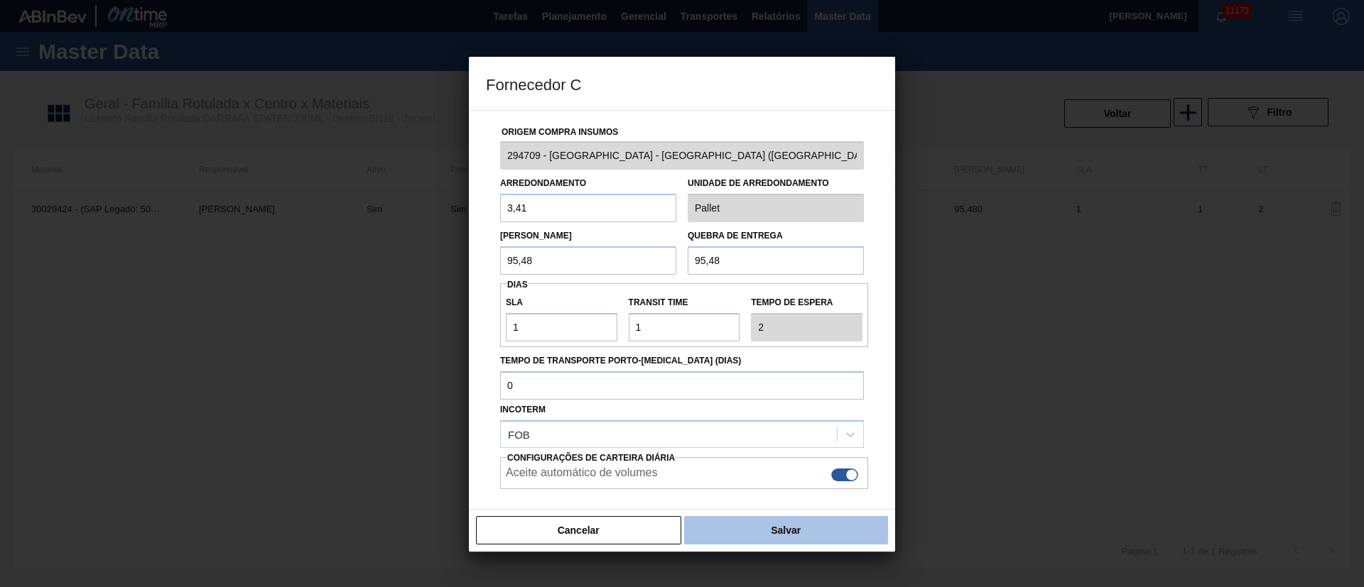
click at [784, 530] on button "Salvar" at bounding box center [786, 530] width 204 height 28
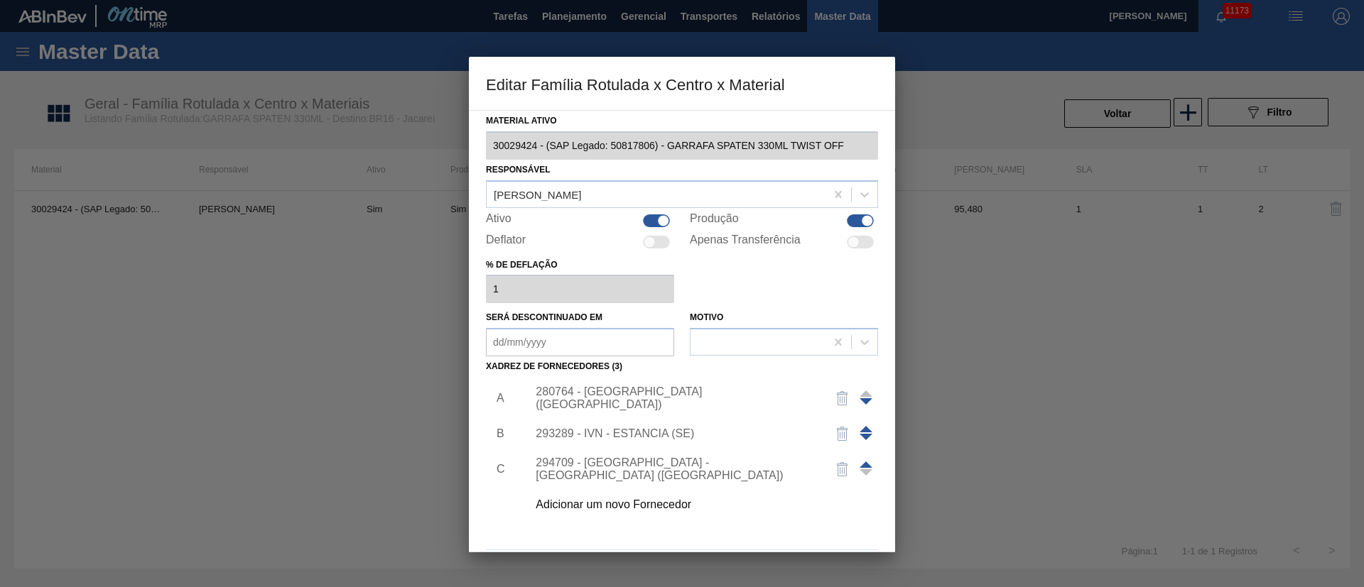
click at [661, 461] on div "294709 - [GEOGRAPHIC_DATA] - [GEOGRAPHIC_DATA] ([GEOGRAPHIC_DATA])" at bounding box center [698, 470] width 359 height 36
click at [652, 468] on div "294709 - [GEOGRAPHIC_DATA] - [GEOGRAPHIC_DATA] ([GEOGRAPHIC_DATA])" at bounding box center [674, 470] width 278 height 26
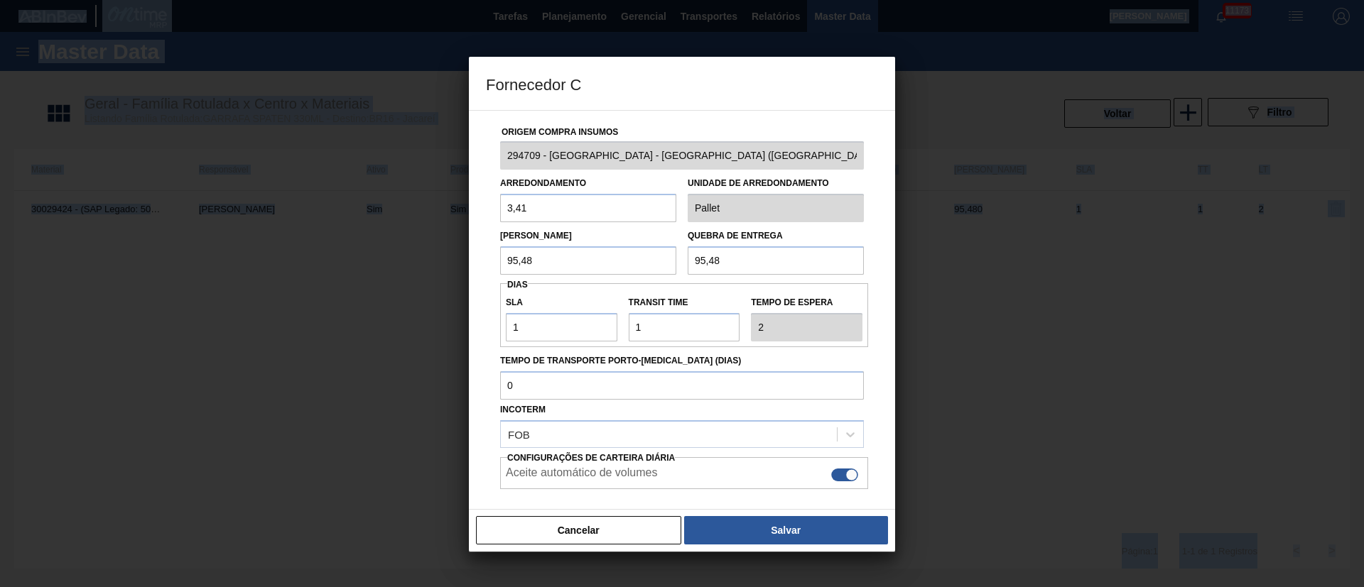
click at [652, 468] on div "Fornecedor C Origem Compra Insumos 294709 - [GEOGRAPHIC_DATA] - [GEOGRAPHIC_DAT…" at bounding box center [682, 304] width 426 height 495
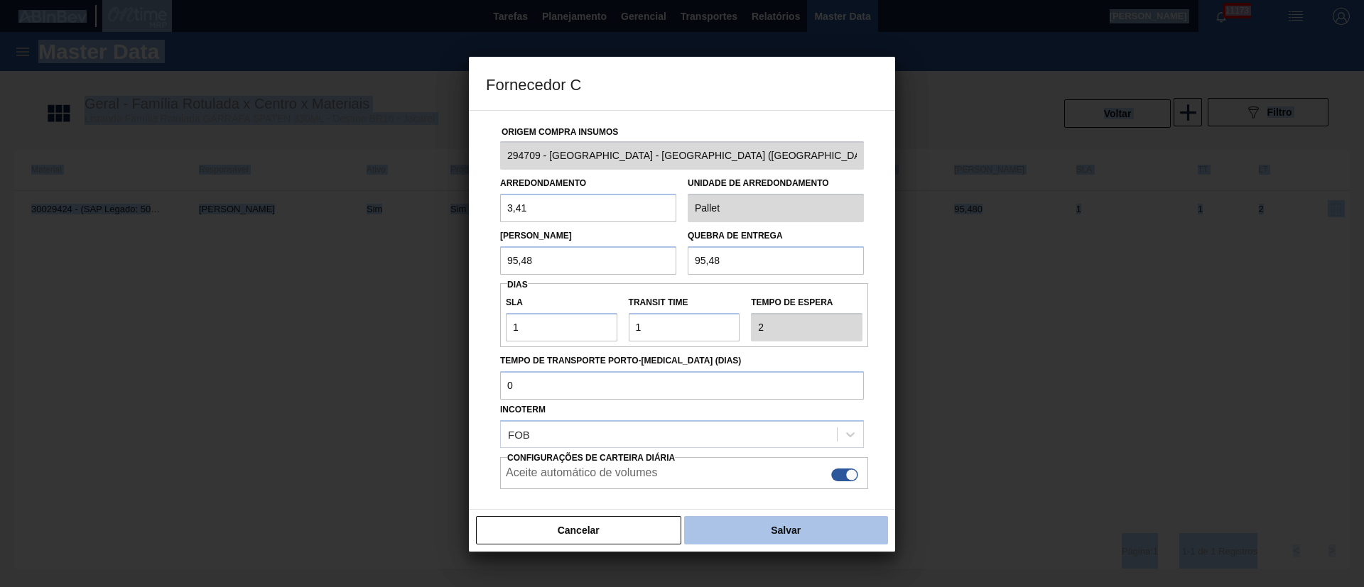
click at [831, 531] on button "Salvar" at bounding box center [786, 530] width 204 height 28
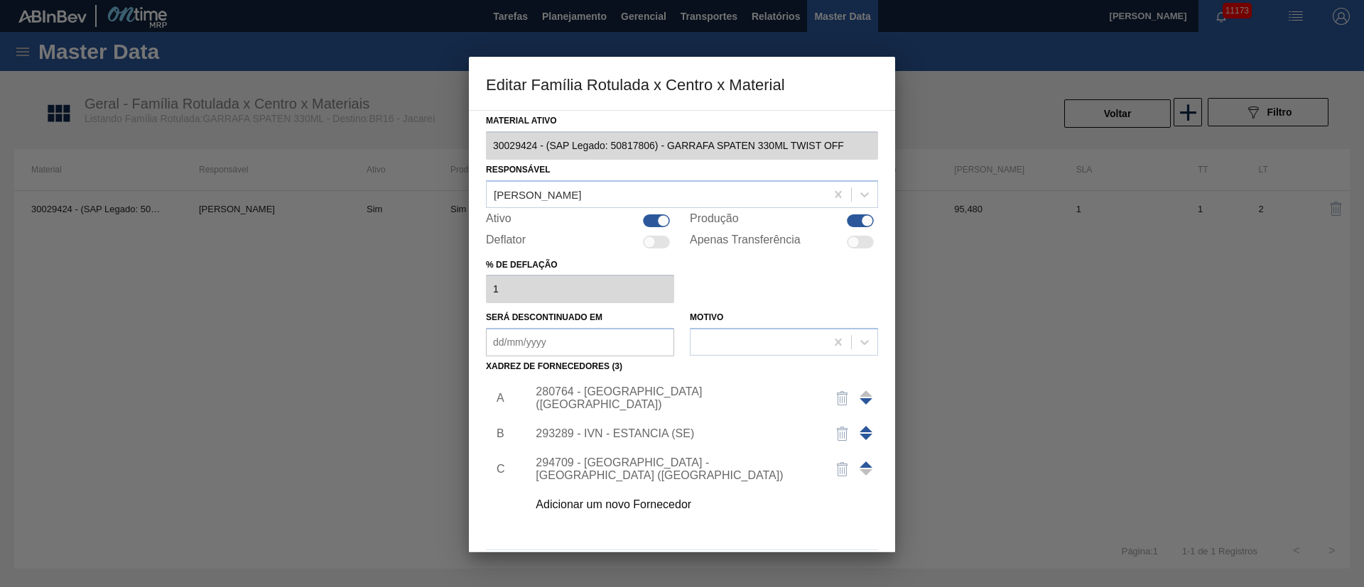
click at [890, 531] on div "Material ativo 30029424 - (SAP Legado: 50817806) - GARRAFA SPATEN 330ML TWIST O…" at bounding box center [682, 331] width 426 height 442
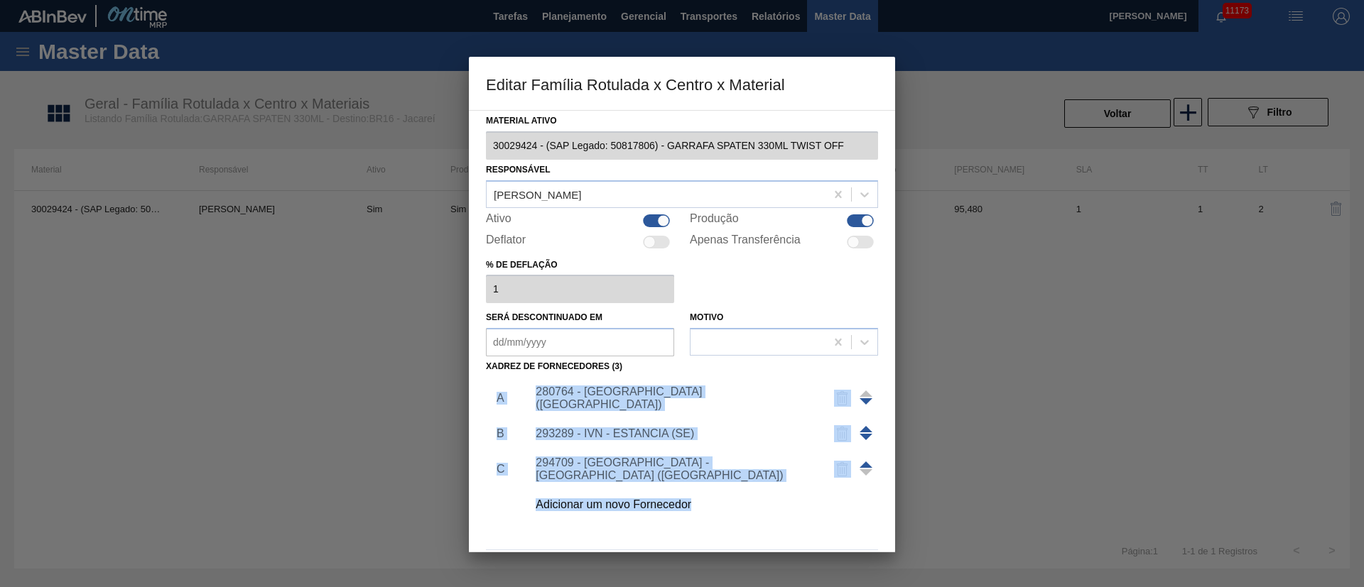
scroll to position [28, 0]
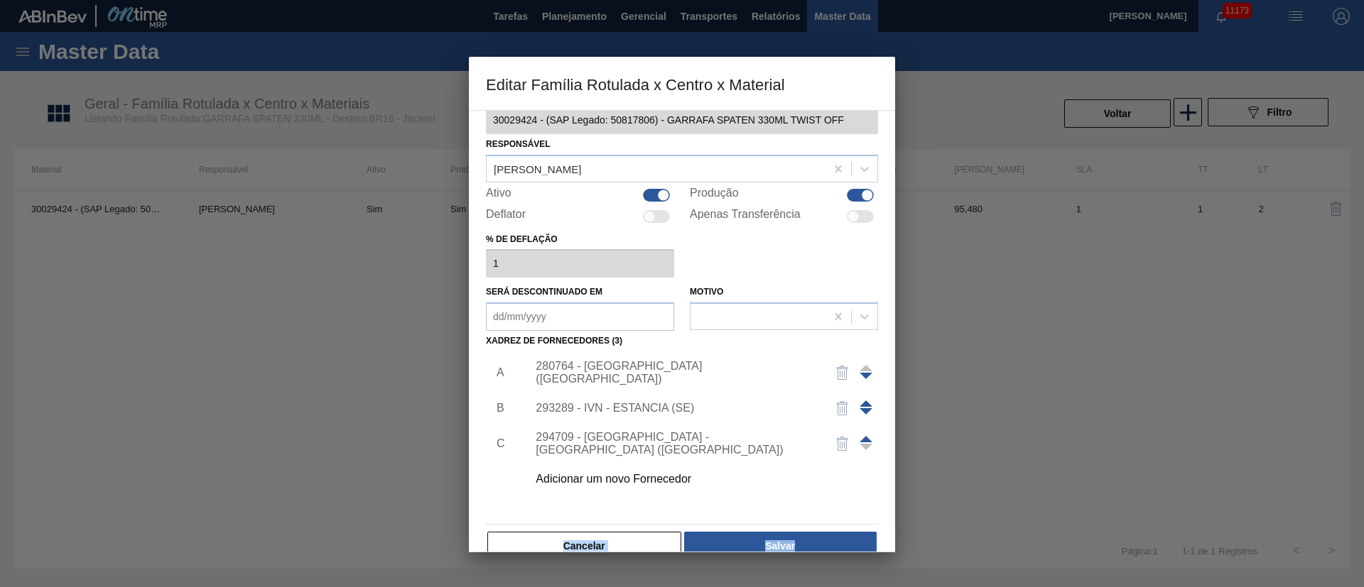
drag, startPoint x: 890, startPoint y: 531, endPoint x: 893, endPoint y: 539, distance: 8.6
click at [893, 539] on div "Material ativo 30029424 - (SAP Legado: 50817806) - GARRAFA SPATEN 330ML TWIST O…" at bounding box center [682, 331] width 426 height 442
click at [812, 538] on button "Salvar" at bounding box center [780, 543] width 192 height 28
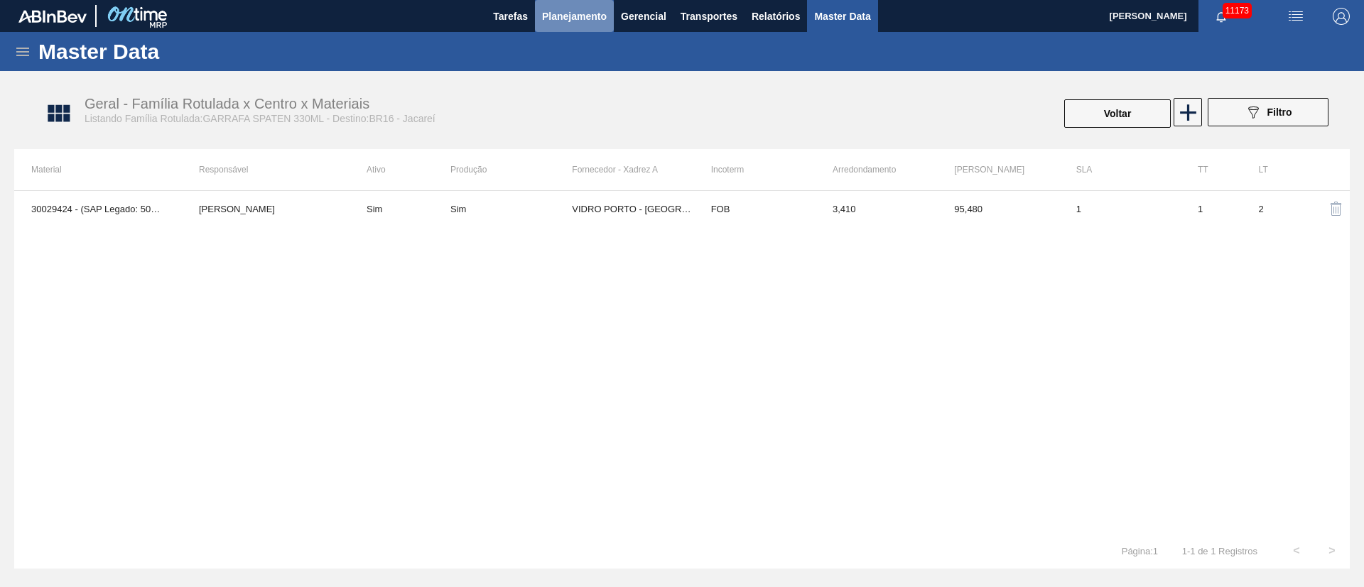
click at [579, 14] on span "Planejamento" at bounding box center [574, 16] width 65 height 17
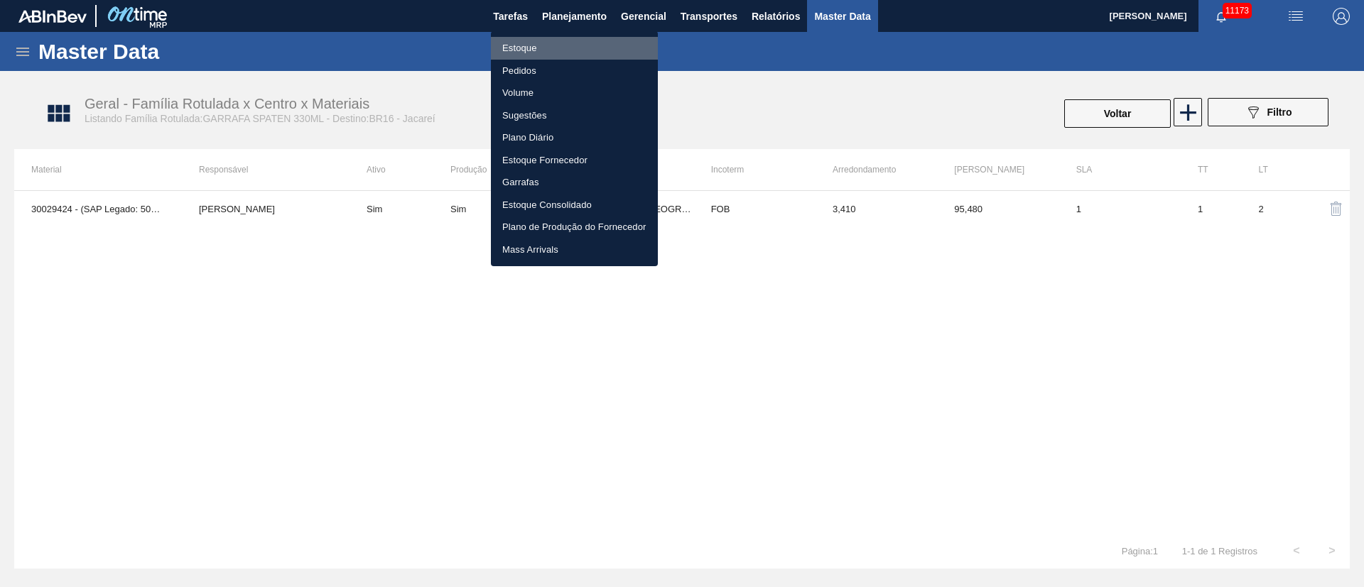
click at [539, 44] on li "Estoque" at bounding box center [574, 48] width 167 height 23
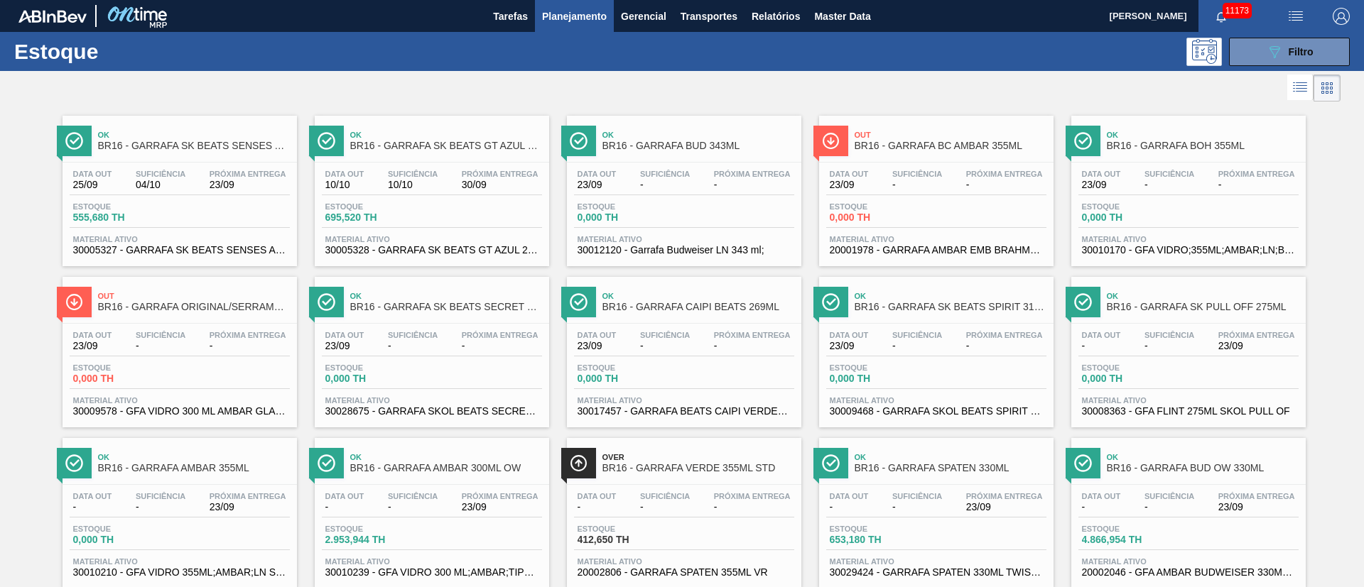
click at [890, 530] on span "Estoque" at bounding box center [878, 529] width 99 height 9
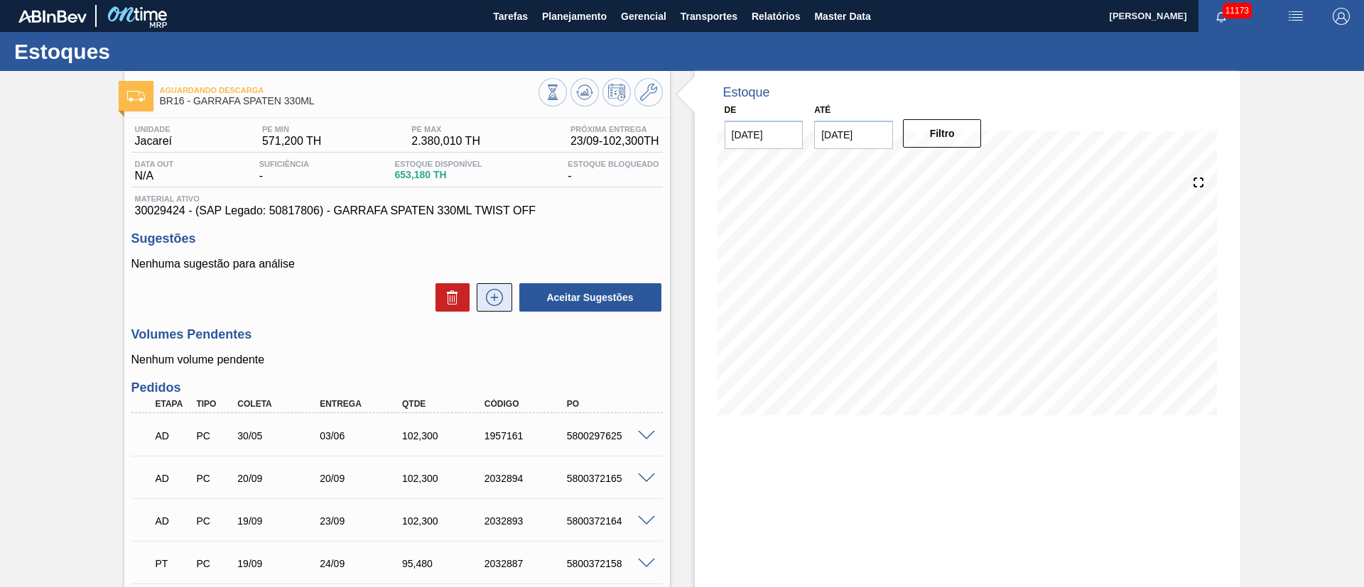
click at [492, 293] on icon at bounding box center [494, 297] width 23 height 17
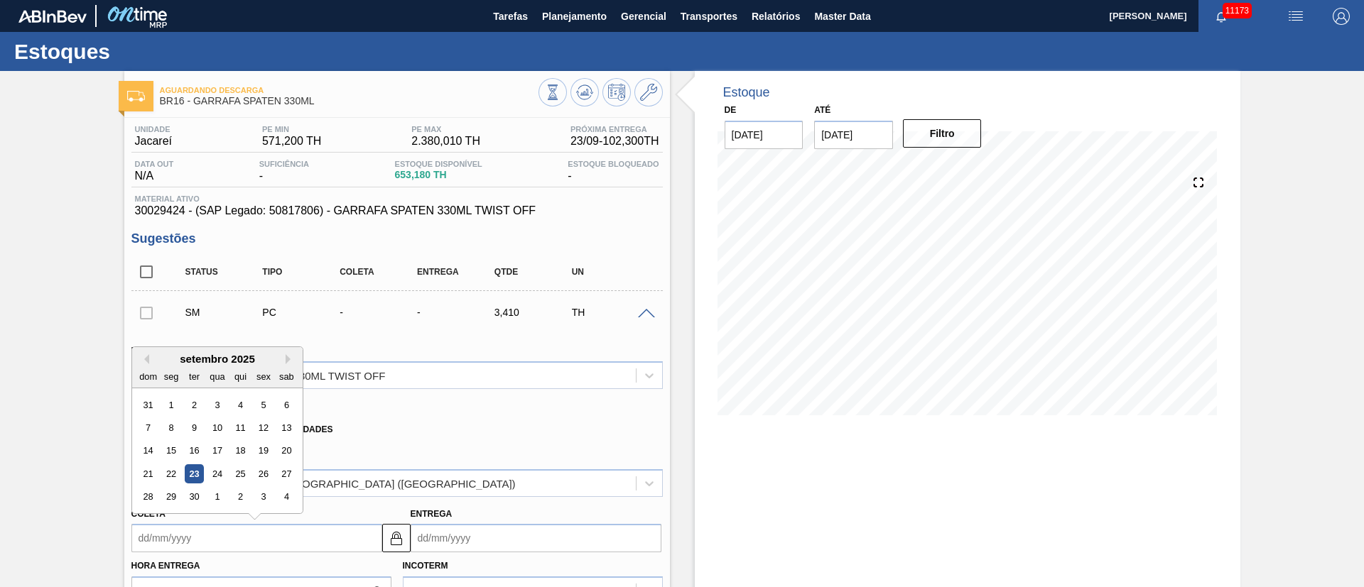
click at [254, 538] on input "Coleta" at bounding box center [256, 538] width 251 height 28
click at [244, 473] on div "25" at bounding box center [239, 473] width 19 height 19
type input "[DATE]"
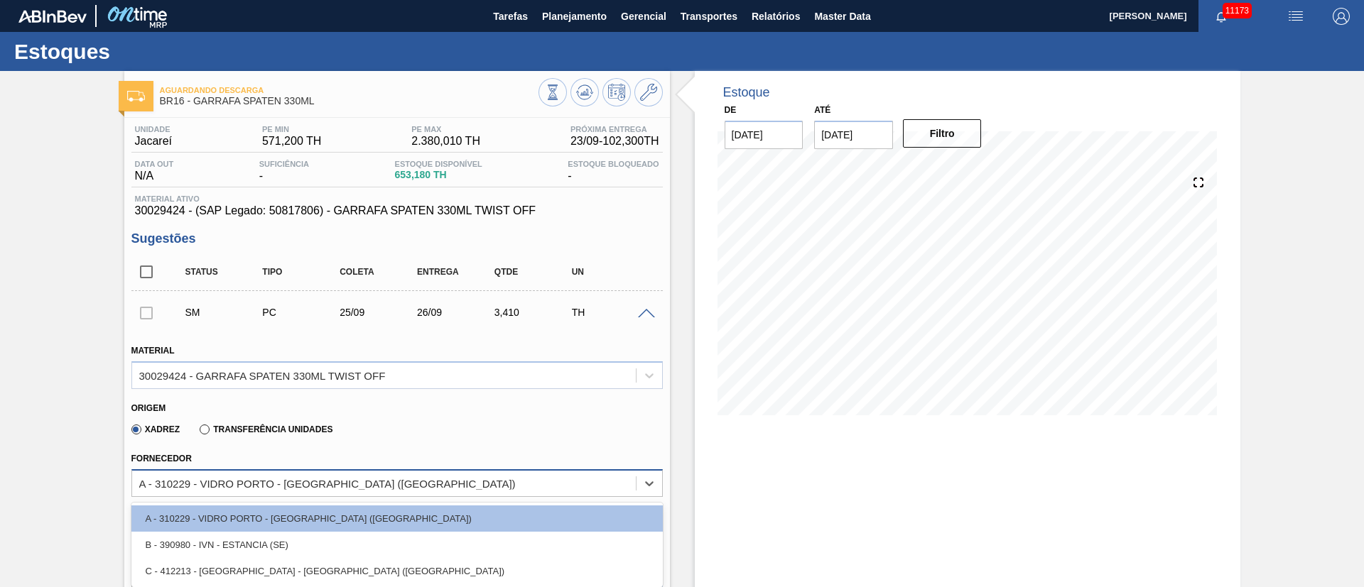
click at [244, 488] on div "A - 310229 - VIDRO PORTO - [GEOGRAPHIC_DATA] ([GEOGRAPHIC_DATA])" at bounding box center [327, 483] width 376 height 12
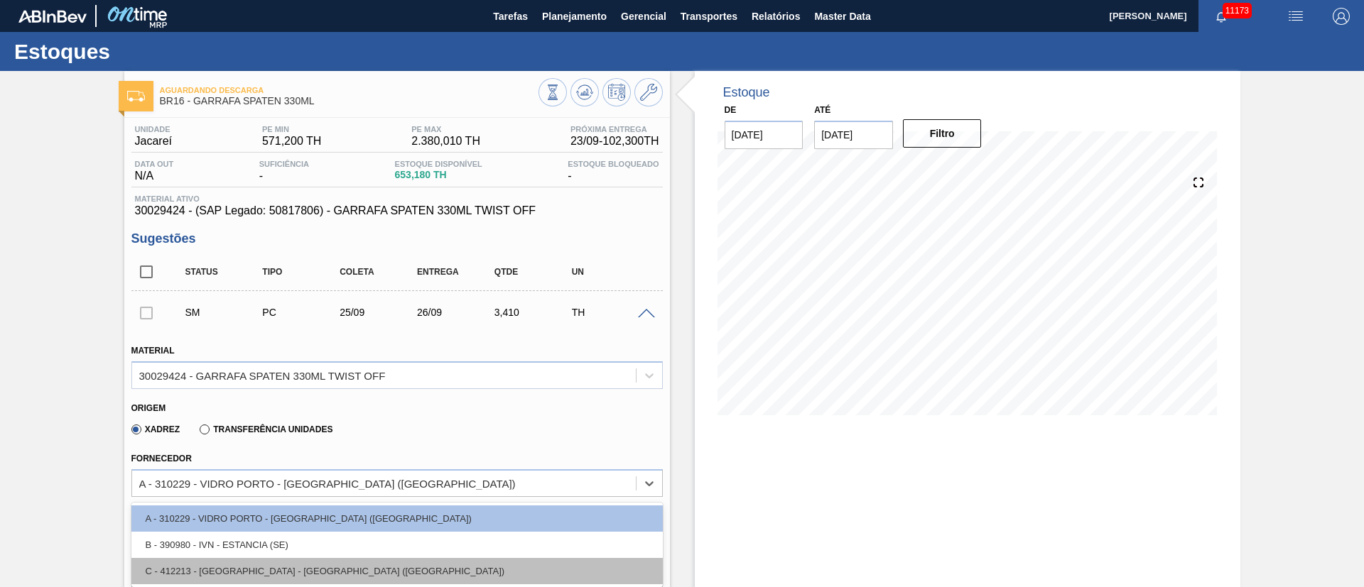
click at [236, 568] on div "C - 412213 - [GEOGRAPHIC_DATA] - [GEOGRAPHIC_DATA] ([GEOGRAPHIC_DATA])" at bounding box center [396, 571] width 531 height 26
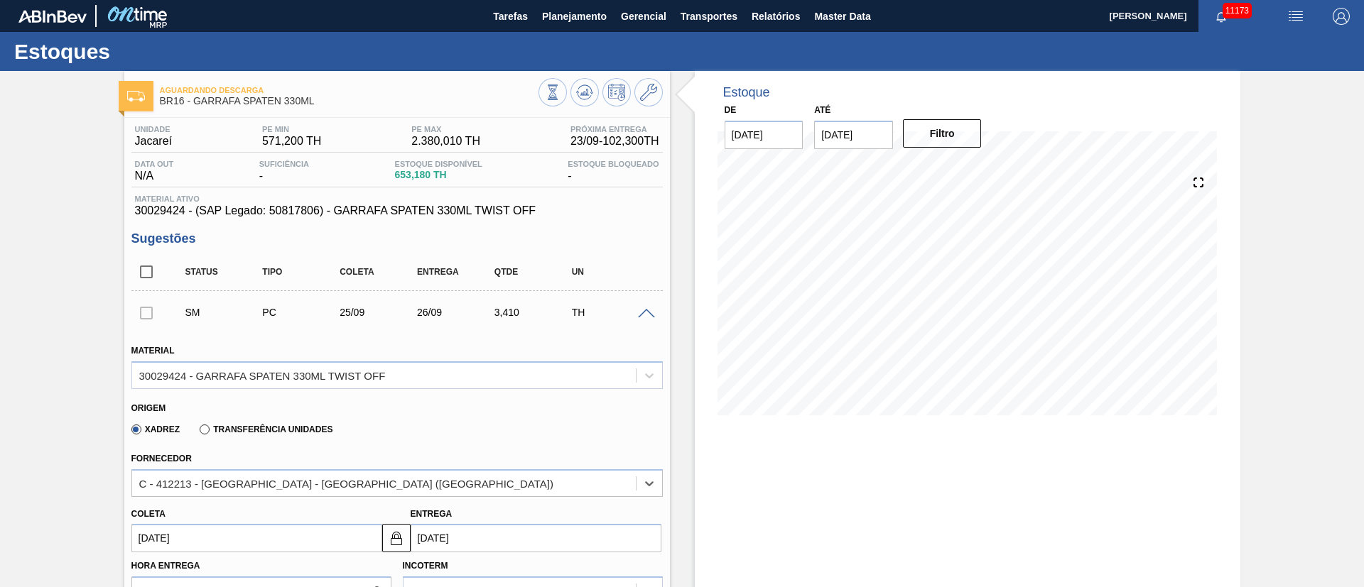
scroll to position [514, 0]
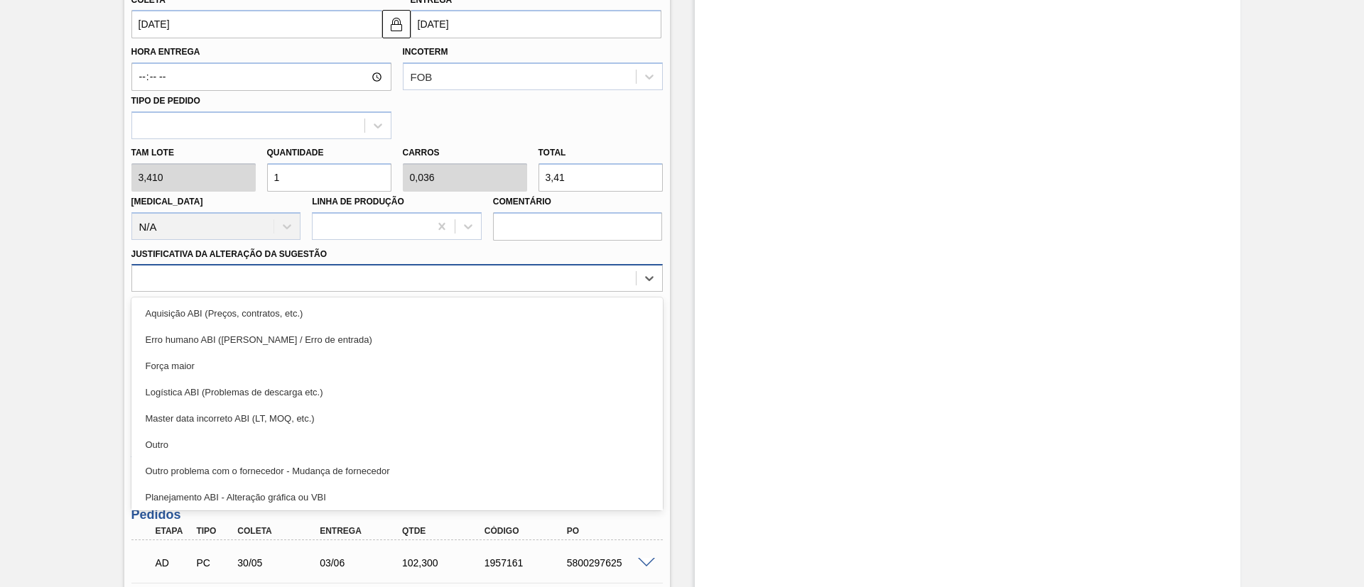
click at [220, 278] on div at bounding box center [384, 278] width 504 height 21
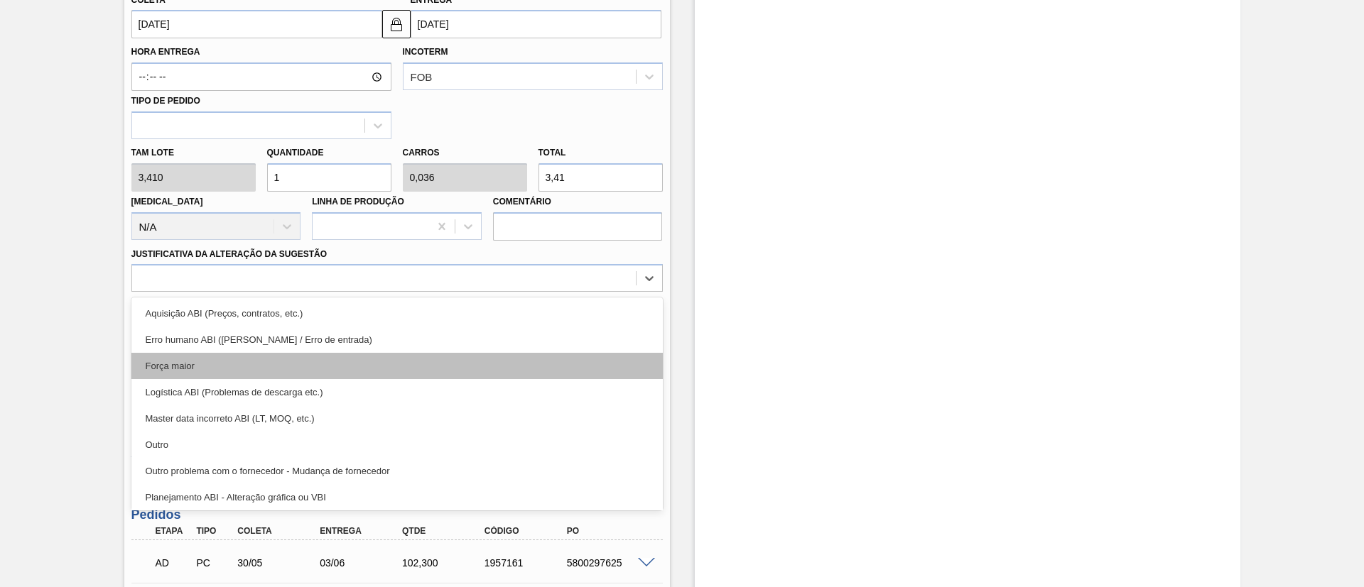
click at [197, 363] on div "Força maior" at bounding box center [396, 366] width 531 height 26
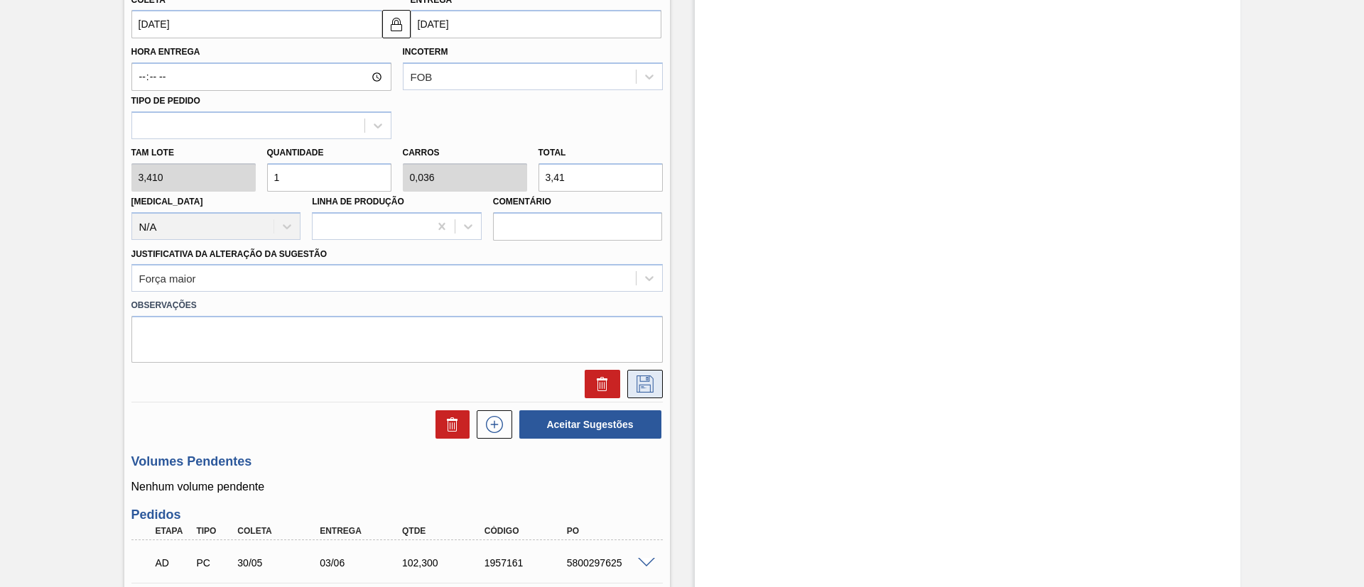
click at [643, 386] on icon at bounding box center [644, 384] width 23 height 17
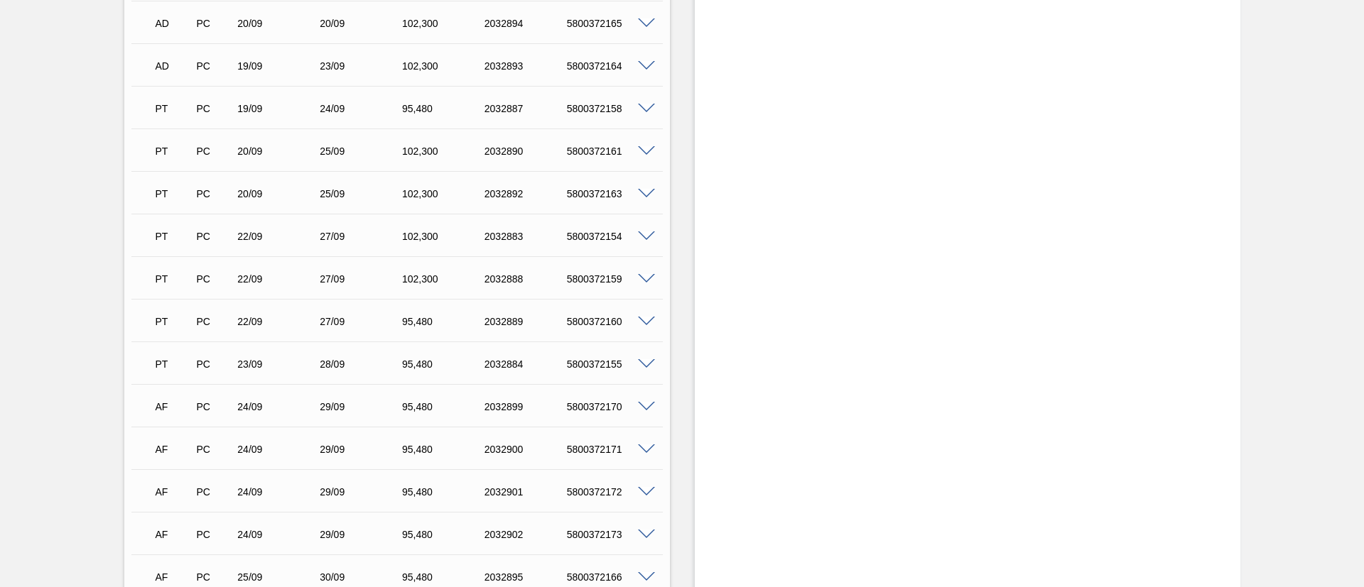
scroll to position [0, 0]
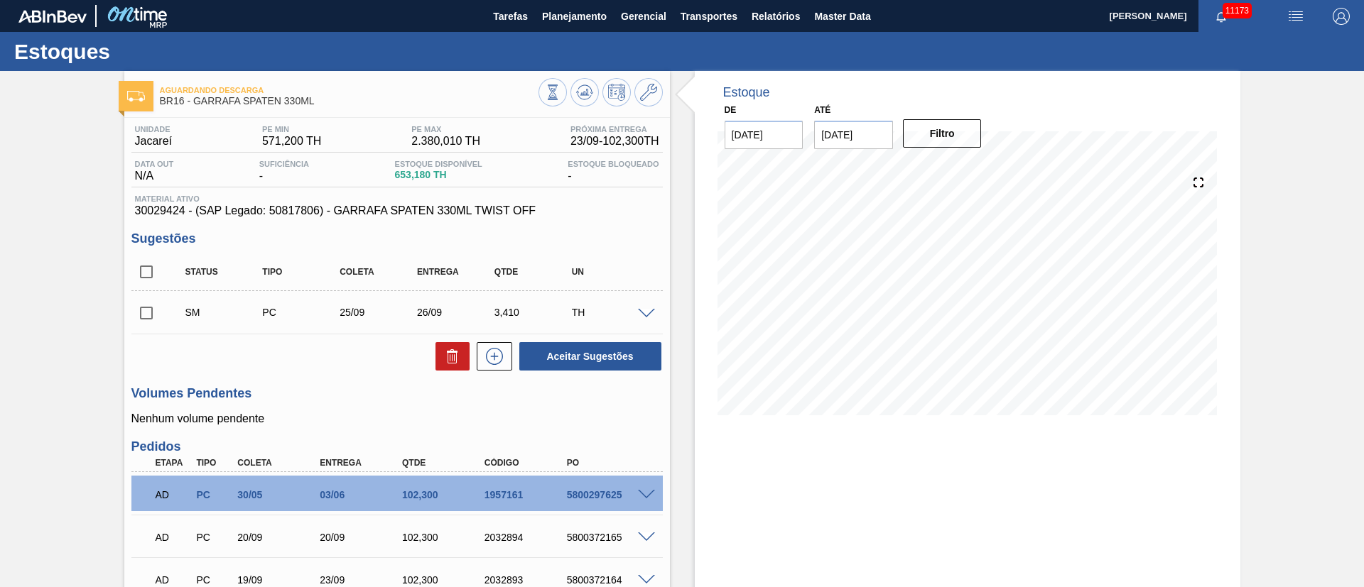
click at [151, 318] on input "checkbox" at bounding box center [146, 313] width 30 height 30
click at [596, 361] on button "Aceitar Sugestões" at bounding box center [590, 356] width 142 height 28
checkbox input "false"
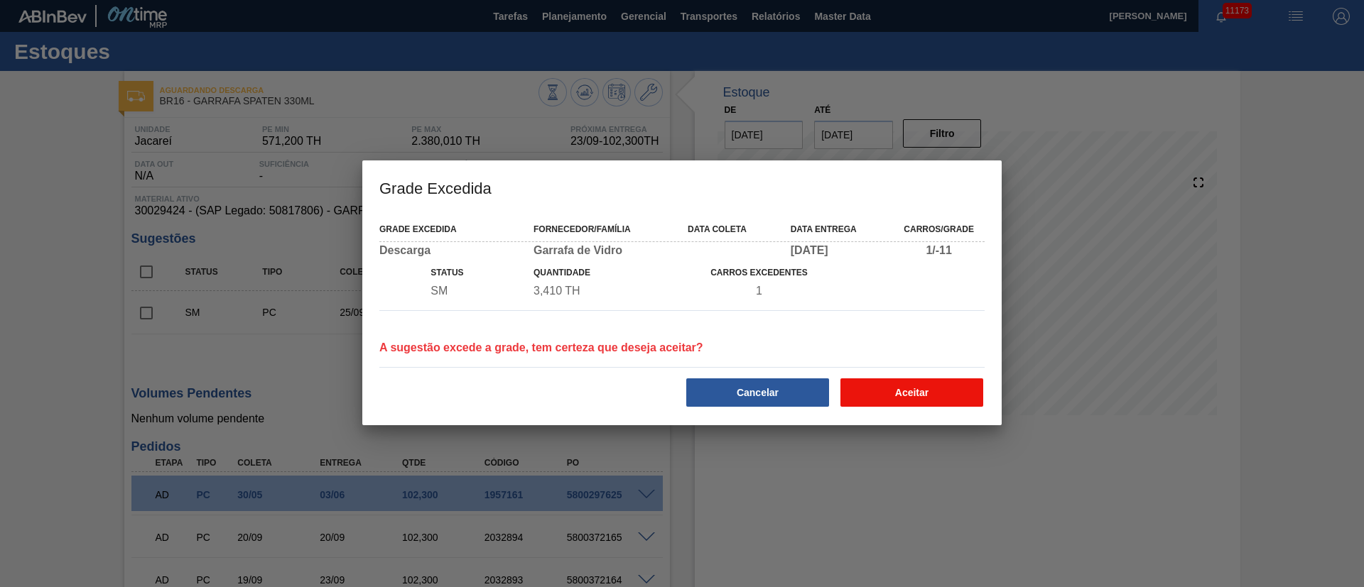
click at [875, 388] on button "Aceitar" at bounding box center [911, 393] width 143 height 28
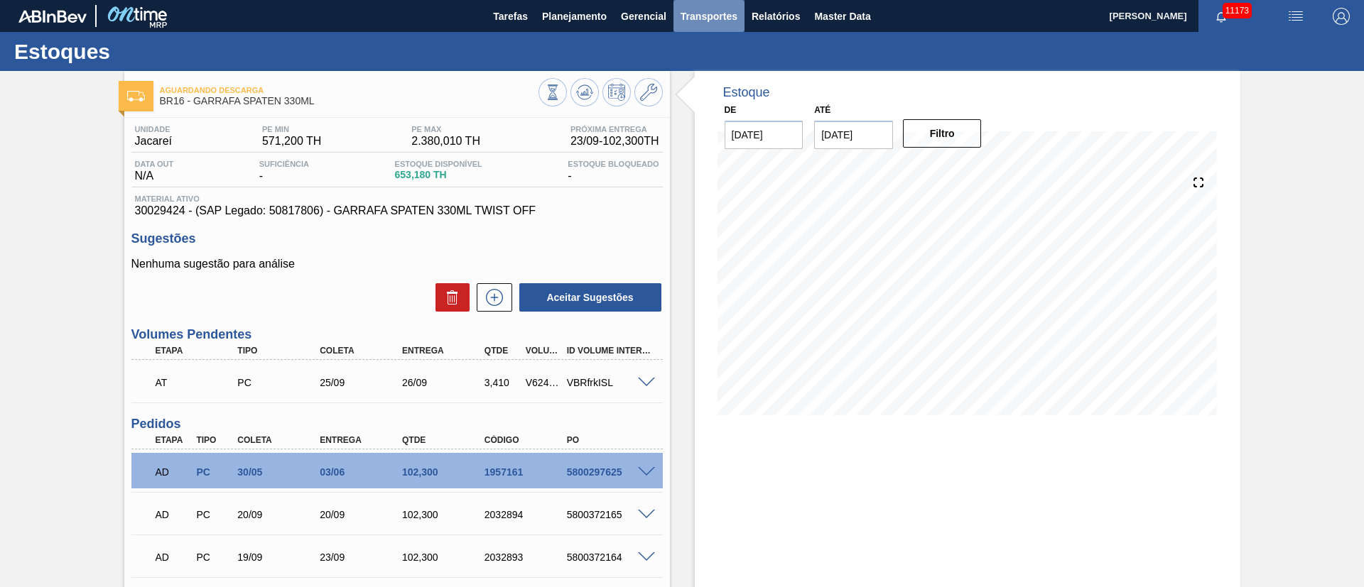
click at [710, 24] on button "Transportes" at bounding box center [708, 16] width 71 height 32
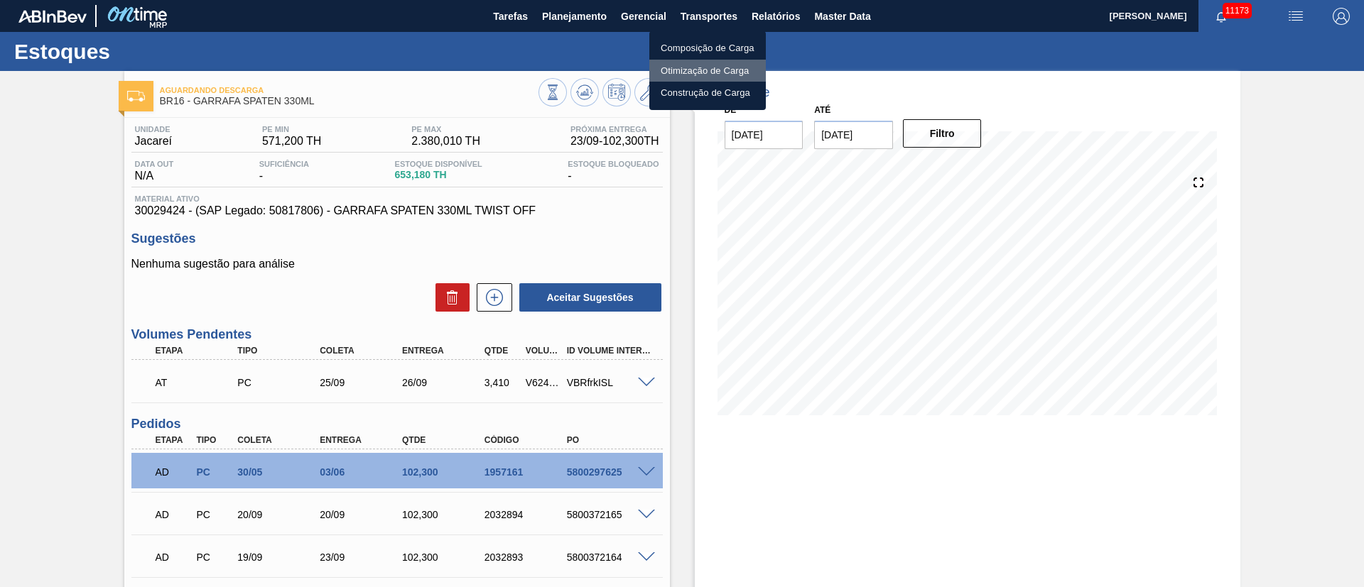
click at [706, 68] on li "Otimização de Carga" at bounding box center [707, 71] width 116 height 23
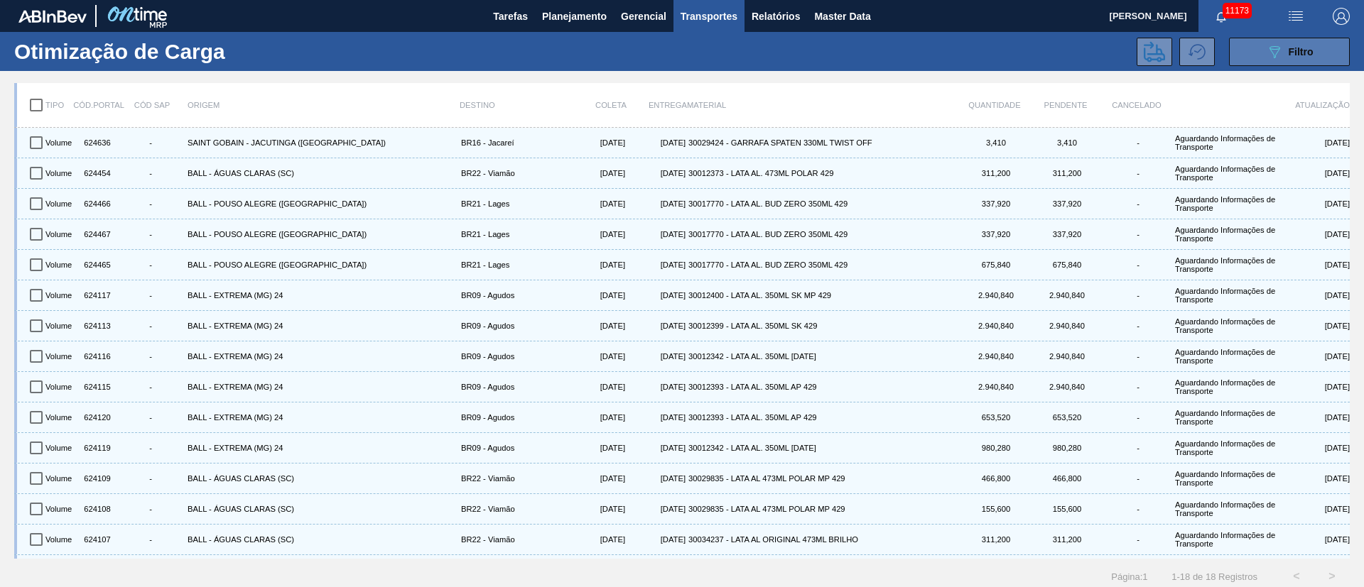
click at [1306, 38] on button "089F7B8B-B2A5-4AFE-B5C0-19BA573D28AC Filtro" at bounding box center [1289, 52] width 121 height 28
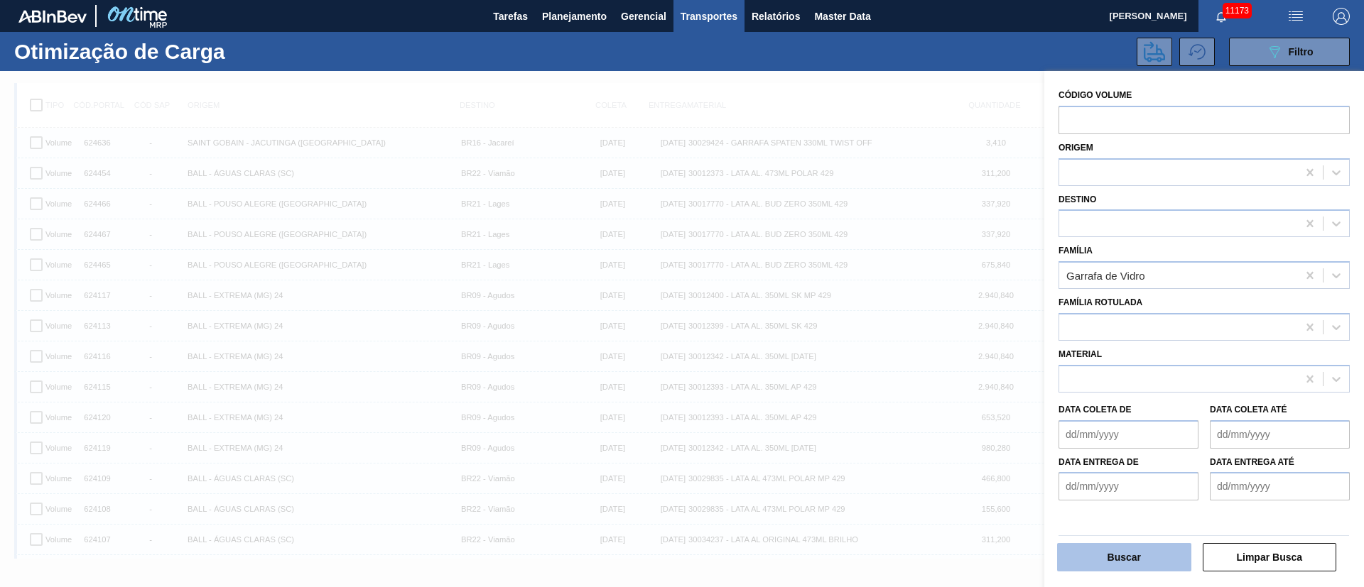
click at [1121, 558] on button "Buscar" at bounding box center [1124, 557] width 134 height 28
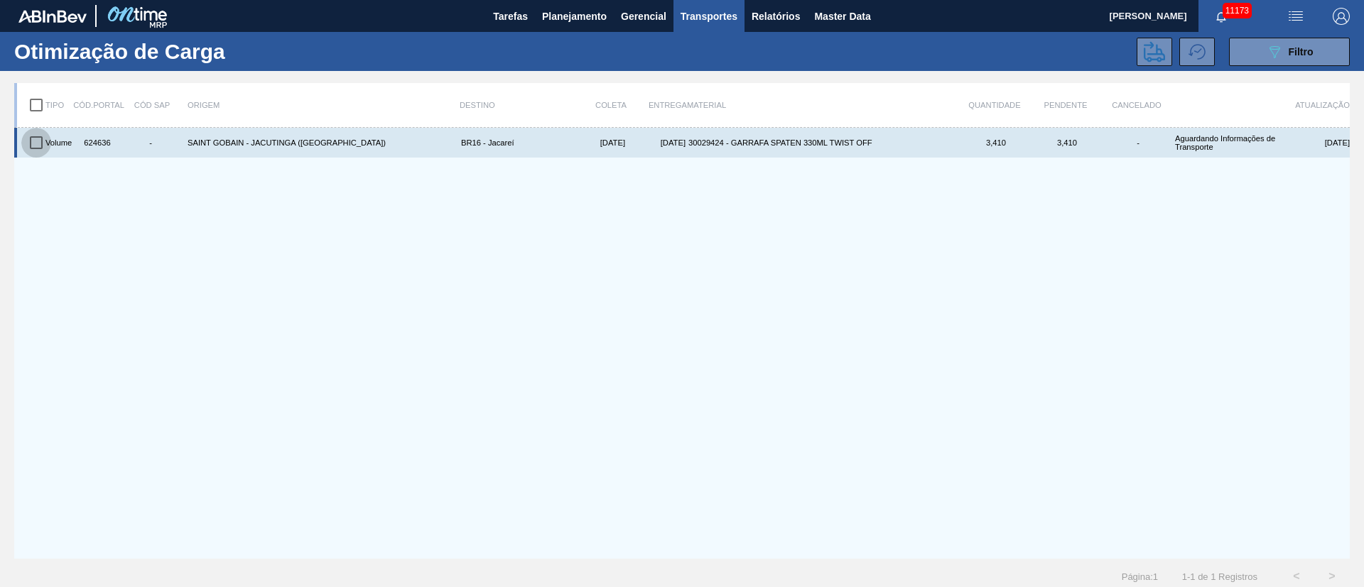
click at [35, 135] on input "checkbox" at bounding box center [36, 143] width 30 height 30
checkbox input "true"
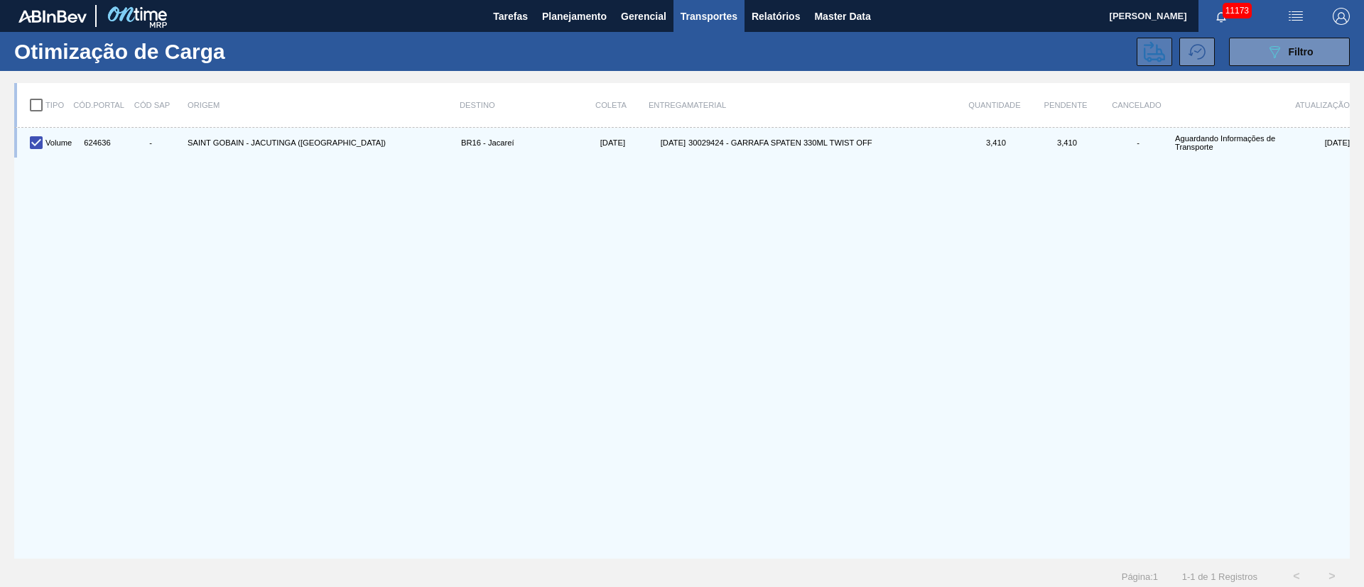
click at [1145, 55] on icon at bounding box center [1153, 51] width 21 height 21
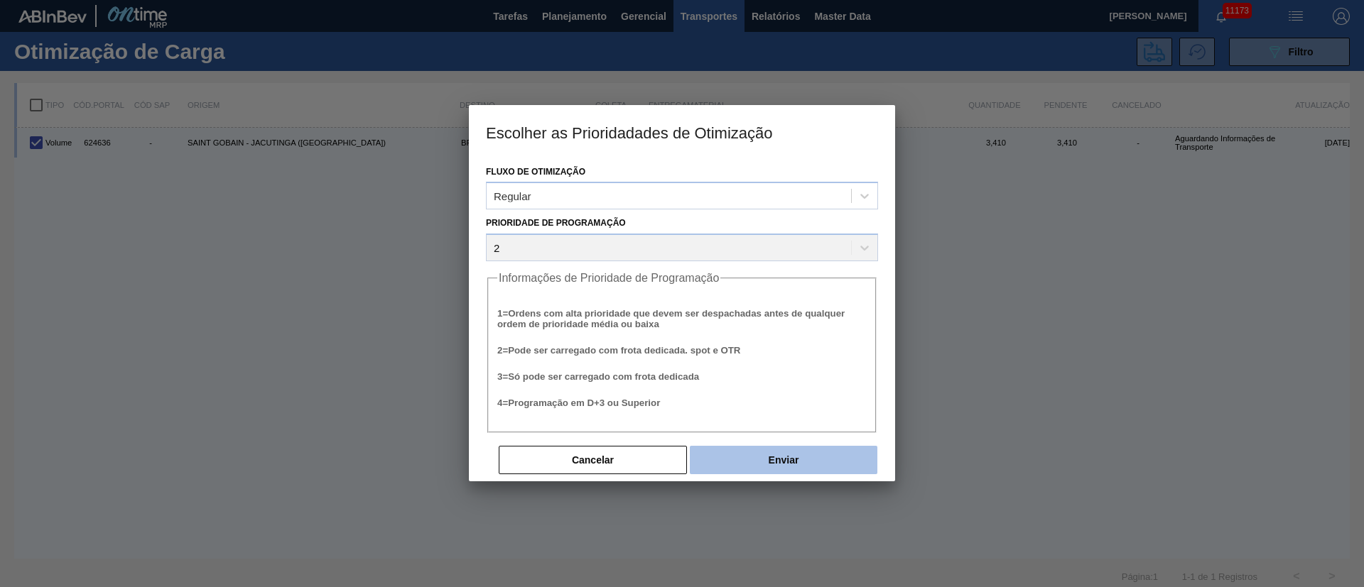
click at [758, 467] on button "Enviar" at bounding box center [783, 460] width 187 height 28
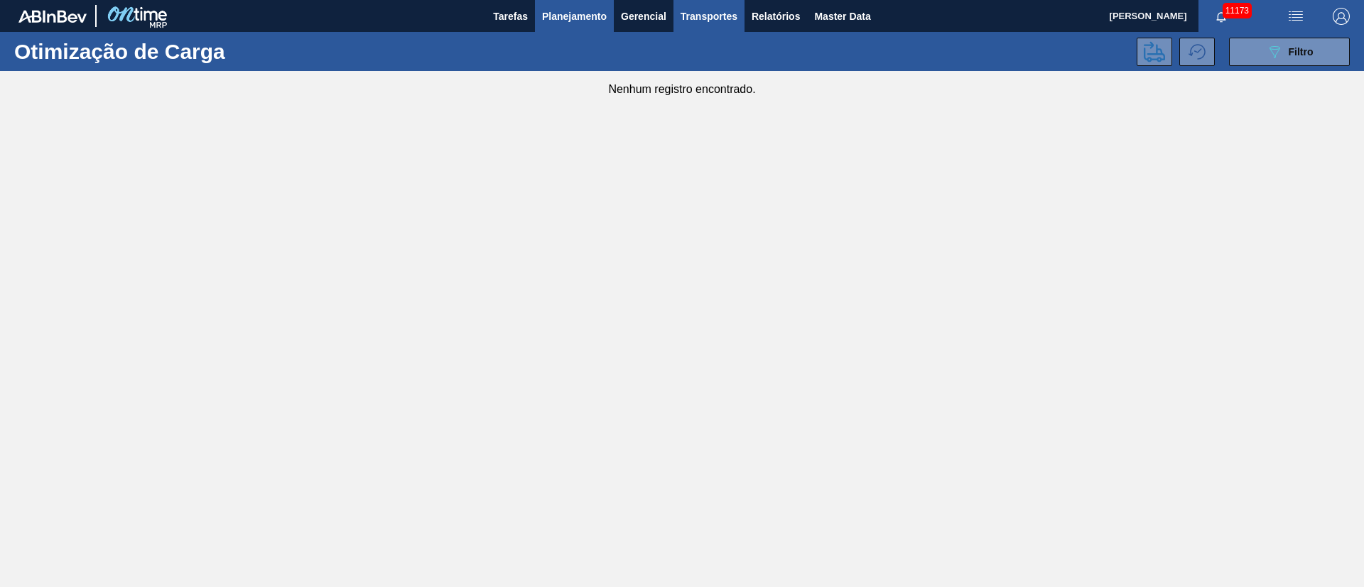
click at [579, 20] on span "Planejamento" at bounding box center [574, 16] width 65 height 17
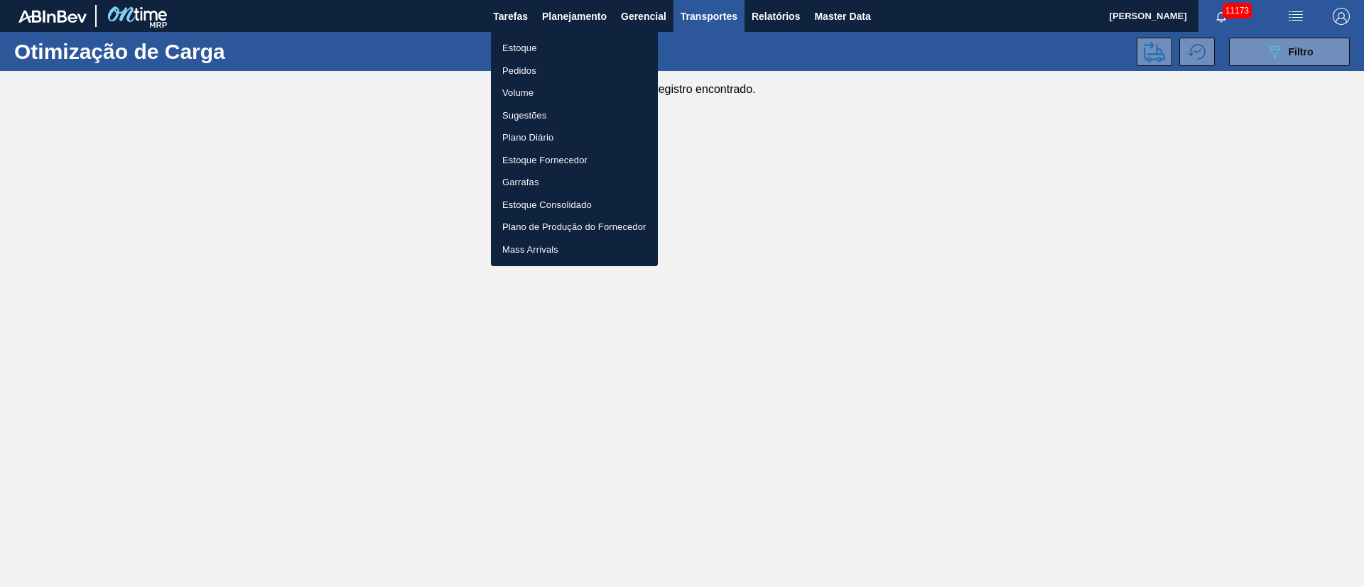
click at [768, 16] on div at bounding box center [682, 293] width 1364 height 587
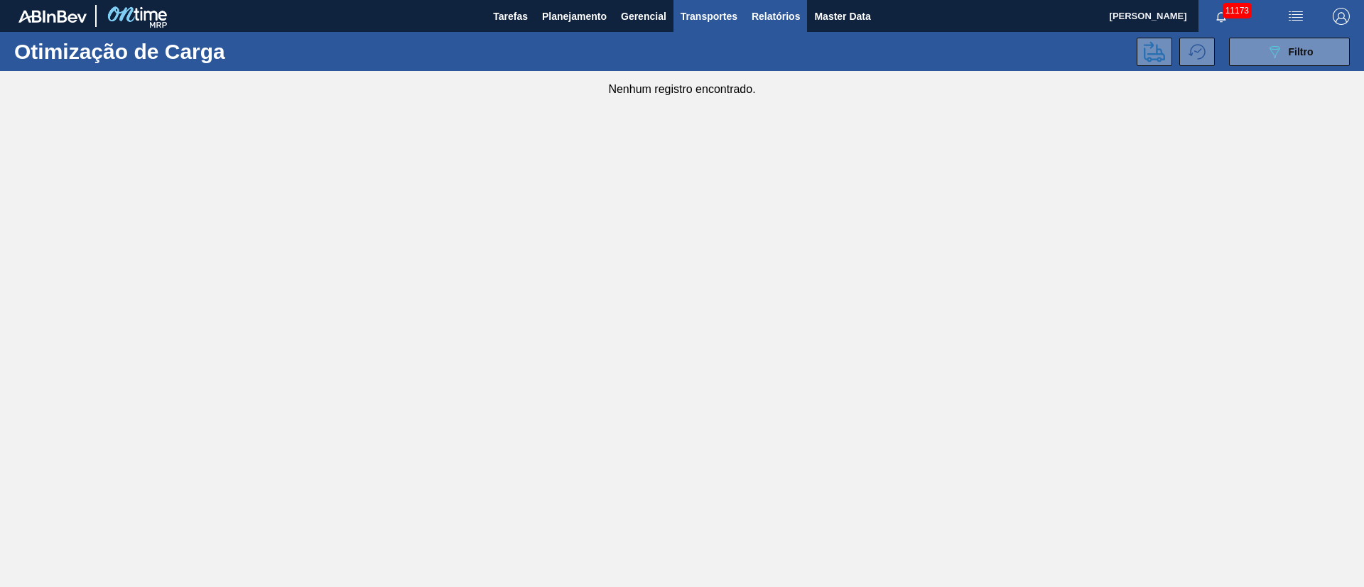
click at [768, 21] on span "Relatórios" at bounding box center [775, 16] width 48 height 17
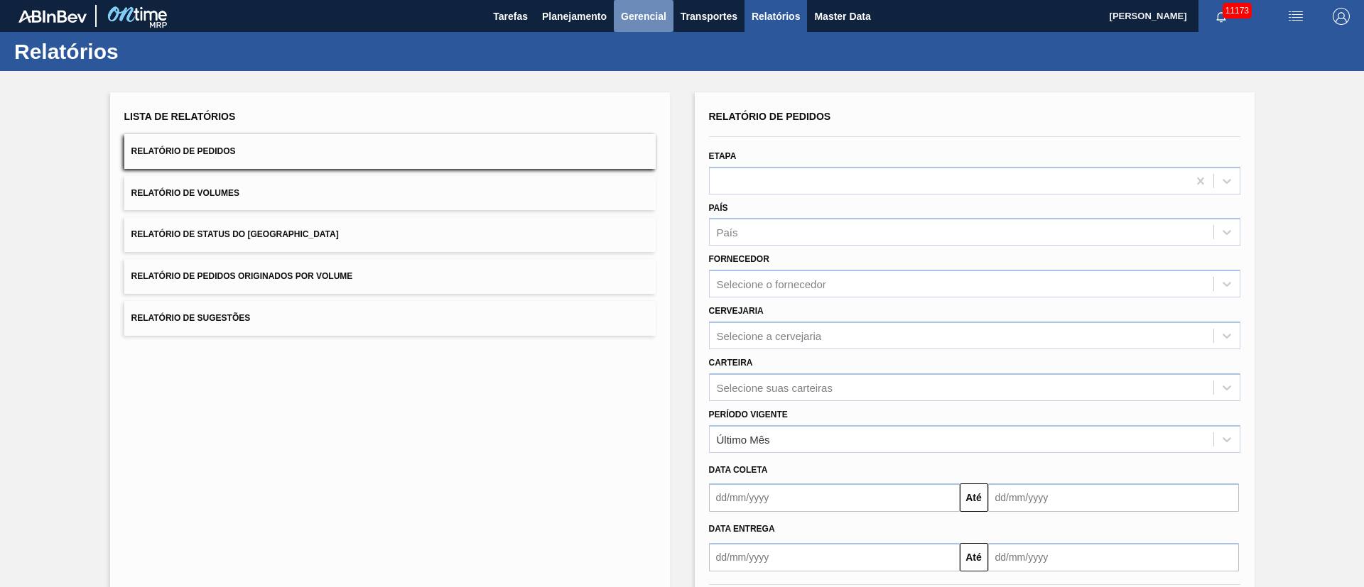
click at [631, 21] on span "Gerencial" at bounding box center [643, 16] width 45 height 17
click at [727, 20] on div at bounding box center [682, 293] width 1364 height 587
click at [724, 17] on span "Transportes" at bounding box center [708, 16] width 57 height 17
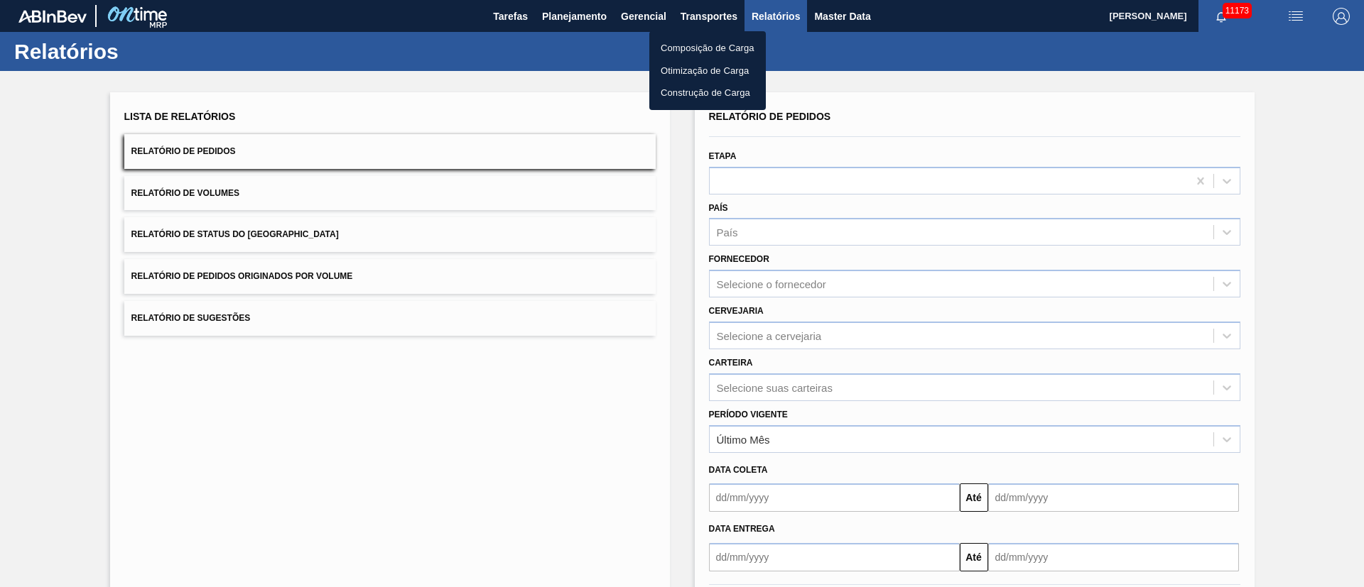
click at [690, 65] on li "Otimização de Carga" at bounding box center [707, 71] width 116 height 23
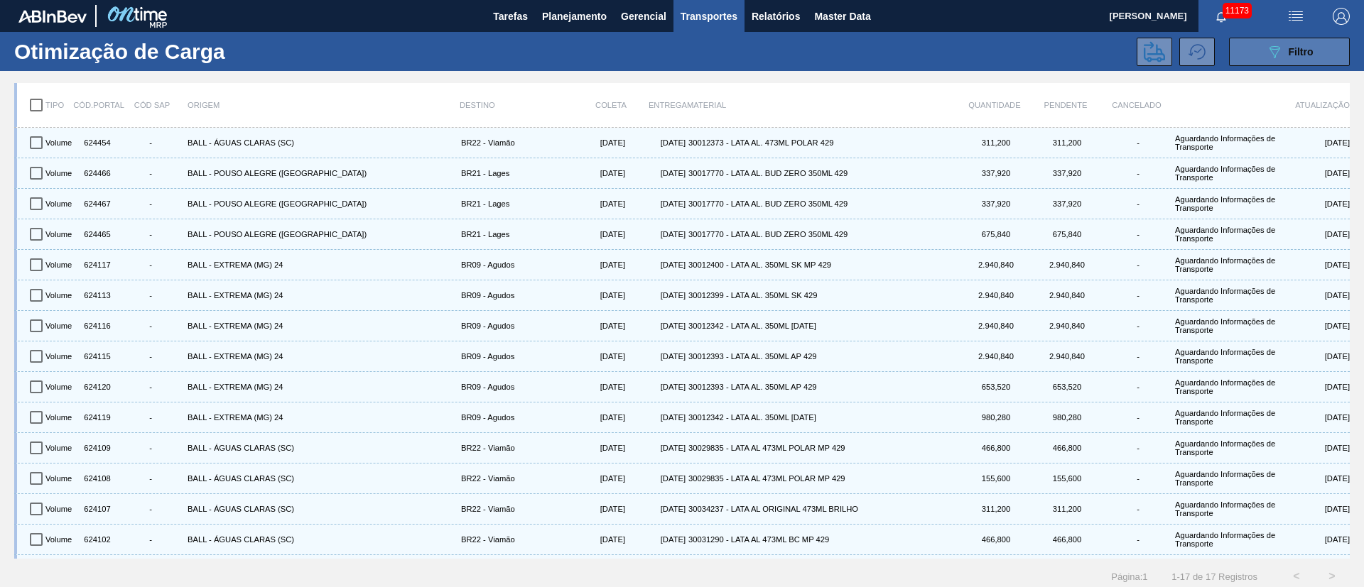
click at [1279, 56] on icon "089F7B8B-B2A5-4AFE-B5C0-19BA573D28AC" at bounding box center [1274, 51] width 17 height 17
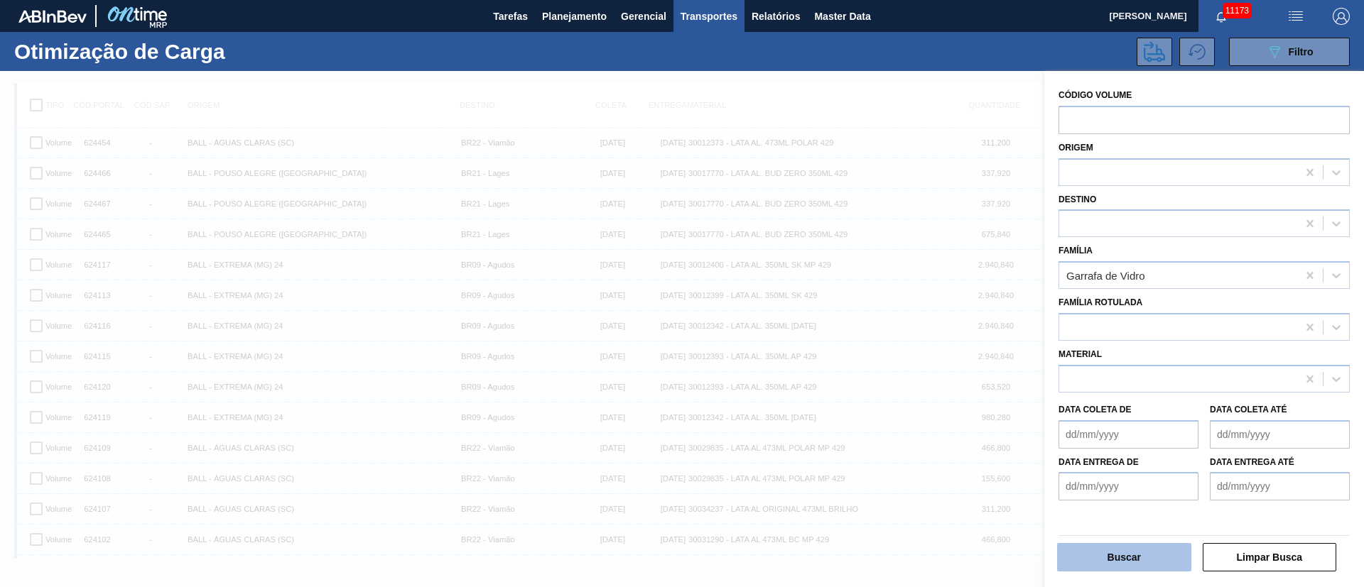
click at [1148, 560] on button "Buscar" at bounding box center [1124, 557] width 134 height 28
